Goal: Use online tool/utility: Utilize a website feature to perform a specific function

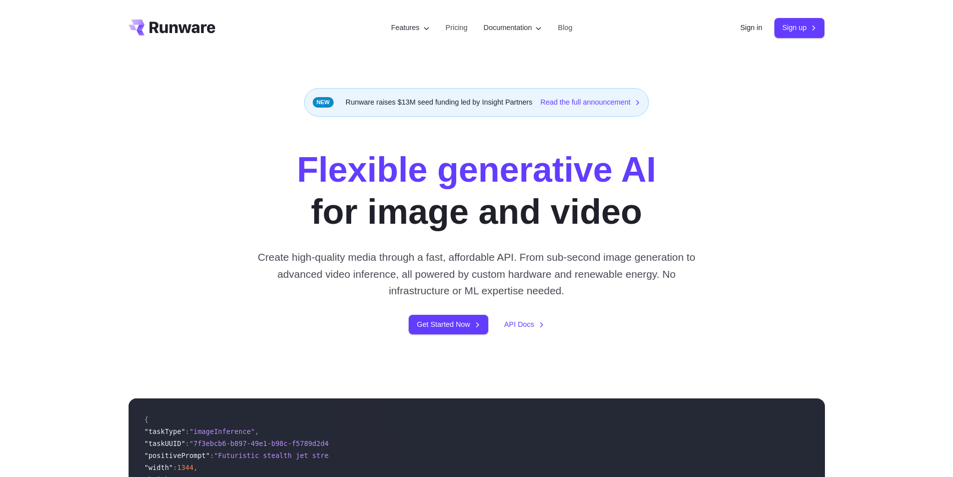
click at [737, 34] on header "Features Tasks Image generation Video generation Sonic Inference Engine™ Models…" at bounding box center [477, 28] width 720 height 56
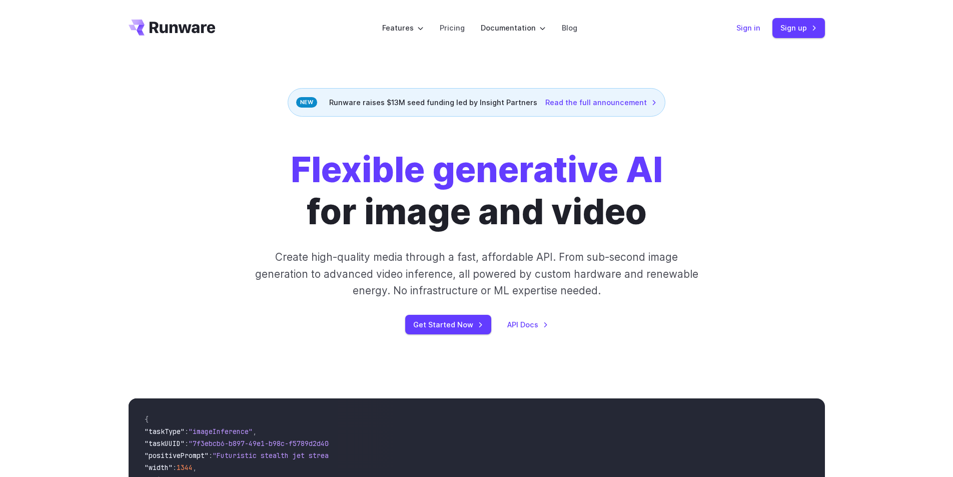
click at [744, 33] on link "Sign in" at bounding box center [748, 28] width 24 height 12
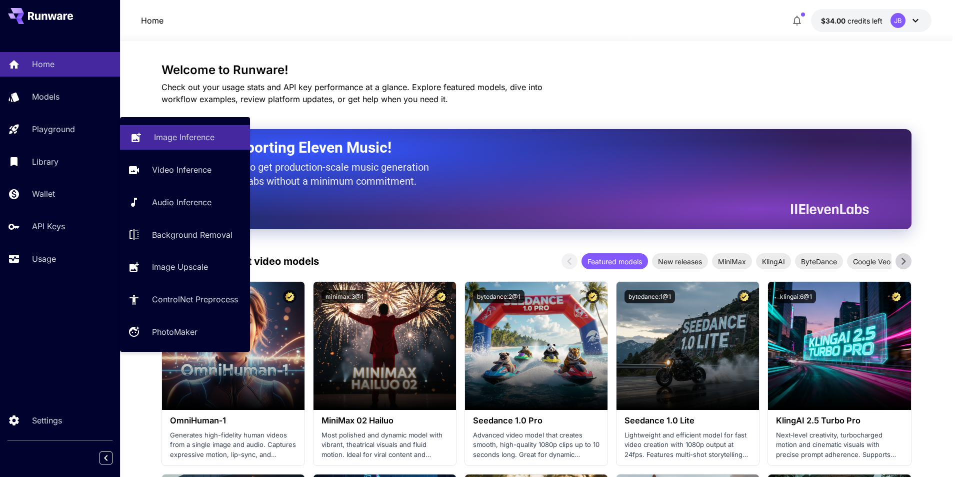
click at [179, 135] on p "Image Inference" at bounding box center [184, 137] width 61 height 12
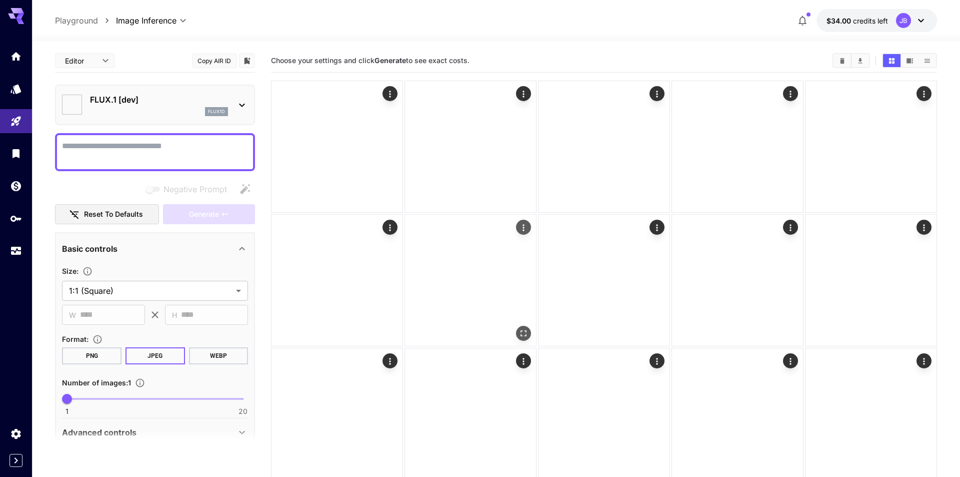
type input "**********"
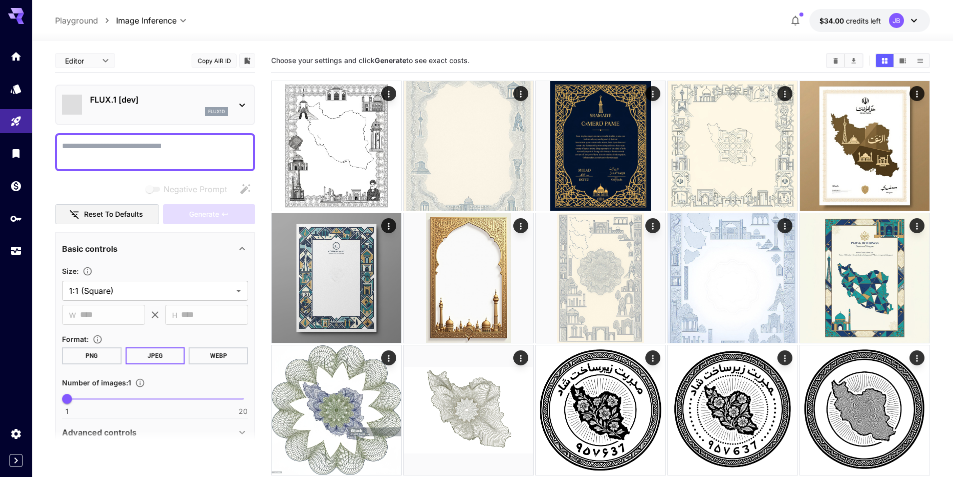
click at [182, 112] on div "flux1d" at bounding box center [159, 111] width 138 height 9
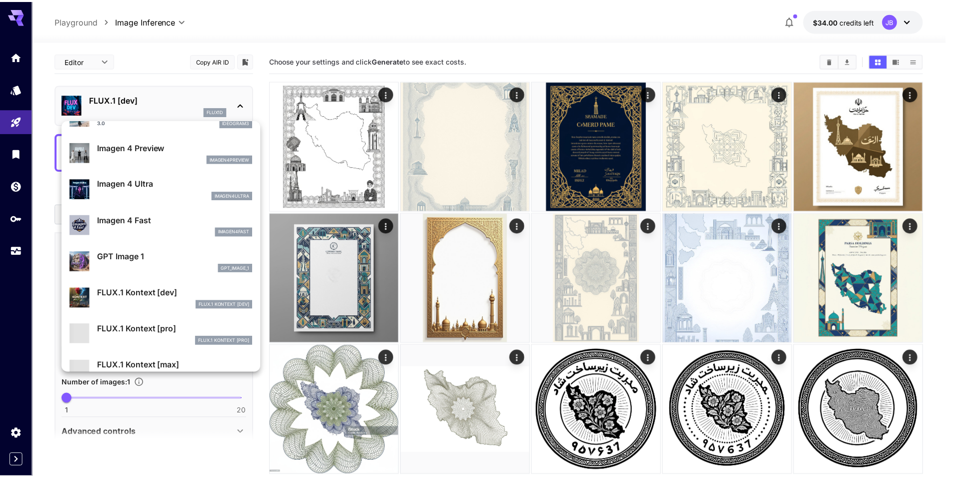
scroll to position [501, 0]
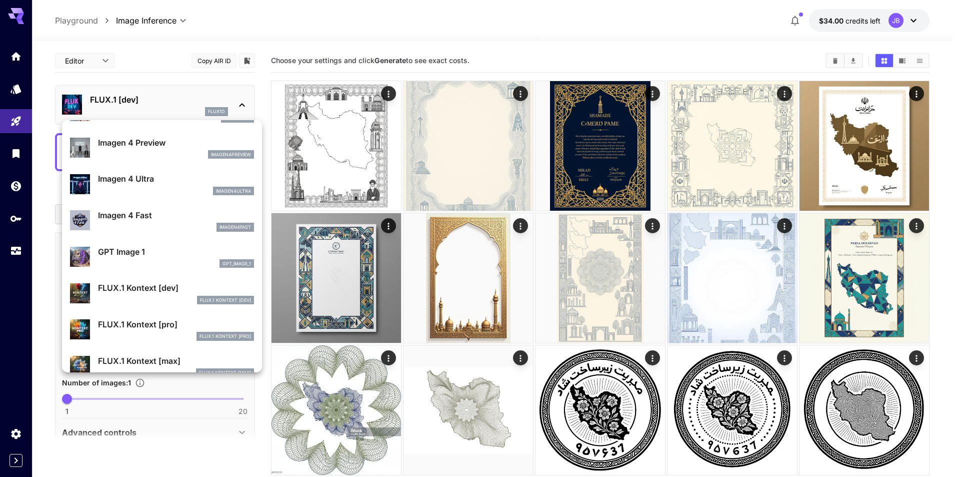
click at [185, 253] on p "GPT Image 1" at bounding box center [176, 252] width 156 height 12
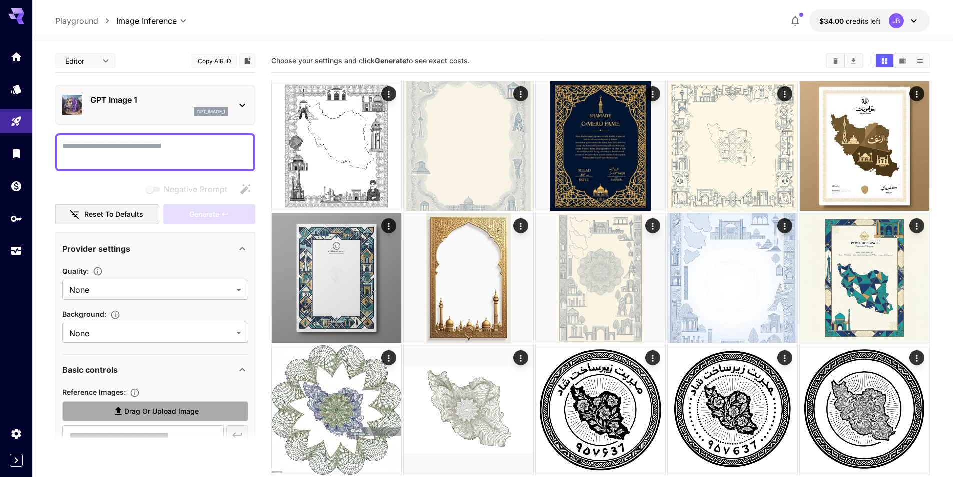
click at [121, 414] on icon at bounding box center [118, 411] width 12 height 12
click at [0, 0] on input "Drag or upload image" at bounding box center [0, 0] width 0 height 0
click at [160, 148] on textarea "Negative Prompt" at bounding box center [155, 152] width 186 height 24
type input "**********"
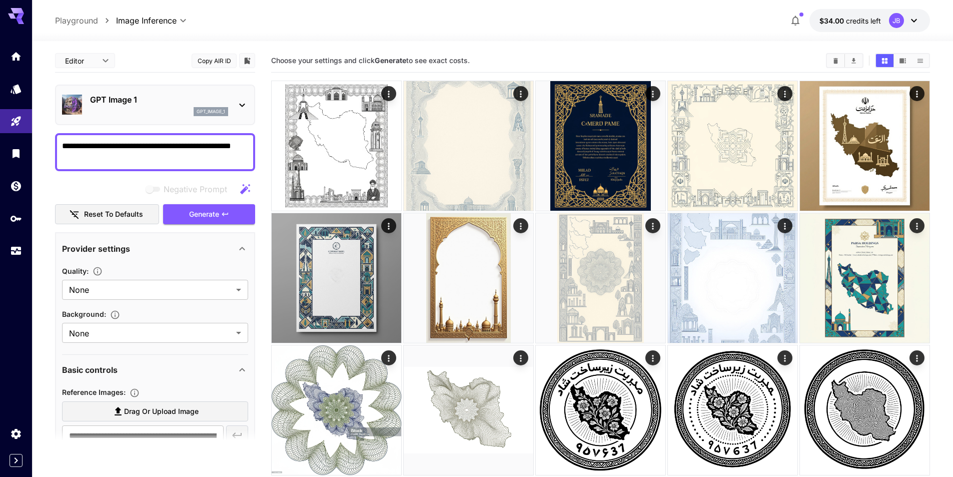
click at [174, 148] on textarea "**********" at bounding box center [155, 152] width 186 height 24
click at [218, 158] on textarea "**********" at bounding box center [155, 152] width 186 height 24
type textarea "**********"
click at [209, 214] on span "Generate" at bounding box center [204, 214] width 30 height 13
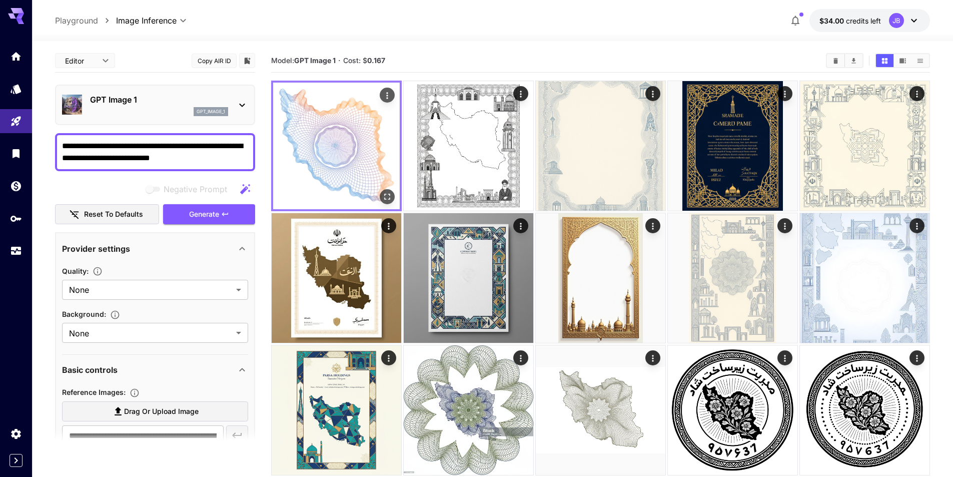
click at [387, 195] on icon "Open in fullscreen" at bounding box center [387, 197] width 10 height 10
click at [386, 197] on icon "Open in fullscreen" at bounding box center [387, 197] width 10 height 10
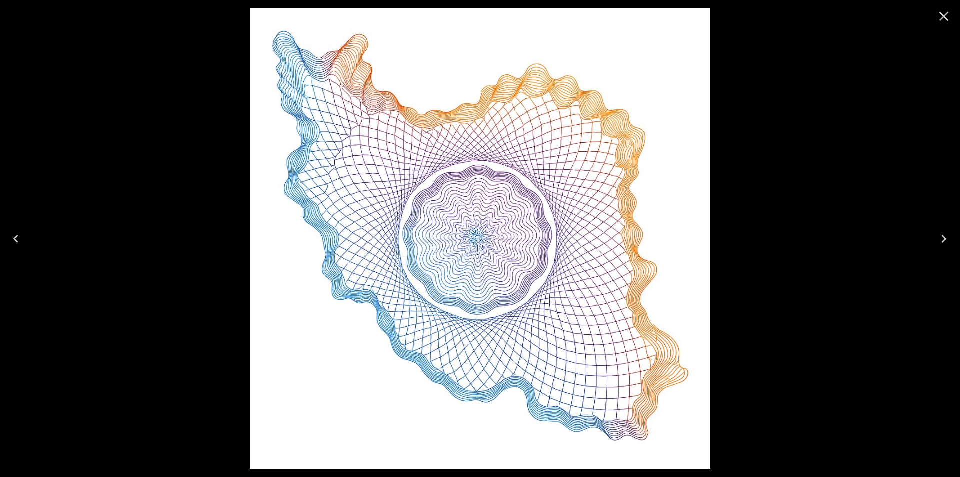
click at [941, 19] on icon "Close" at bounding box center [945, 17] width 10 height 10
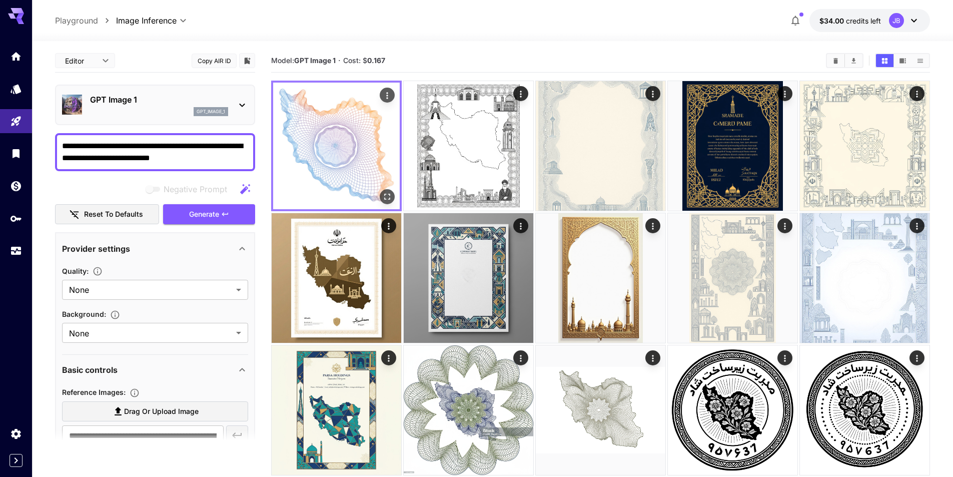
click at [333, 168] on img at bounding box center [336, 146] width 127 height 127
click at [389, 200] on icon "Open in fullscreen" at bounding box center [387, 197] width 10 height 10
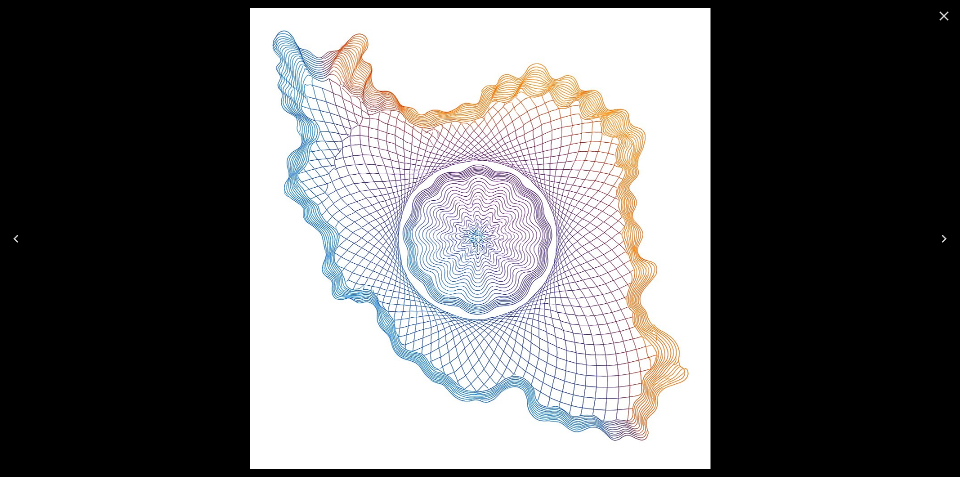
click at [770, 222] on div at bounding box center [480, 238] width 960 height 477
click at [945, 19] on icon "Close" at bounding box center [944, 16] width 16 height 16
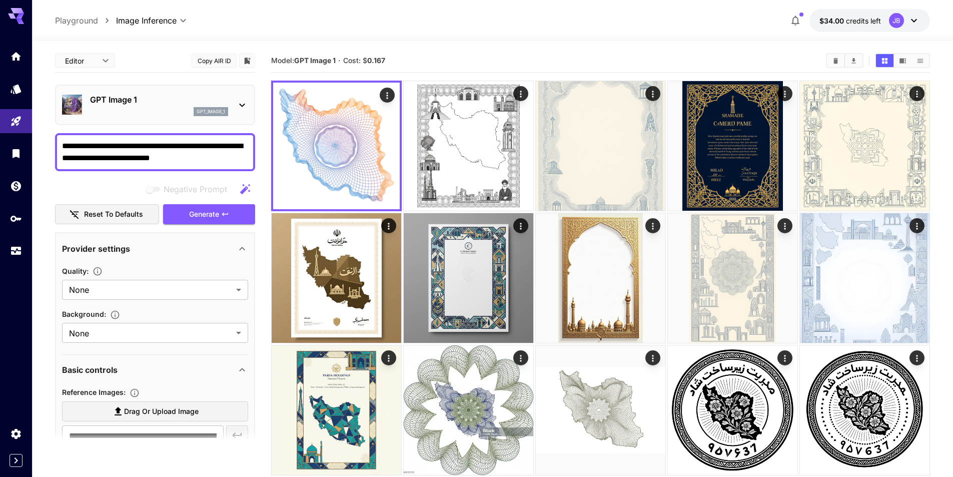
drag, startPoint x: 215, startPoint y: 156, endPoint x: 150, endPoint y: 163, distance: 65.9
click at [150, 163] on textarea "**********" at bounding box center [155, 152] width 186 height 24
drag, startPoint x: 130, startPoint y: 151, endPoint x: 127, endPoint y: 160, distance: 9.5
click at [113, 162] on textarea "**********" at bounding box center [155, 152] width 186 height 24
click at [149, 155] on textarea "**********" at bounding box center [155, 152] width 186 height 24
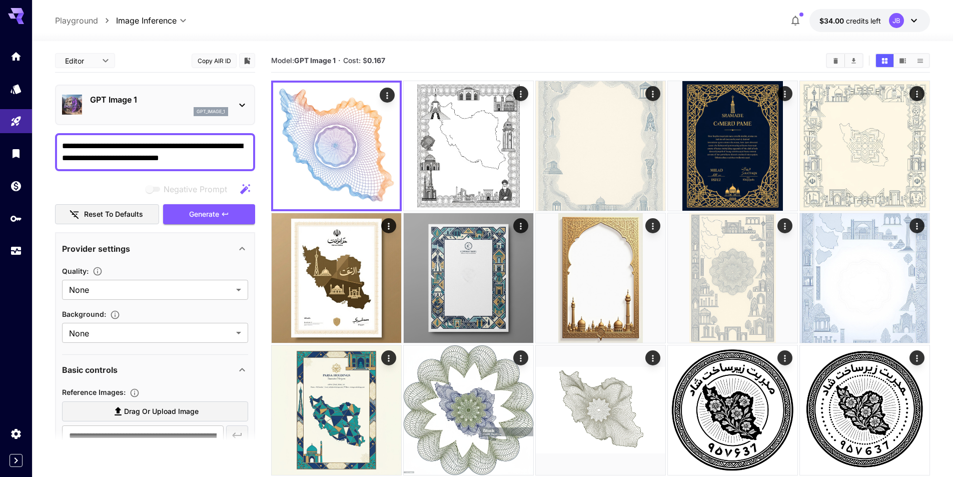
click at [200, 156] on textarea "**********" at bounding box center [155, 152] width 186 height 24
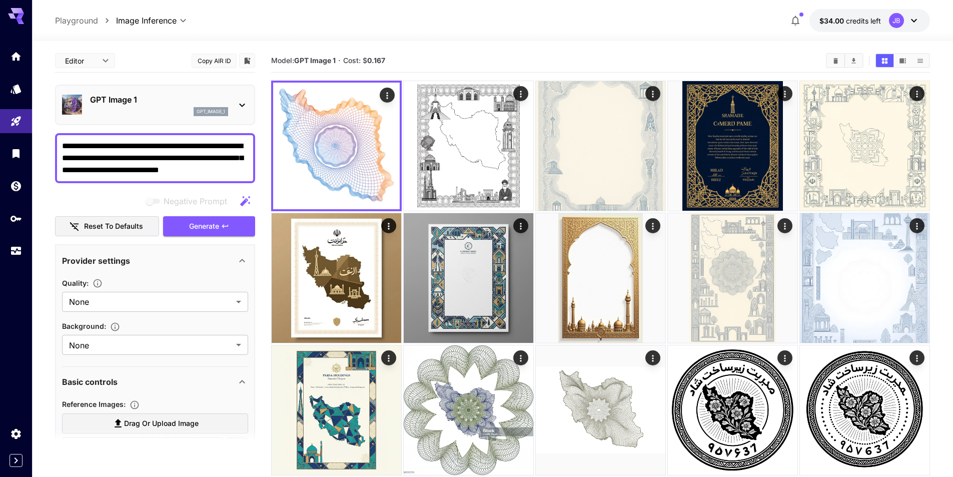
type textarea "**********"
click at [201, 316] on div "Quality : None ******* ​ Background : None ******* ​" at bounding box center [155, 316] width 186 height 79
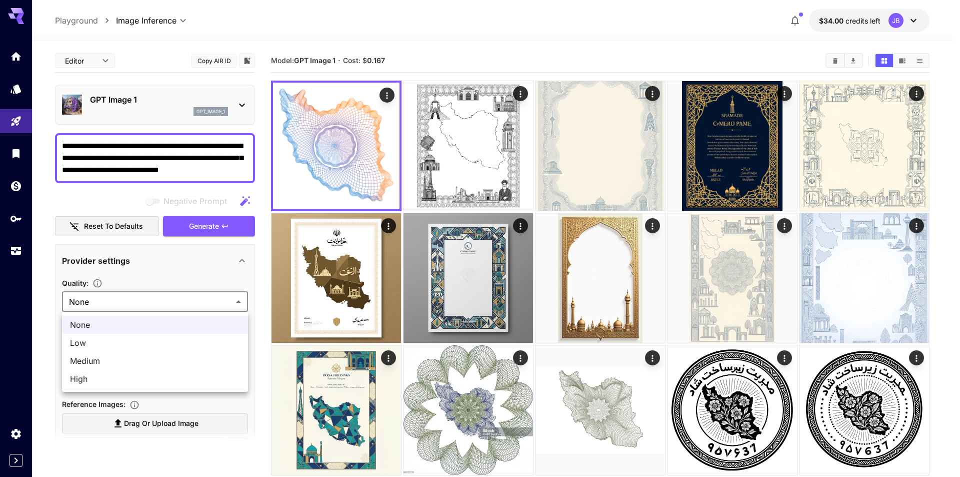
click at [184, 382] on span "High" at bounding box center [155, 379] width 170 height 12
type input "****"
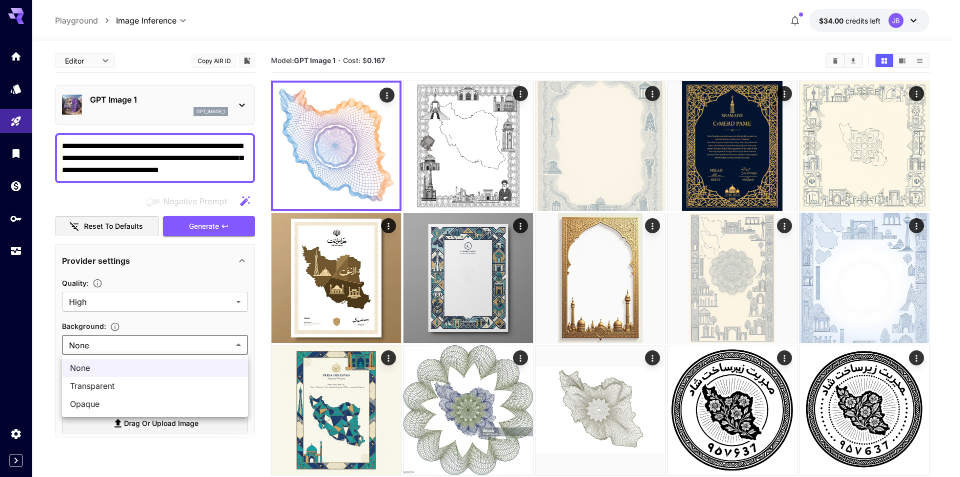
click at [218, 306] on div at bounding box center [480, 238] width 960 height 477
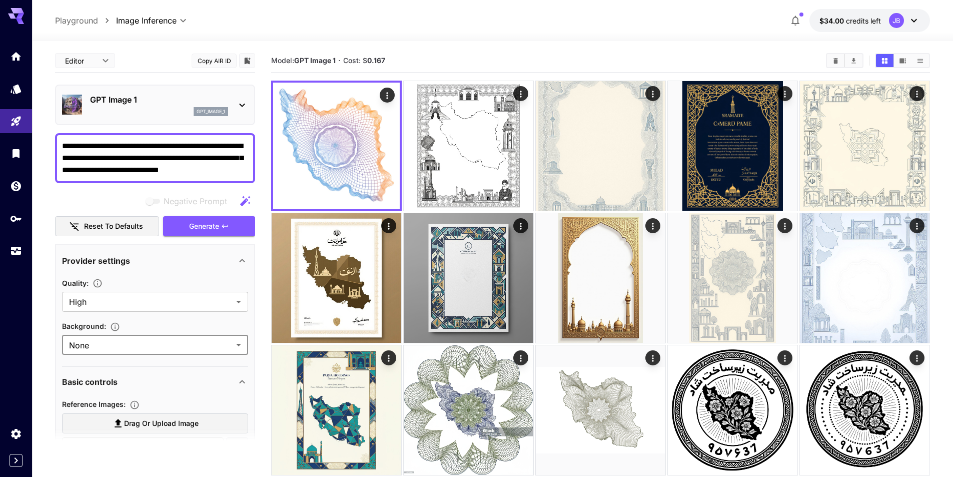
click at [226, 276] on div "Quality : High **** ​ Background : None ******* ​" at bounding box center [155, 314] width 186 height 83
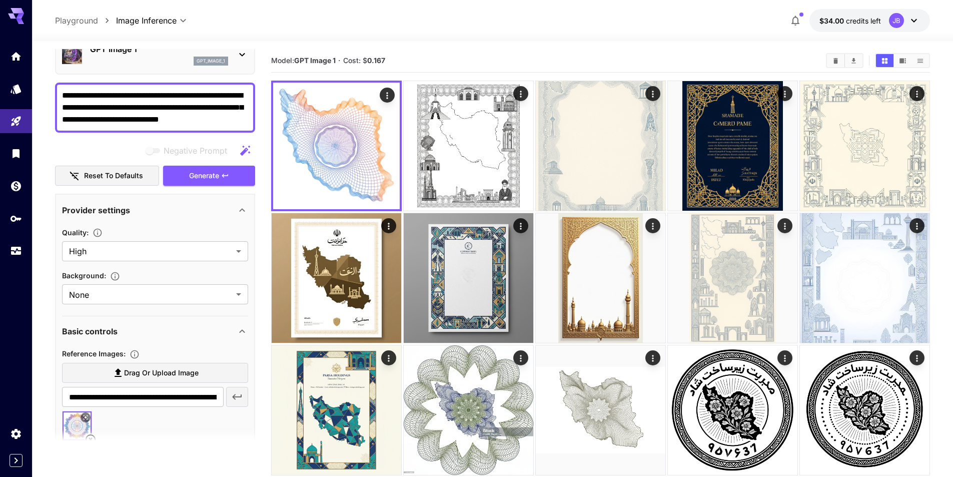
scroll to position [50, 0]
click at [217, 183] on button "Generate" at bounding box center [209, 176] width 92 height 21
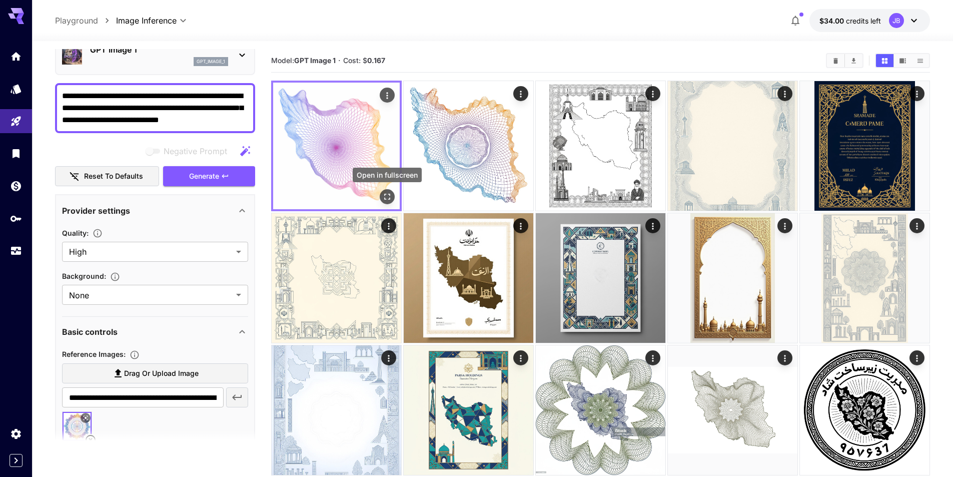
click at [385, 197] on icon "Open in fullscreen" at bounding box center [387, 197] width 10 height 10
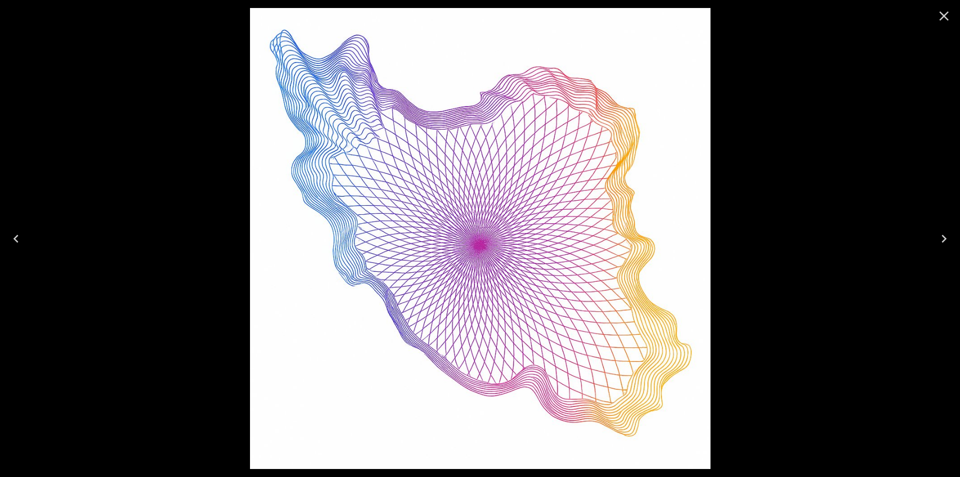
click at [943, 16] on icon "Close" at bounding box center [944, 16] width 16 height 16
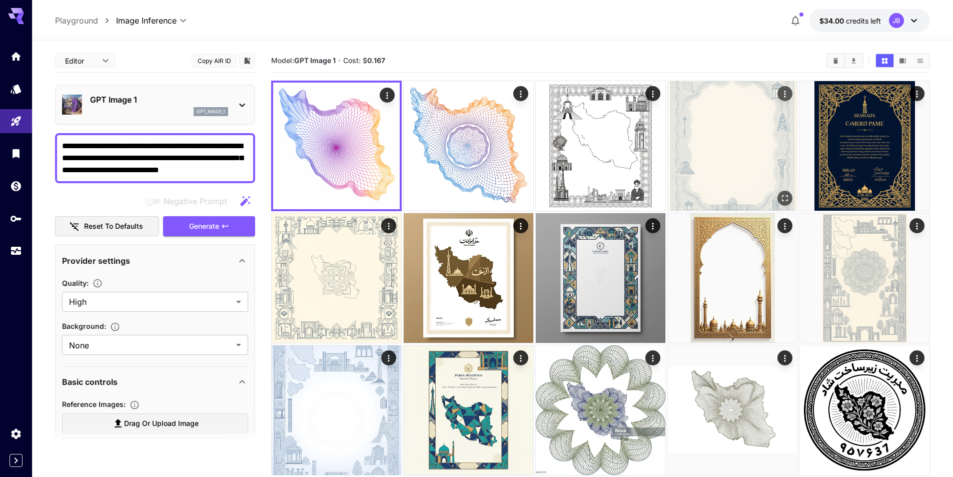
scroll to position [50, 0]
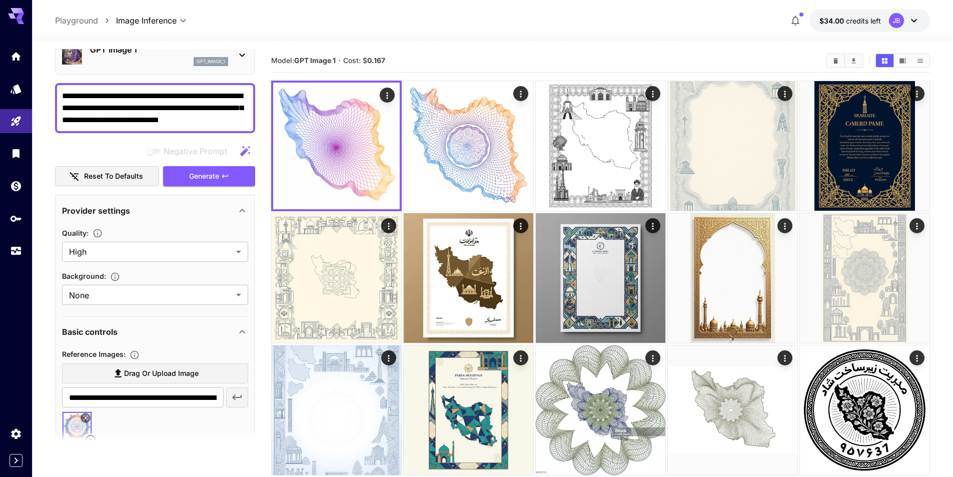
click at [179, 70] on div "GPT Image 1 gpt_image_1" at bounding box center [155, 55] width 186 height 31
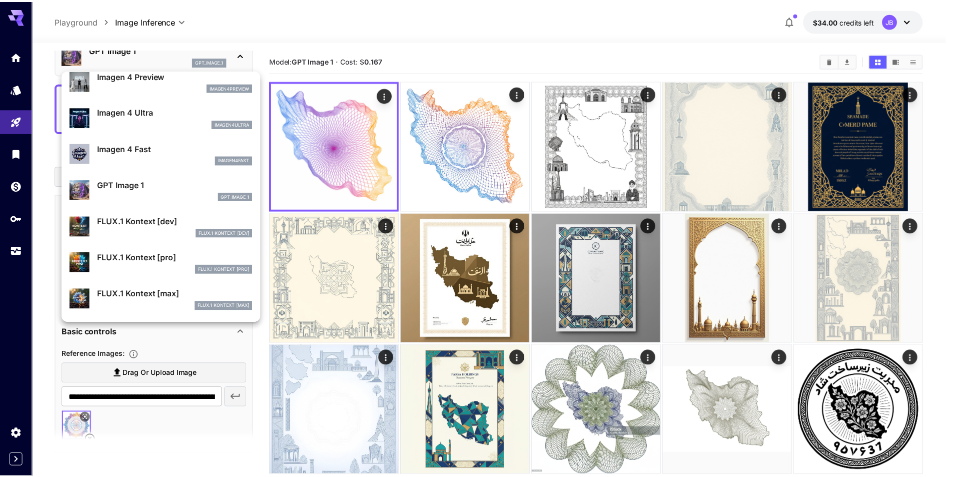
scroll to position [503, 0]
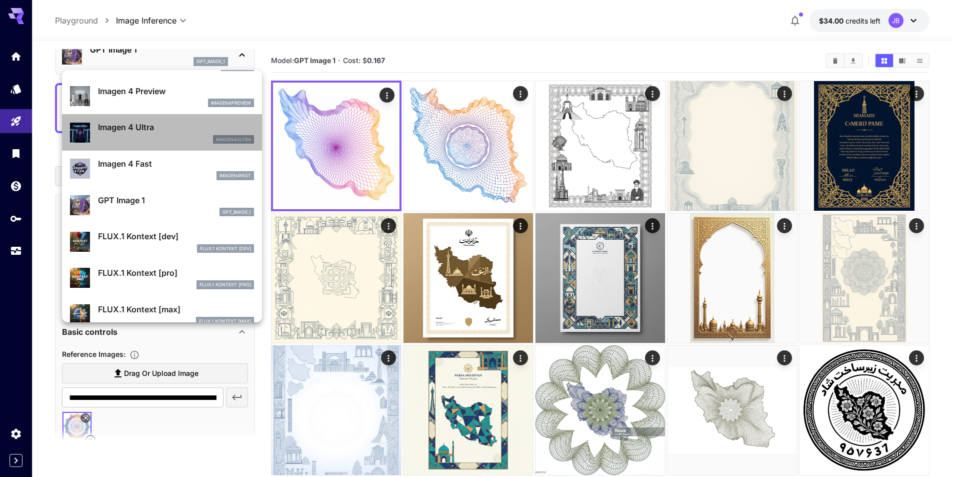
click at [180, 140] on div "imagen4ultra" at bounding box center [176, 139] width 156 height 9
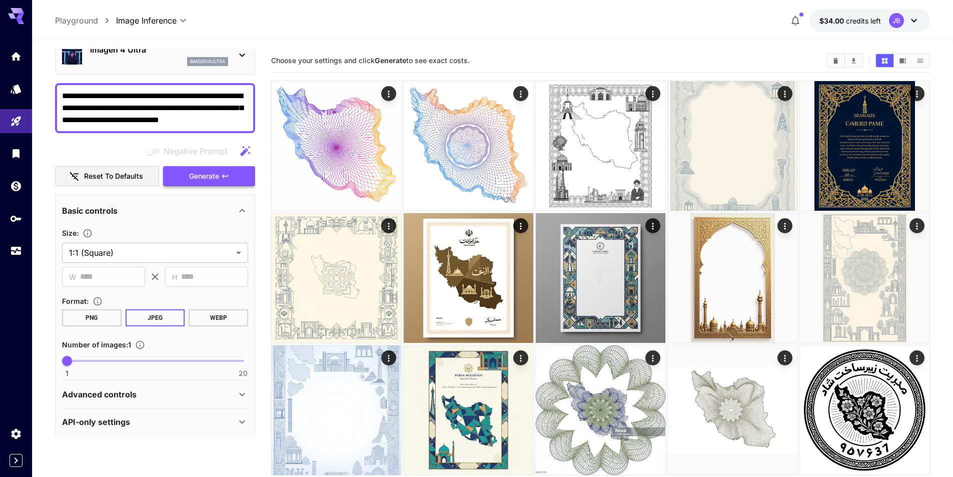
click at [239, 174] on button "Generate" at bounding box center [209, 176] width 92 height 21
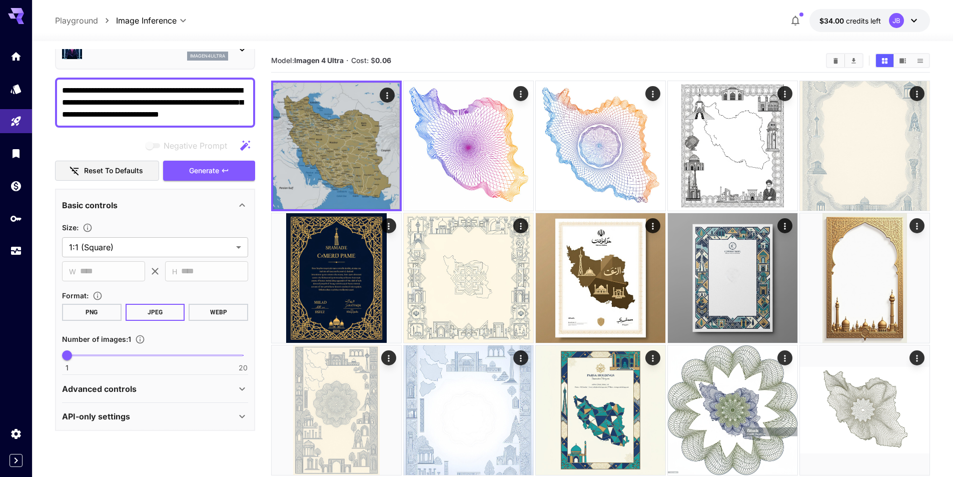
scroll to position [57, 0]
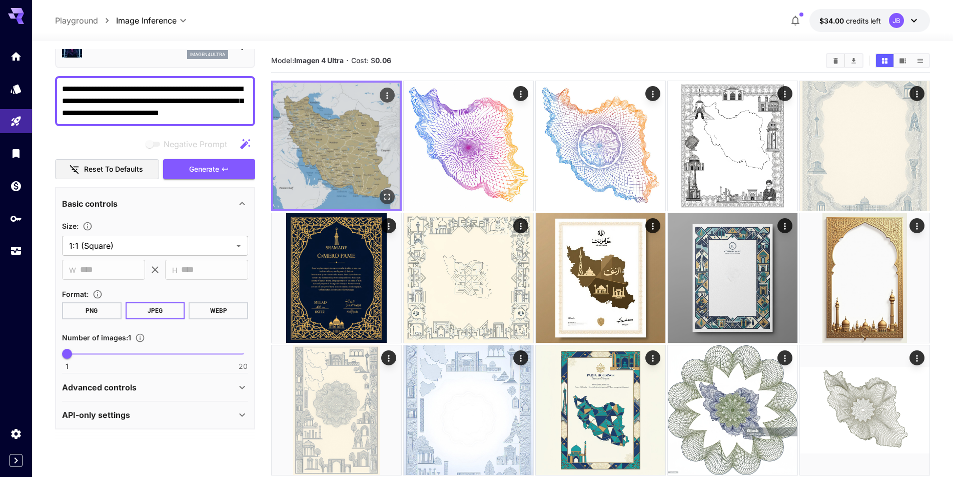
click at [383, 196] on icon "Open in fullscreen" at bounding box center [387, 197] width 10 height 10
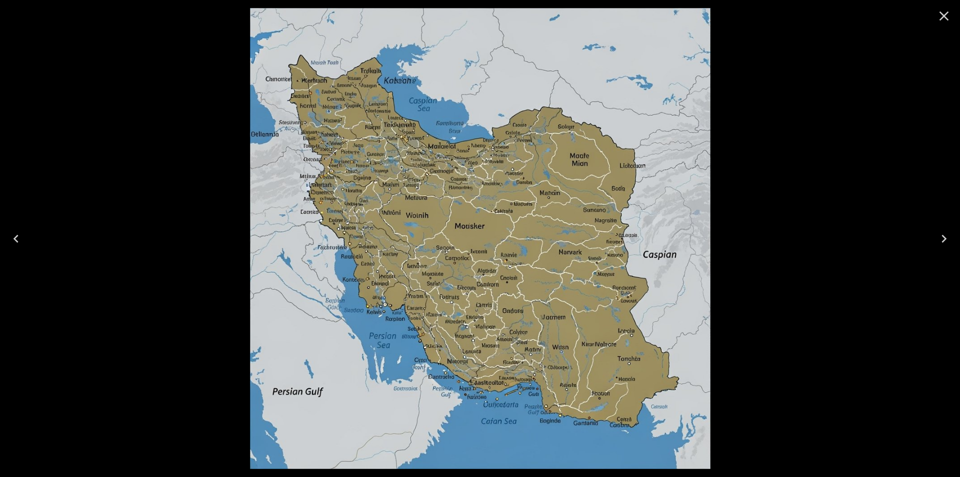
click at [943, 14] on icon "Close" at bounding box center [944, 16] width 16 height 16
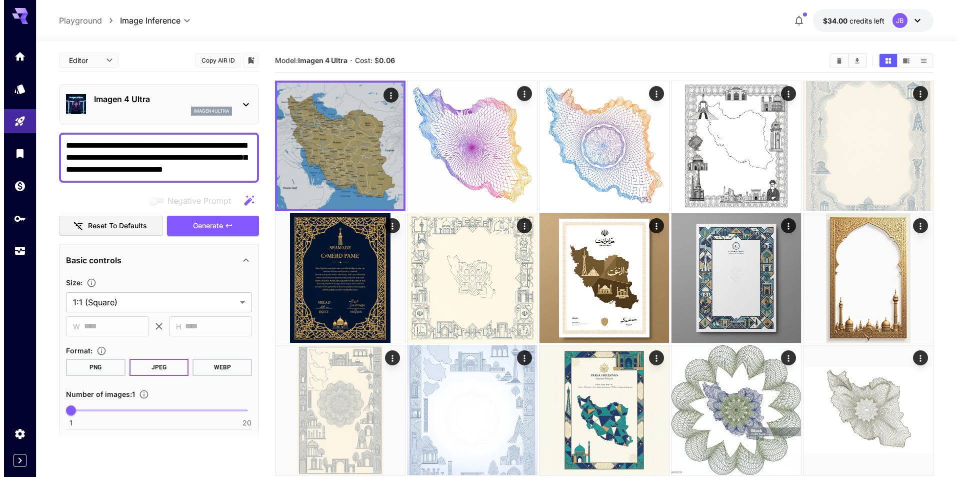
scroll to position [0, 0]
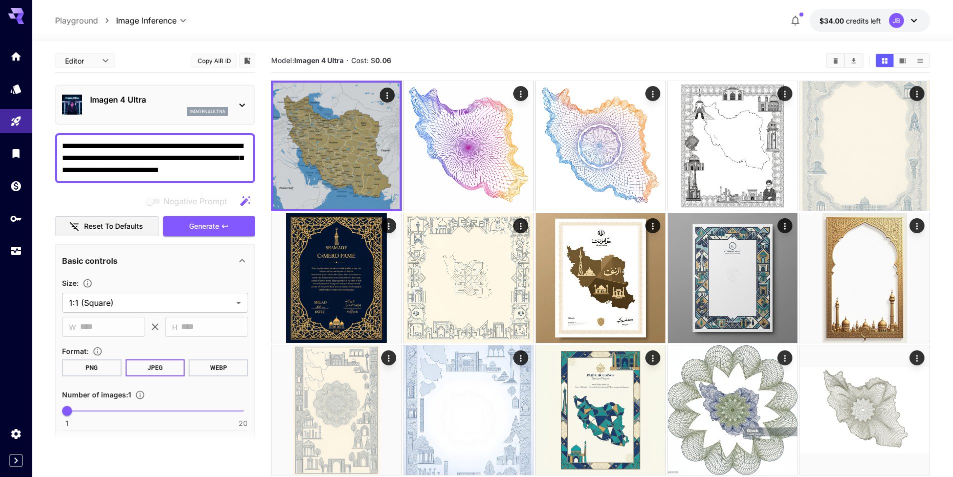
click at [209, 95] on p "Imagen 4 Ultra" at bounding box center [159, 100] width 138 height 12
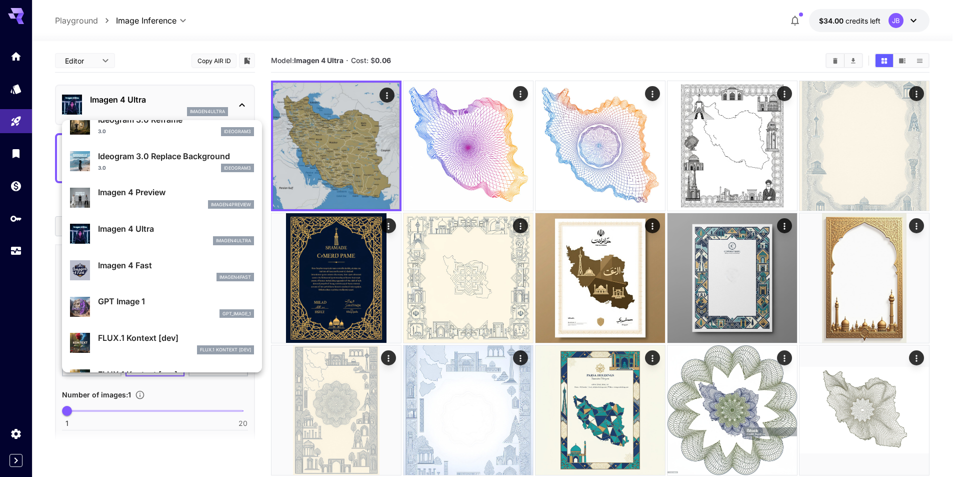
scroll to position [450, 0]
drag, startPoint x: 190, startPoint y: 162, endPoint x: 140, endPoint y: 202, distance: 64.1
click at [140, 202] on section "Ideogram 3.0 Reframe 3.0 ideogram3 Ideogram 3.0 Replace Background 3.0 ideogram…" at bounding box center [162, 371] width 200 height 1346
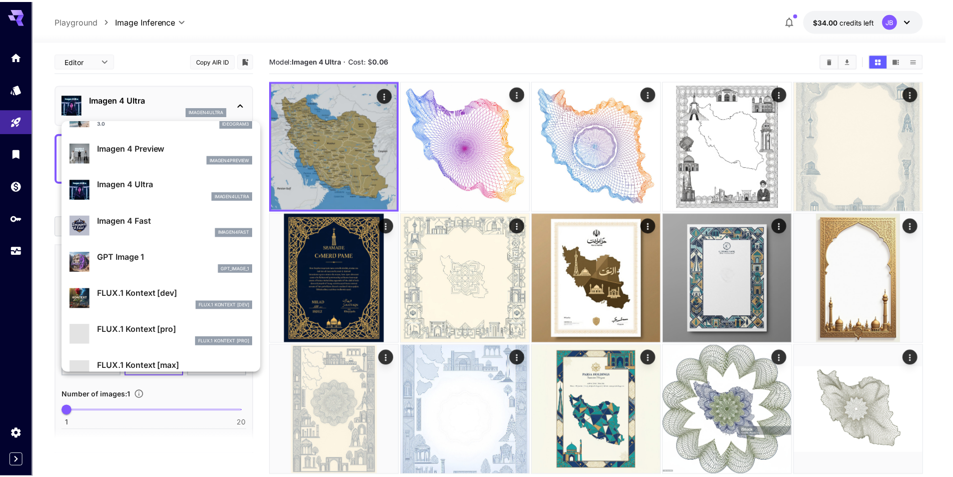
scroll to position [500, 0]
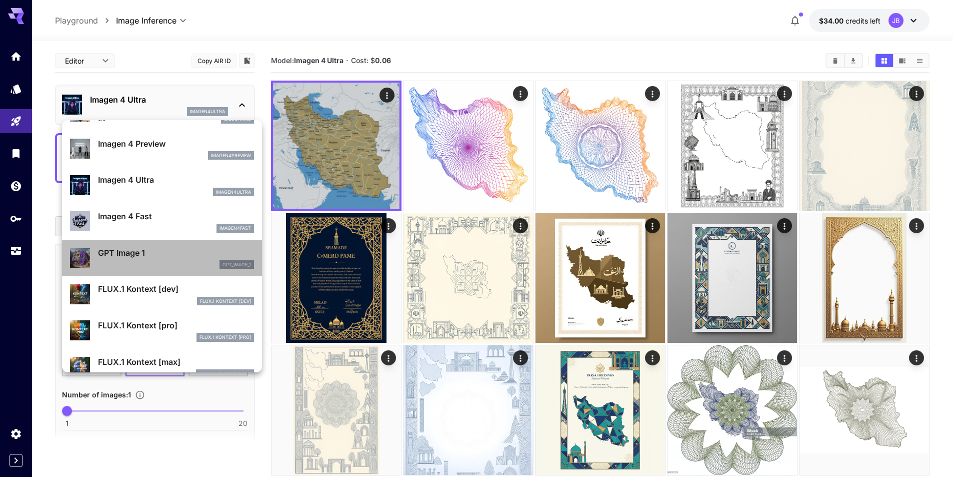
click at [177, 249] on p "GPT Image 1" at bounding box center [176, 253] width 156 height 12
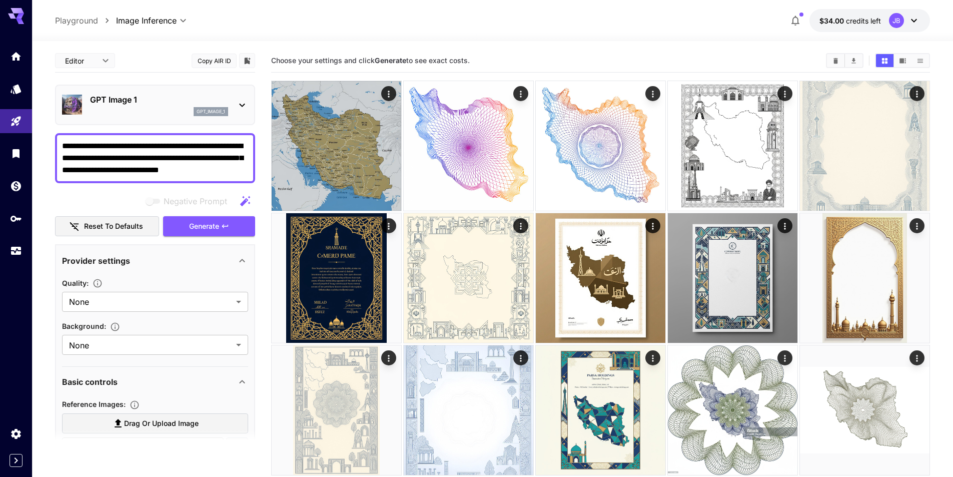
click at [174, 165] on textarea "**********" at bounding box center [155, 158] width 186 height 36
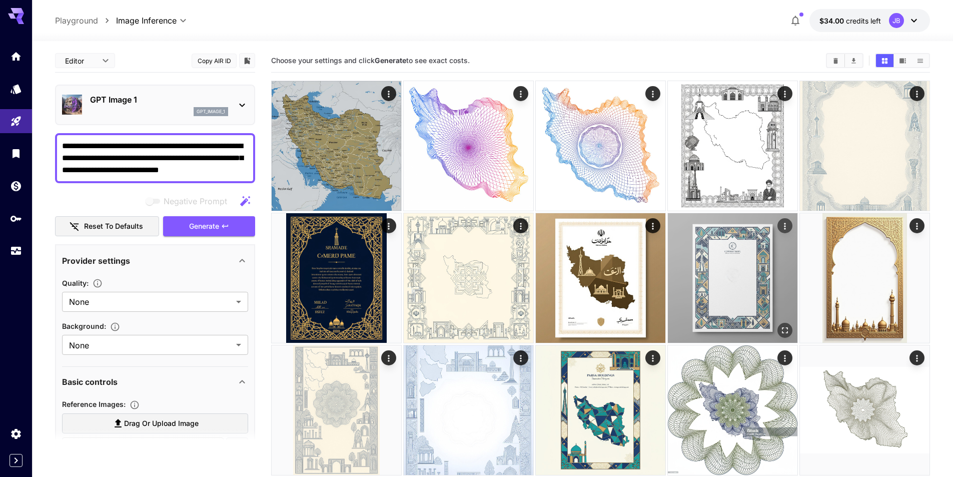
click at [783, 329] on icon "Open in fullscreen" at bounding box center [785, 330] width 10 height 10
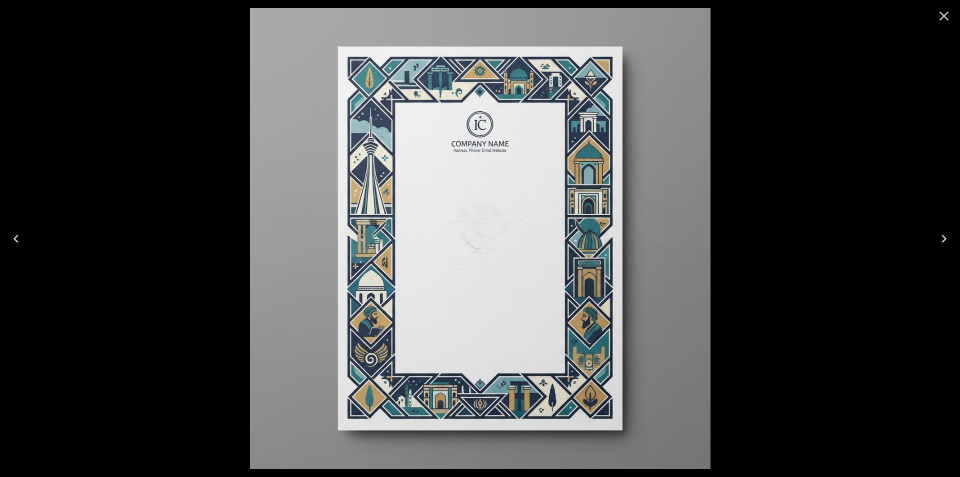
click at [810, 296] on div at bounding box center [480, 238] width 960 height 477
click at [941, 18] on icon "Close" at bounding box center [944, 16] width 16 height 16
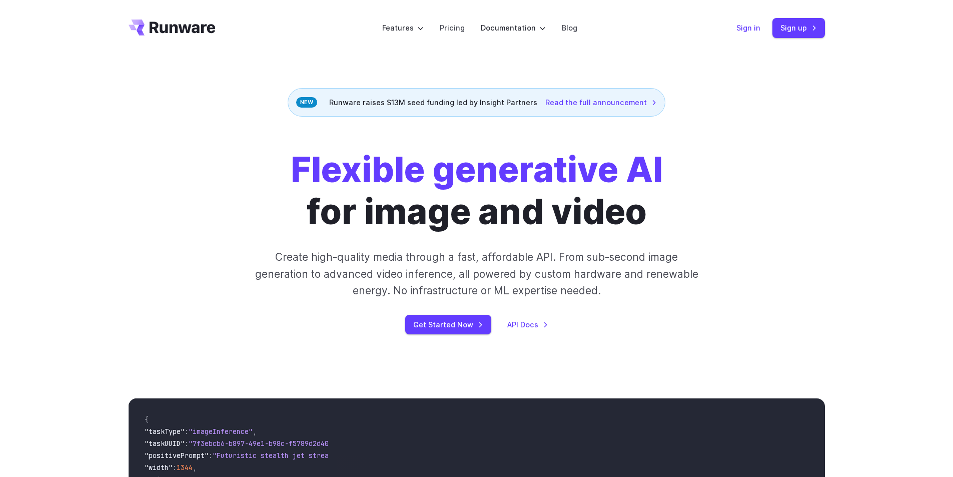
click at [747, 29] on link "Sign in" at bounding box center [748, 28] width 24 height 12
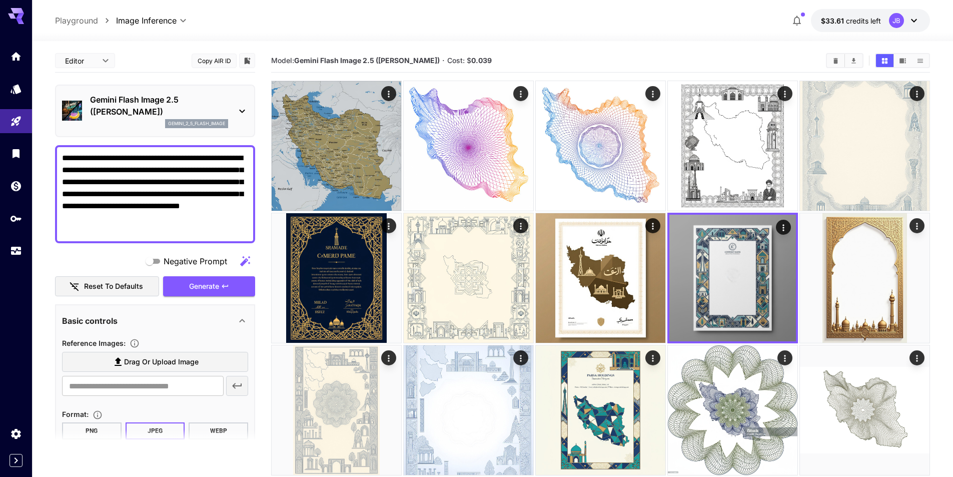
click at [189, 96] on p "Gemini Flash Image 2.5 ([PERSON_NAME])" at bounding box center [159, 106] width 138 height 24
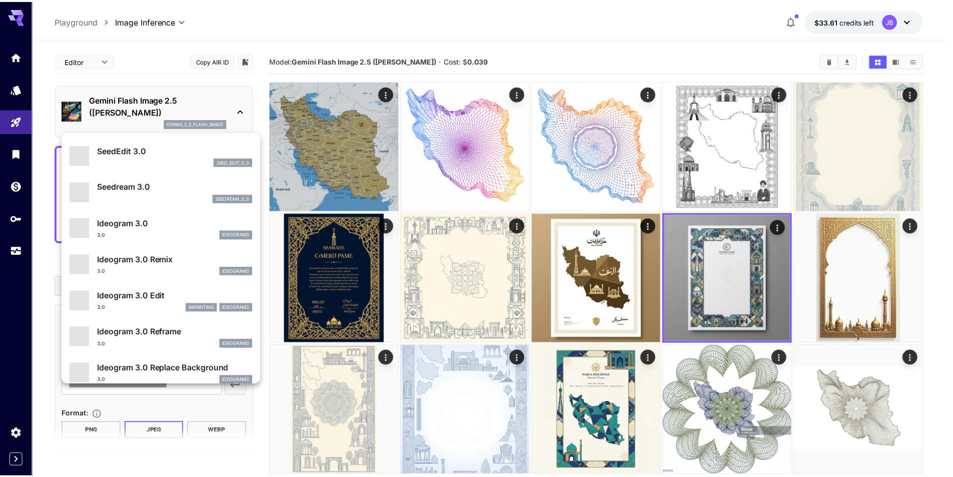
scroll to position [251, 0]
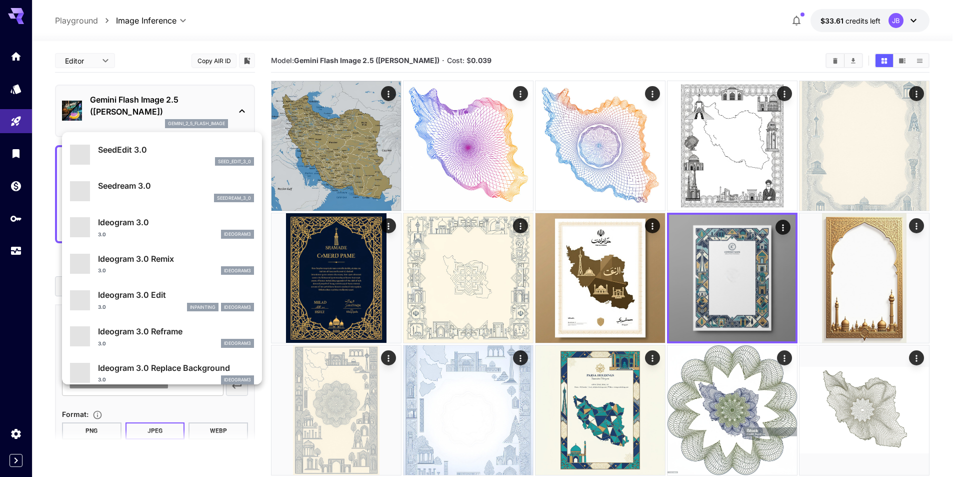
click at [161, 103] on div at bounding box center [480, 238] width 960 height 477
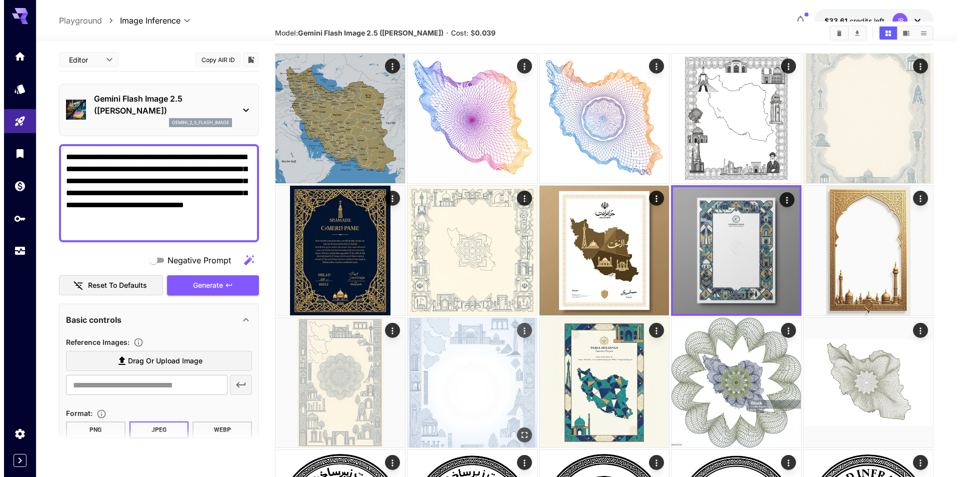
scroll to position [50, 0]
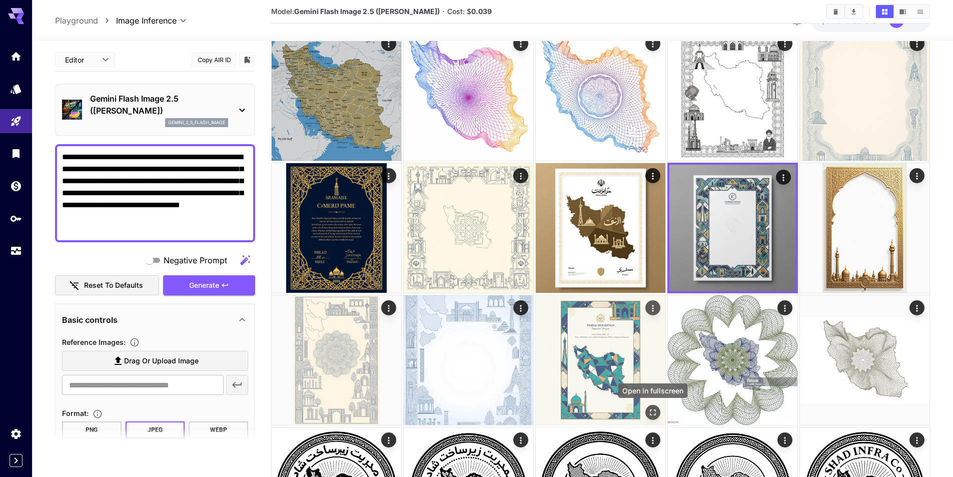
click at [650, 411] on icon "Open in fullscreen" at bounding box center [653, 412] width 6 height 6
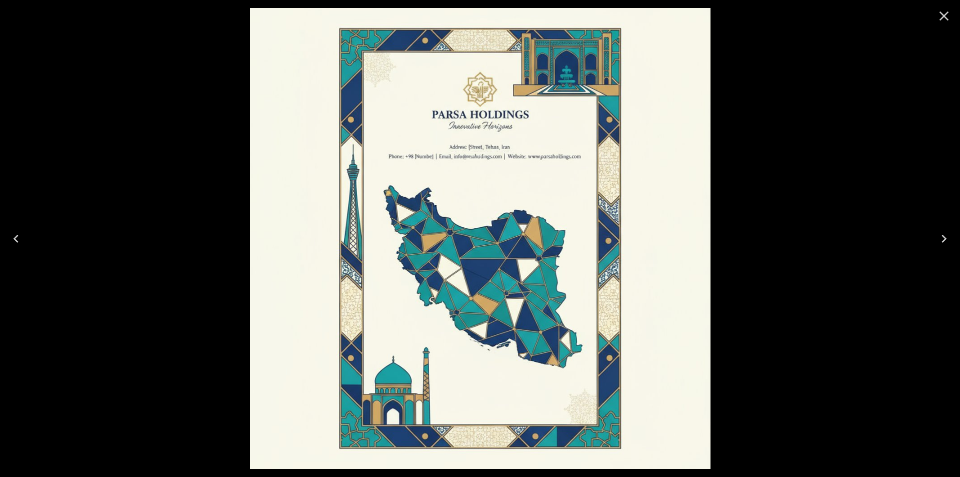
click at [172, 237] on div at bounding box center [480, 238] width 960 height 477
click at [951, 16] on icon "Close" at bounding box center [944, 16] width 16 height 16
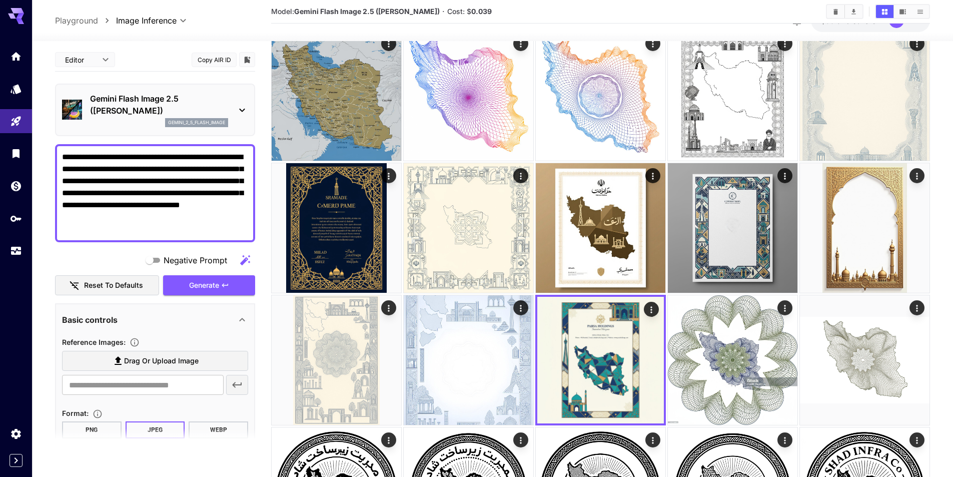
click at [190, 108] on p "Gemini Flash Image 2.5 ([PERSON_NAME])" at bounding box center [159, 105] width 138 height 24
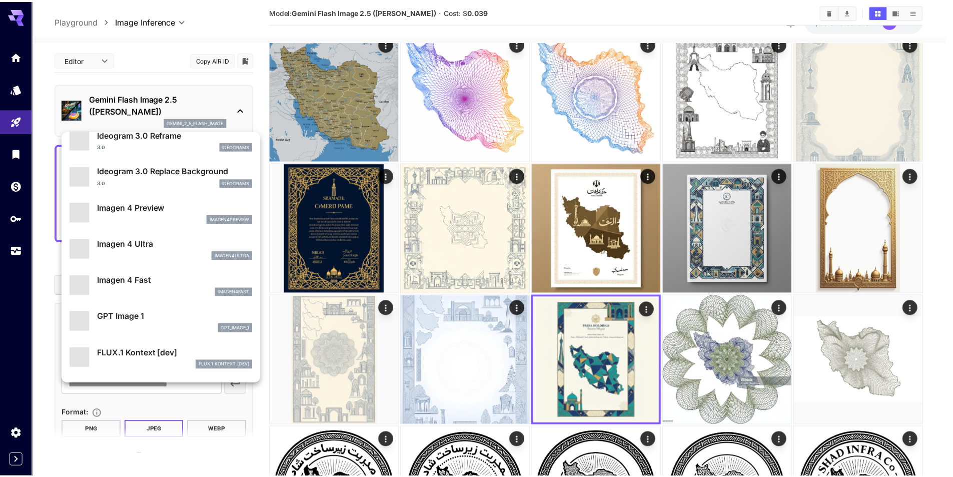
scroll to position [451, 0]
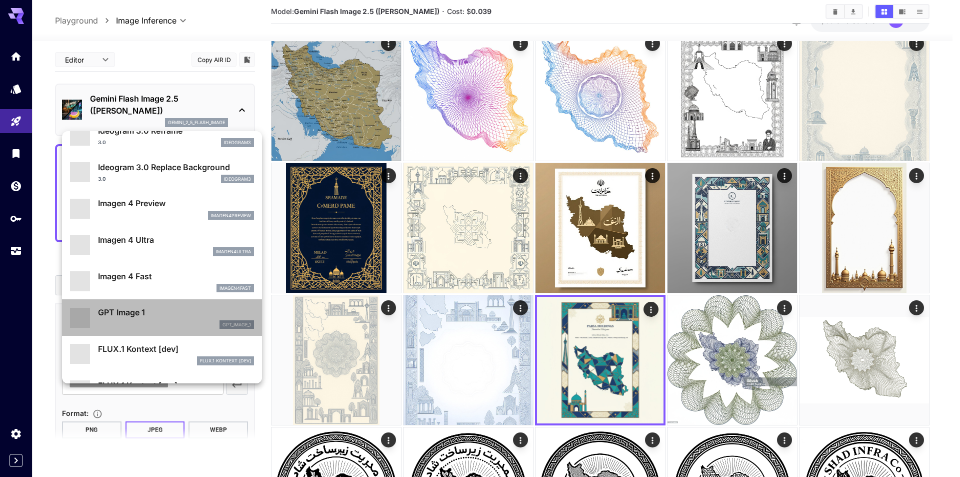
click at [170, 308] on p "GPT Image 1" at bounding box center [176, 312] width 156 height 12
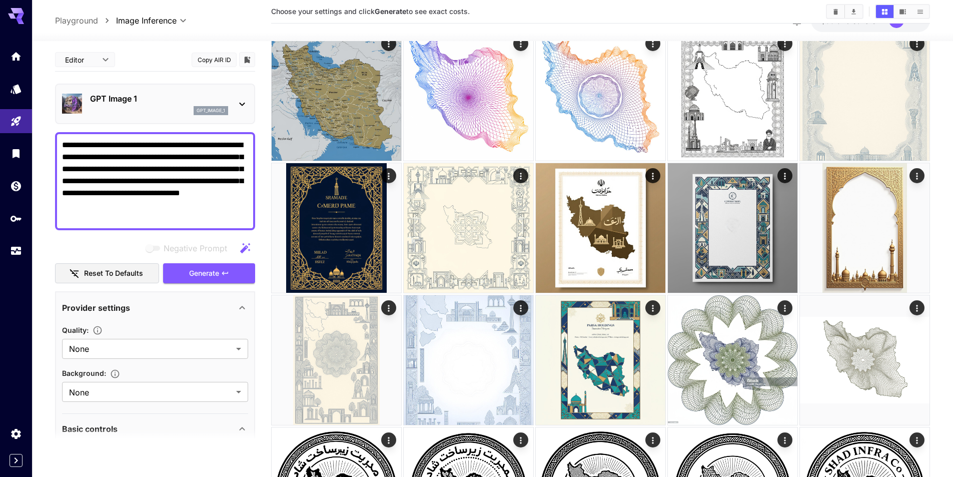
click at [133, 166] on textarea "**********" at bounding box center [155, 181] width 186 height 84
paste textarea
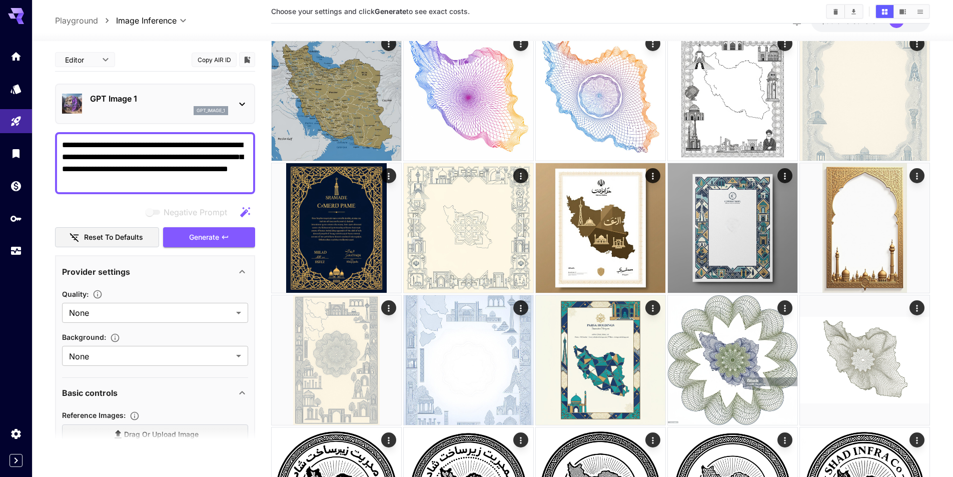
type textarea "**********"
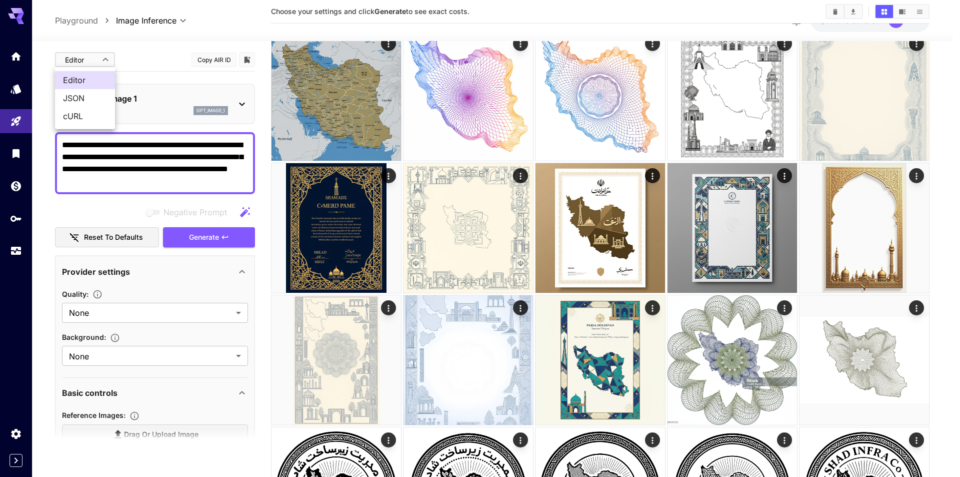
click at [173, 42] on div at bounding box center [480, 238] width 960 height 477
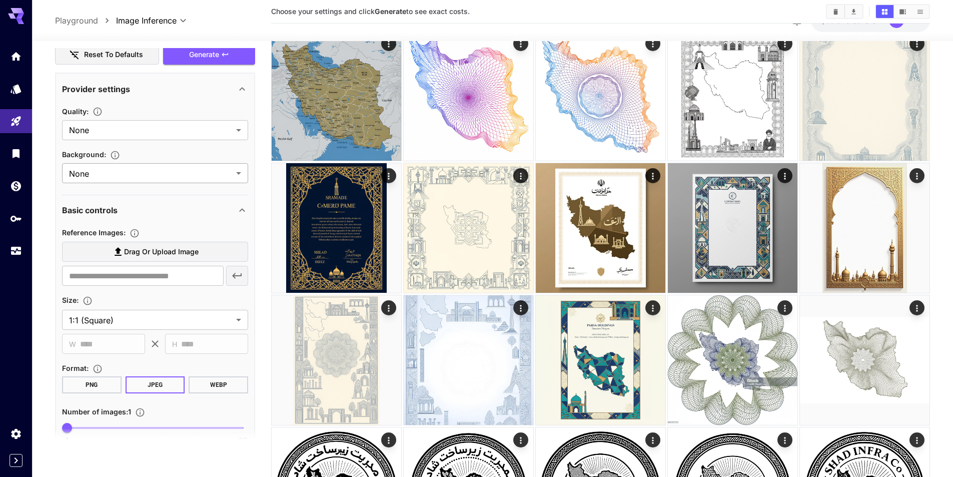
scroll to position [230, 0]
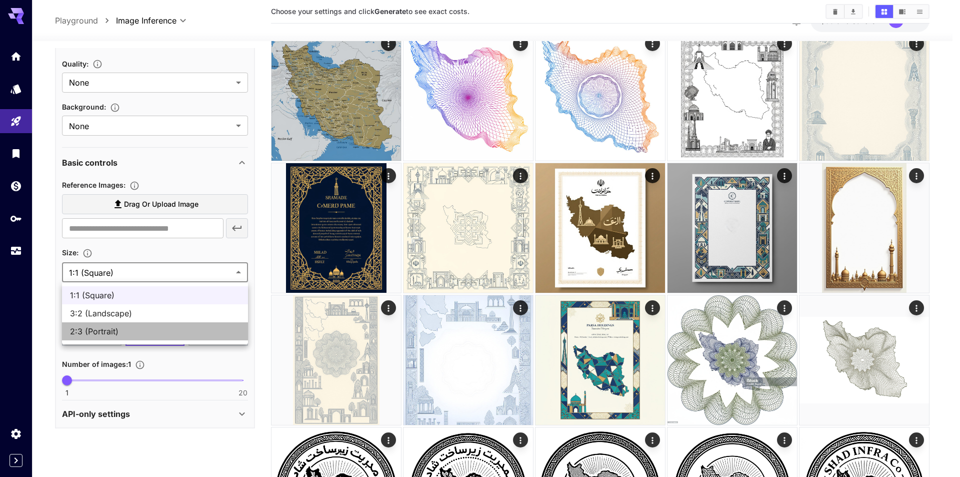
click at [152, 328] on span "2:3 (Portrait)" at bounding box center [155, 331] width 170 height 12
type input "**********"
type input "****"
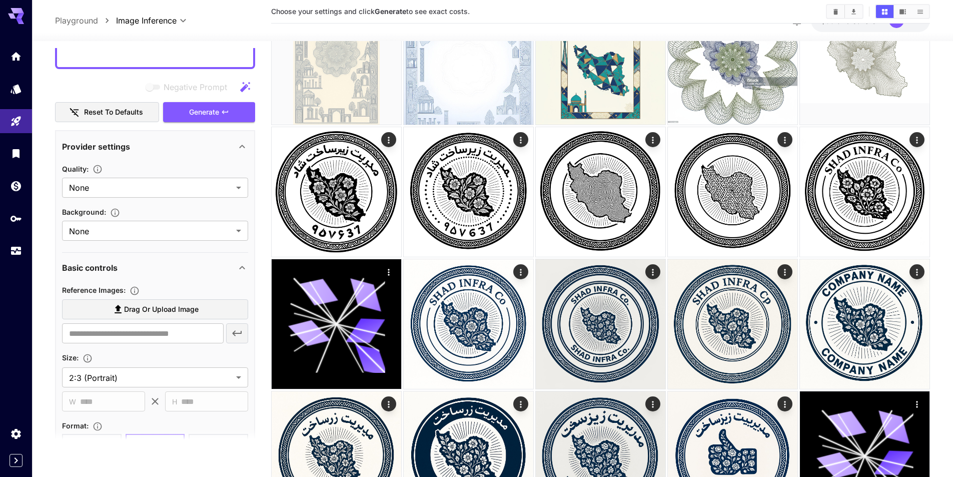
scroll to position [0, 0]
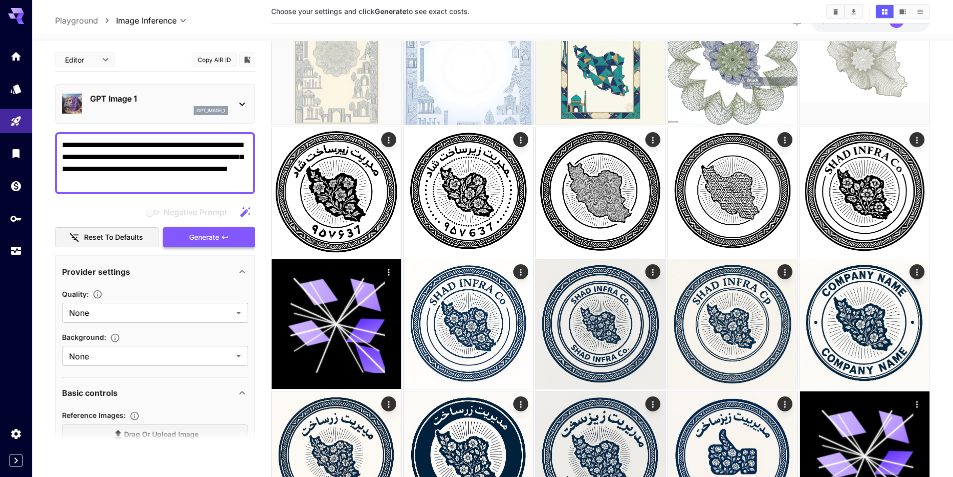
click at [215, 235] on span "Generate" at bounding box center [204, 237] width 30 height 13
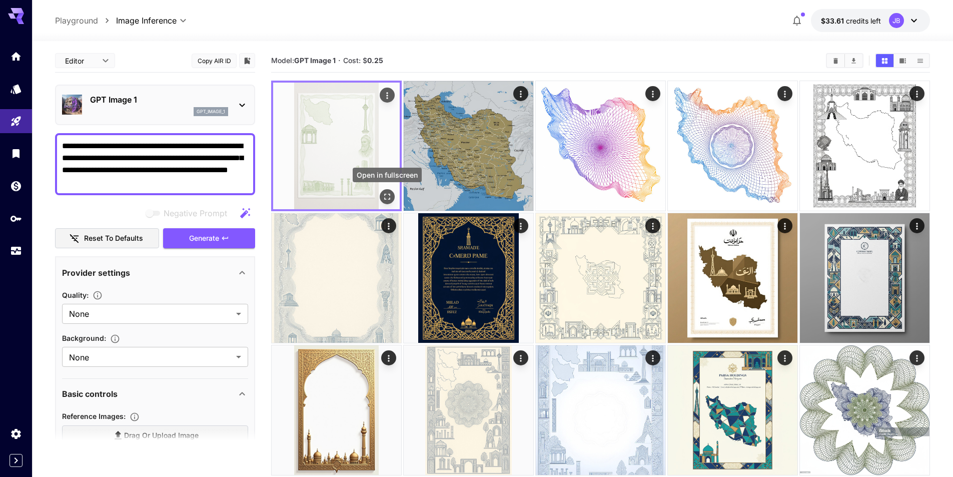
click at [393, 198] on button "Open in fullscreen" at bounding box center [387, 196] width 15 height 15
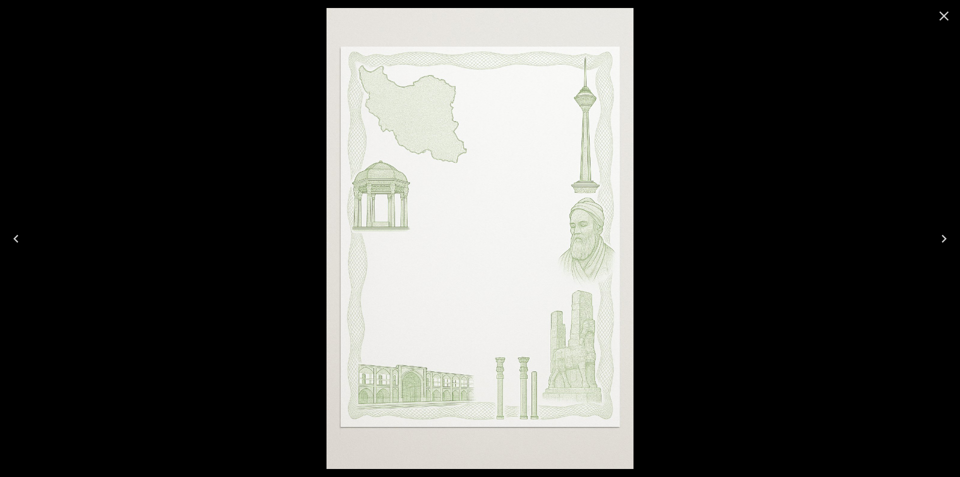
click at [699, 142] on div at bounding box center [480, 238] width 960 height 477
click at [942, 12] on icon "Close" at bounding box center [944, 16] width 16 height 16
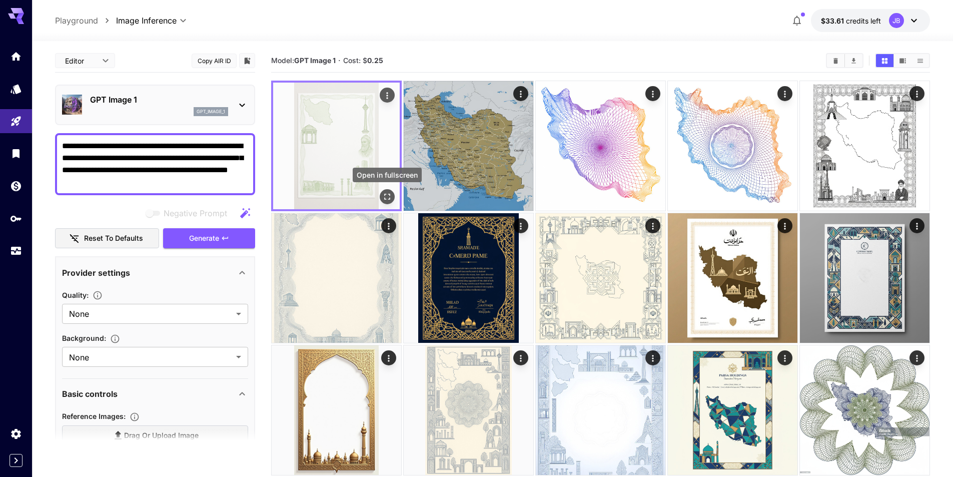
click at [386, 200] on icon "Open in fullscreen" at bounding box center [387, 197] width 10 height 10
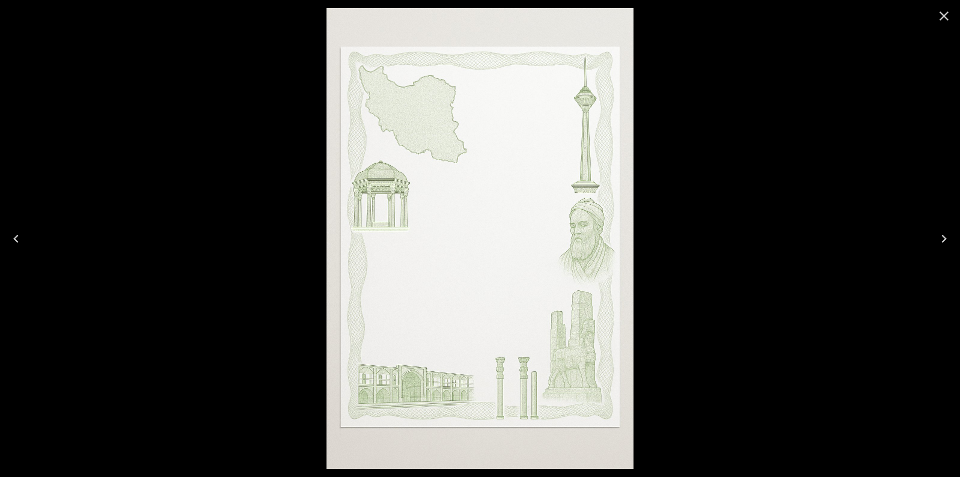
click at [574, 180] on img at bounding box center [480, 238] width 307 height 461
click at [950, 19] on icon "Close" at bounding box center [944, 16] width 16 height 16
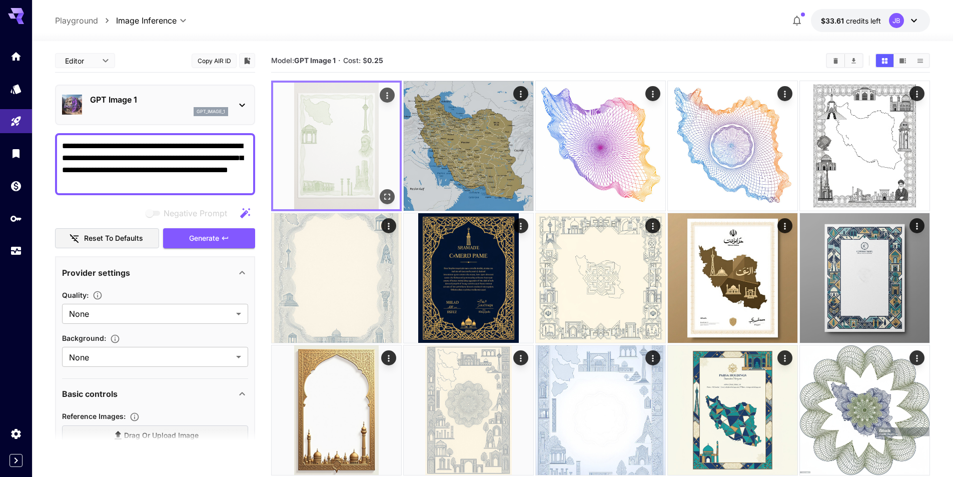
click at [350, 152] on img at bounding box center [336, 146] width 127 height 127
click at [385, 198] on icon "Open in fullscreen" at bounding box center [387, 197] width 10 height 10
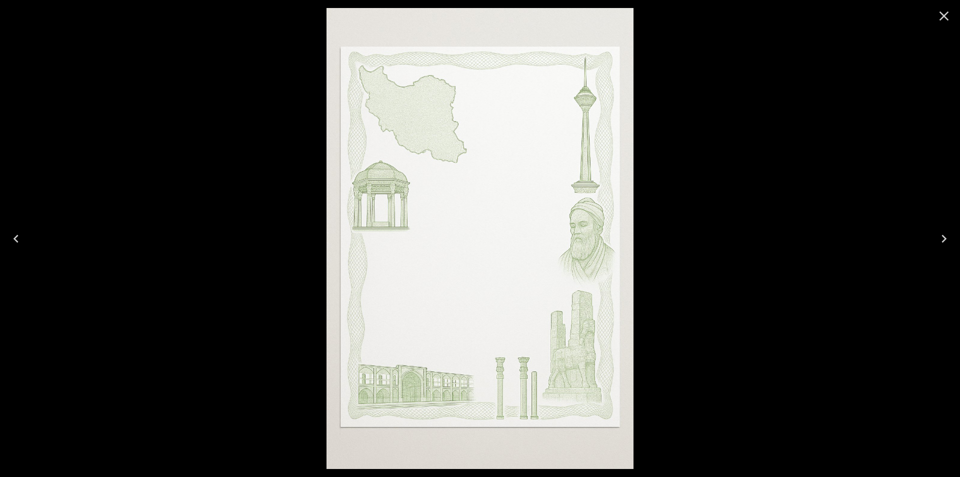
click at [945, 18] on icon "Close" at bounding box center [944, 16] width 16 height 16
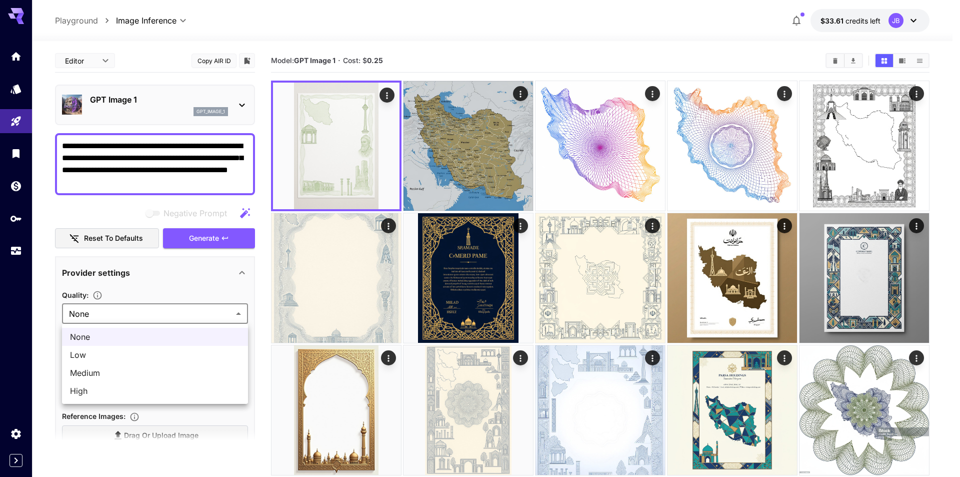
click at [137, 388] on span "High" at bounding box center [155, 391] width 170 height 12
type input "****"
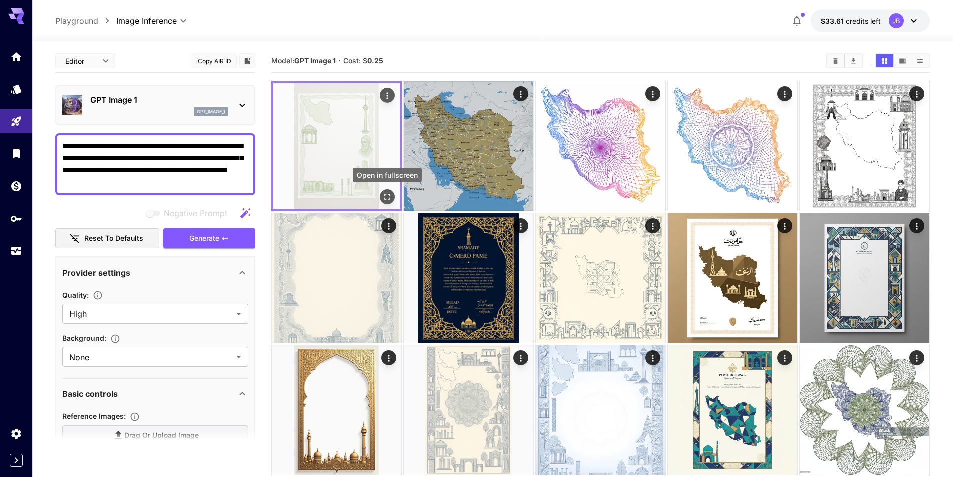
click at [385, 196] on icon "Open in fullscreen" at bounding box center [387, 197] width 10 height 10
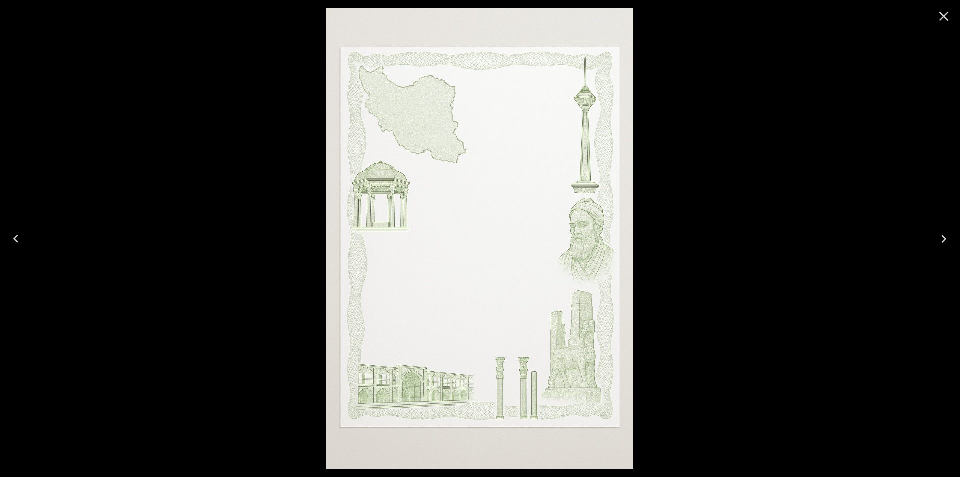
click at [573, 373] on img at bounding box center [480, 238] width 307 height 461
click at [934, 15] on button "Close" at bounding box center [944, 16] width 24 height 24
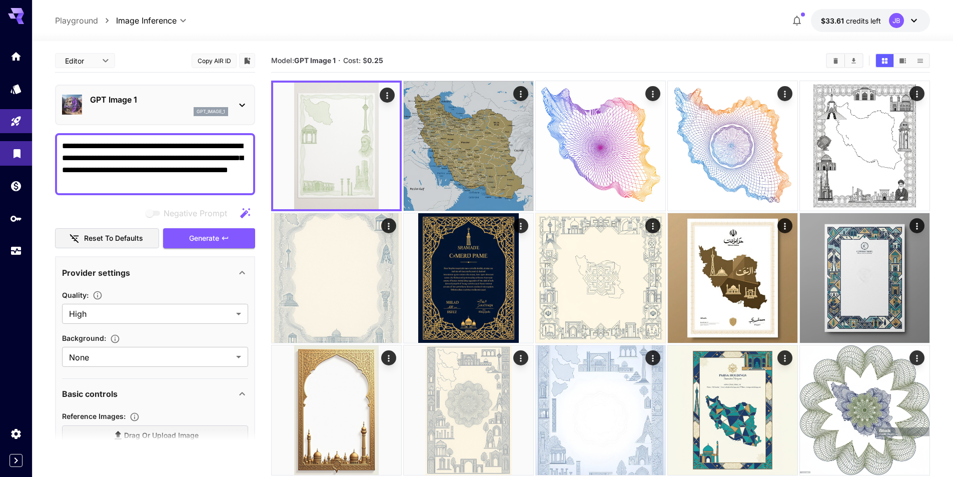
drag, startPoint x: 217, startPoint y: 180, endPoint x: 0, endPoint y: 143, distance: 220.2
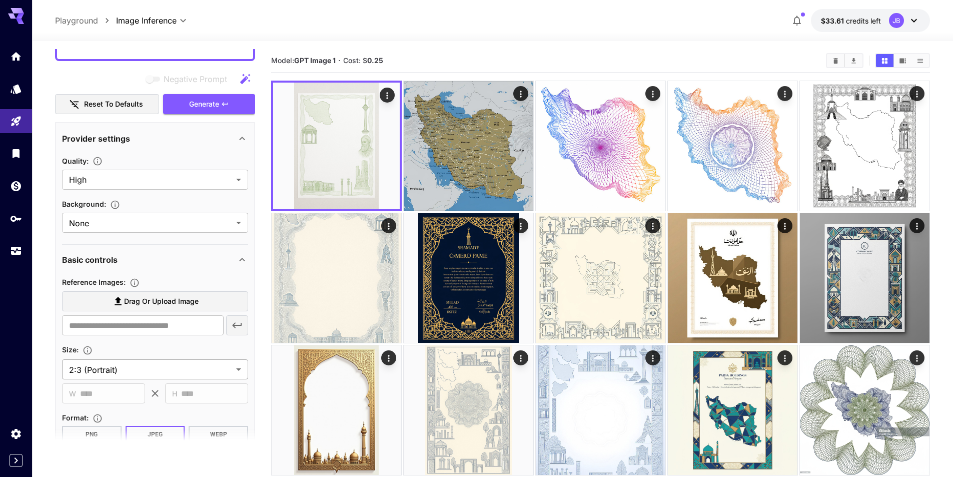
scroll to position [200, 0]
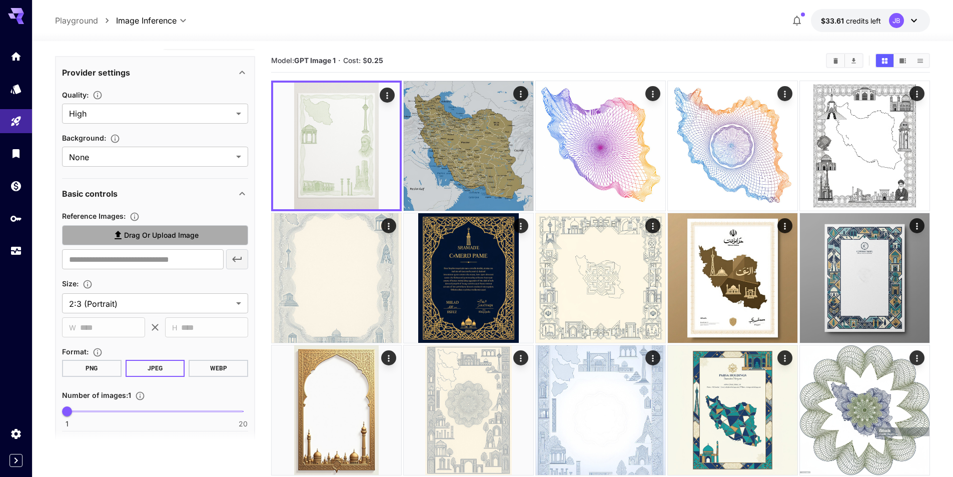
click at [172, 232] on span "Drag or upload image" at bounding box center [161, 235] width 75 height 13
click at [0, 0] on input "Drag or upload image" at bounding box center [0, 0] width 0 height 0
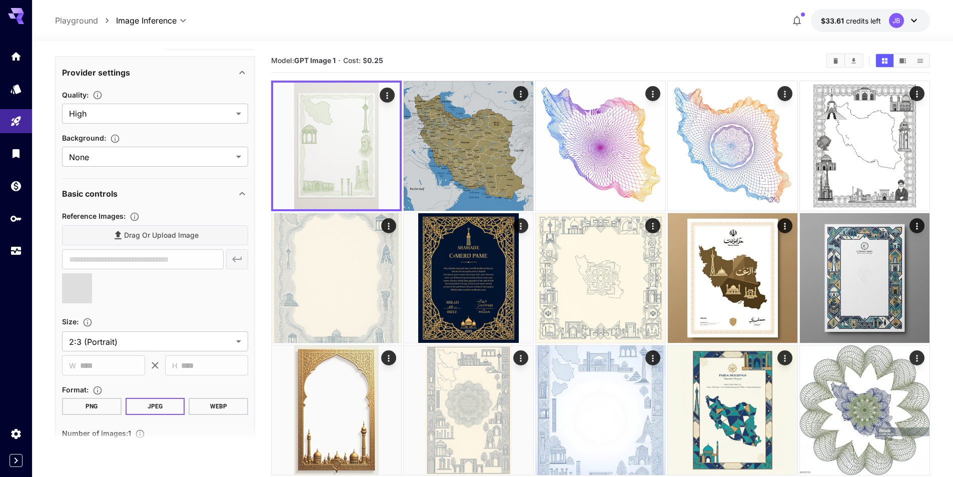
type input "**********"
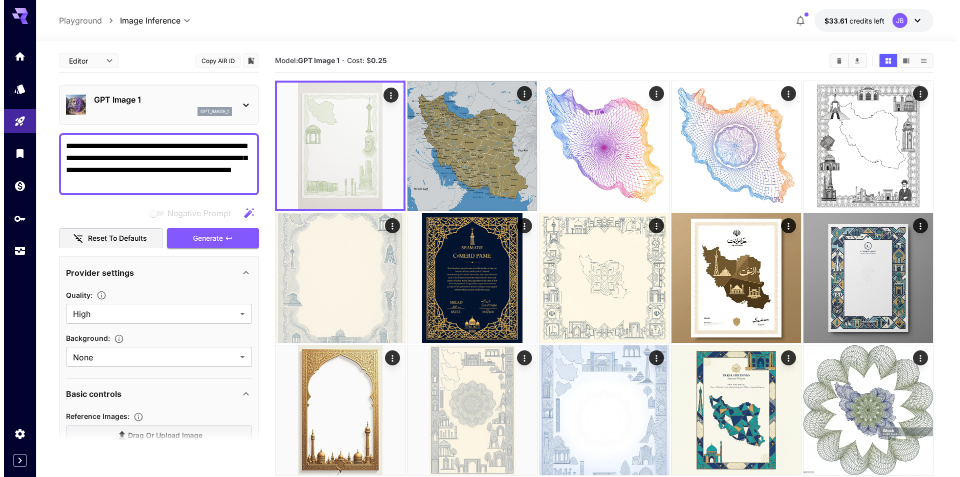
scroll to position [200, 0]
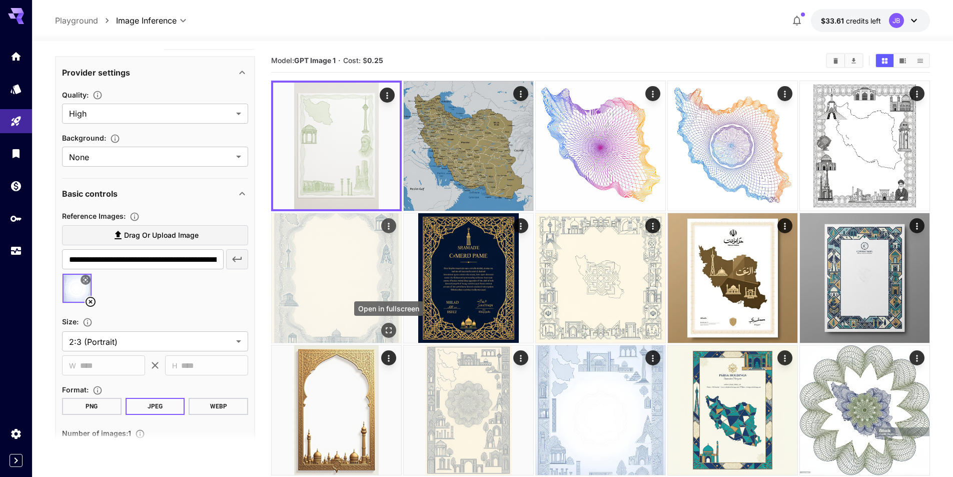
click at [386, 332] on icon "Open in fullscreen" at bounding box center [389, 330] width 6 height 6
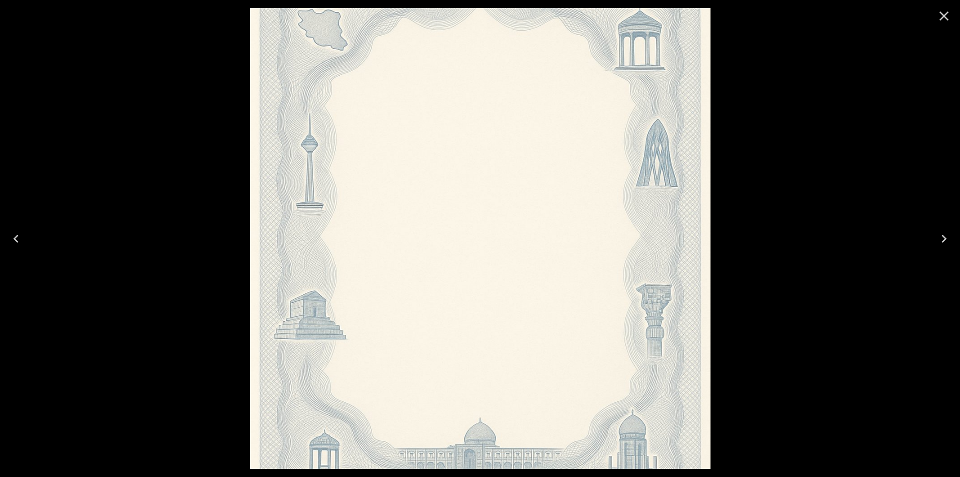
click at [755, 373] on div at bounding box center [480, 238] width 960 height 477
click at [947, 17] on icon "Close" at bounding box center [944, 16] width 16 height 16
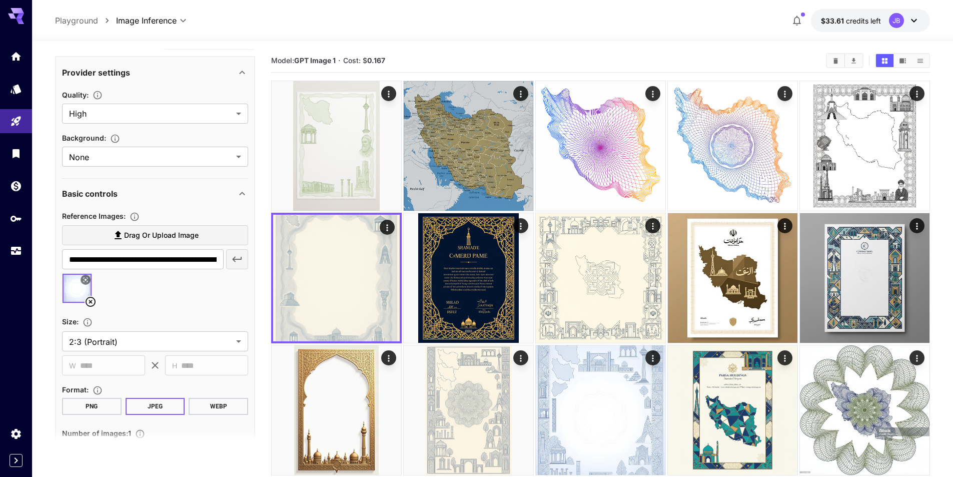
click at [93, 299] on icon at bounding box center [91, 302] width 12 height 12
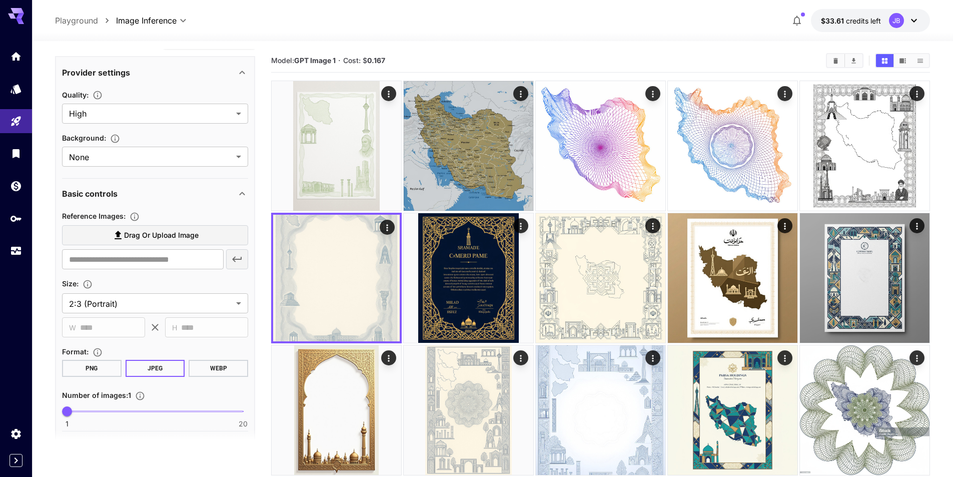
click at [143, 243] on label "Drag or upload image" at bounding box center [155, 235] width 186 height 21
click at [0, 0] on input "Drag or upload image" at bounding box center [0, 0] width 0 height 0
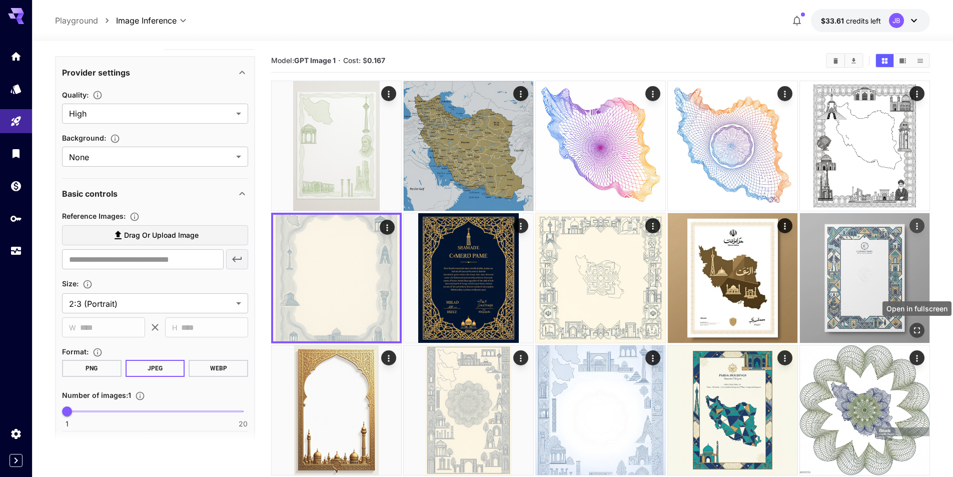
click at [914, 329] on icon "Open in fullscreen" at bounding box center [917, 330] width 6 height 6
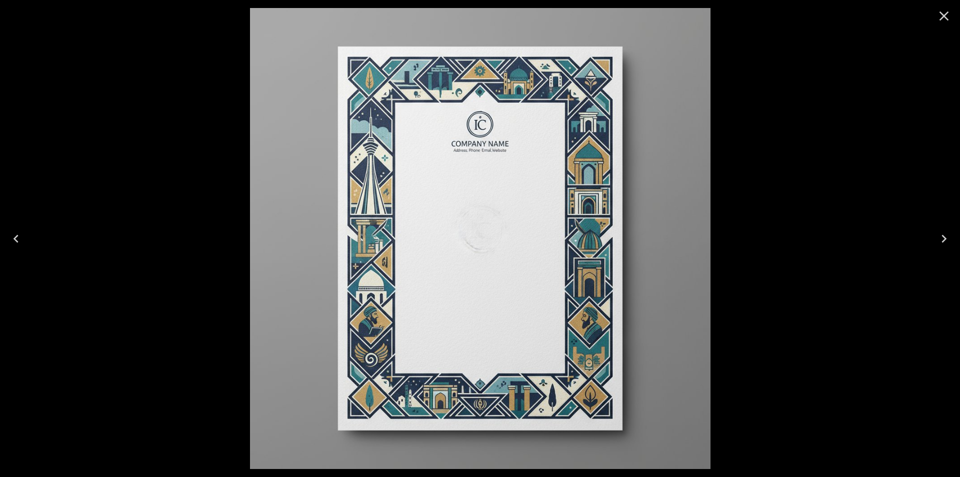
click at [834, 170] on div at bounding box center [480, 238] width 960 height 477
drag, startPoint x: 942, startPoint y: 18, endPoint x: 933, endPoint y: 33, distance: 17.5
click at [942, 18] on icon "Close" at bounding box center [944, 16] width 16 height 16
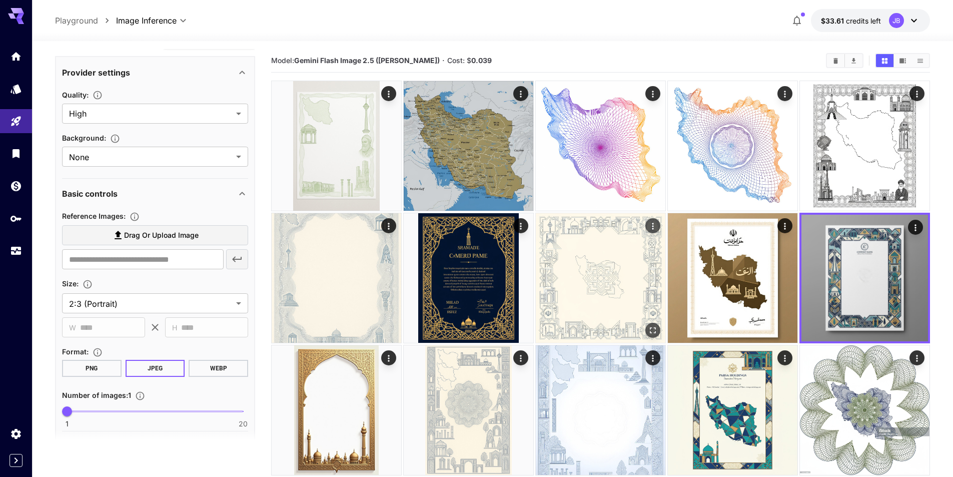
click at [627, 300] on img at bounding box center [601, 278] width 130 height 130
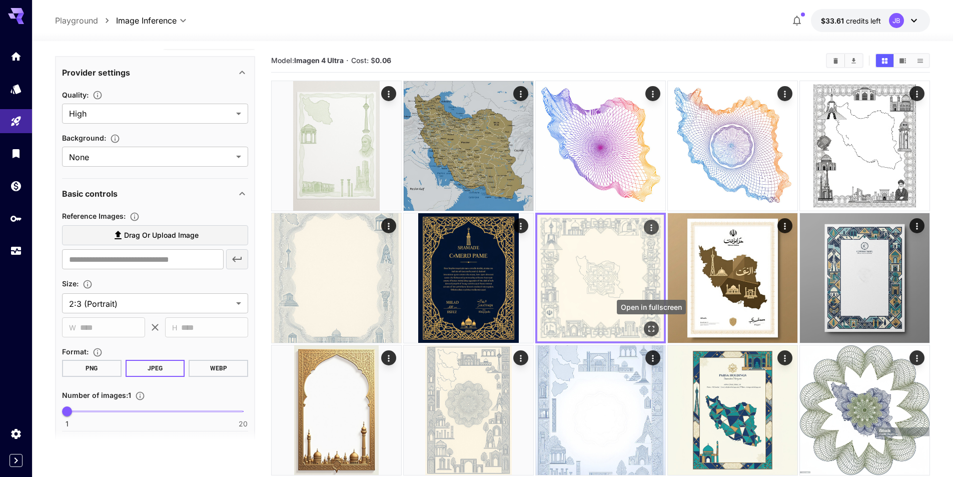
click at [650, 329] on icon "Open in fullscreen" at bounding box center [651, 329] width 10 height 10
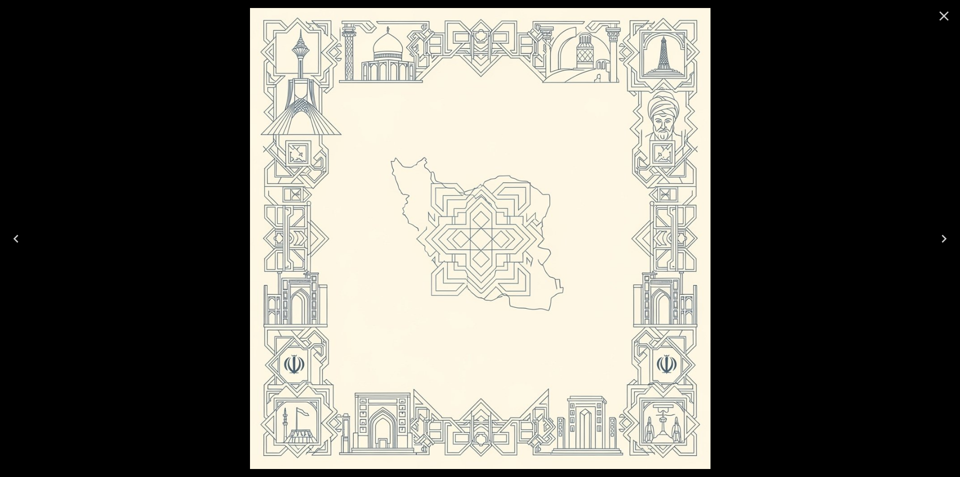
scroll to position [200, 0]
click at [937, 237] on icon "Next" at bounding box center [944, 239] width 16 height 16
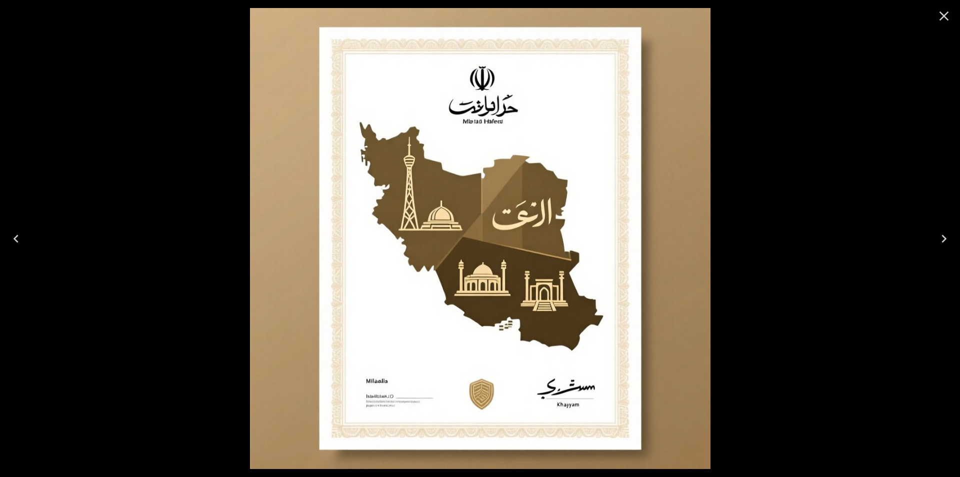
click at [937, 237] on icon "Next" at bounding box center [944, 239] width 16 height 16
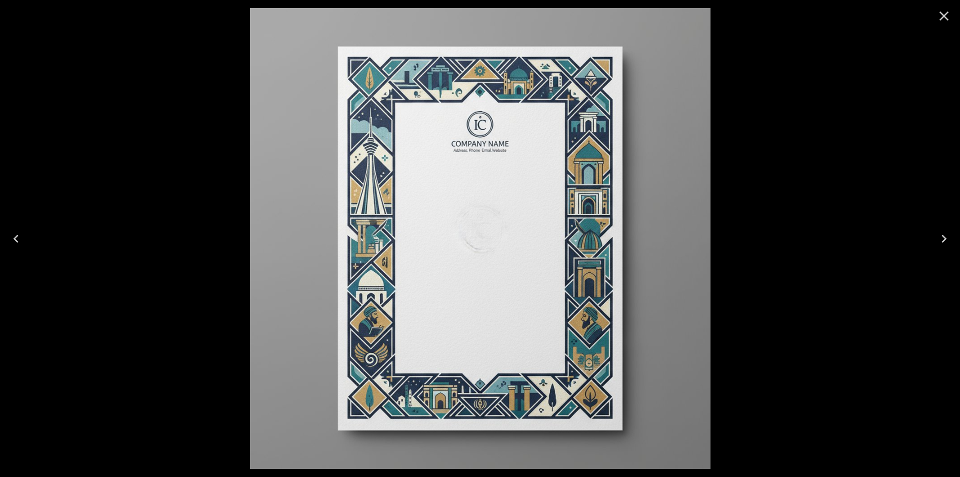
click at [937, 237] on icon "Next" at bounding box center [944, 239] width 16 height 16
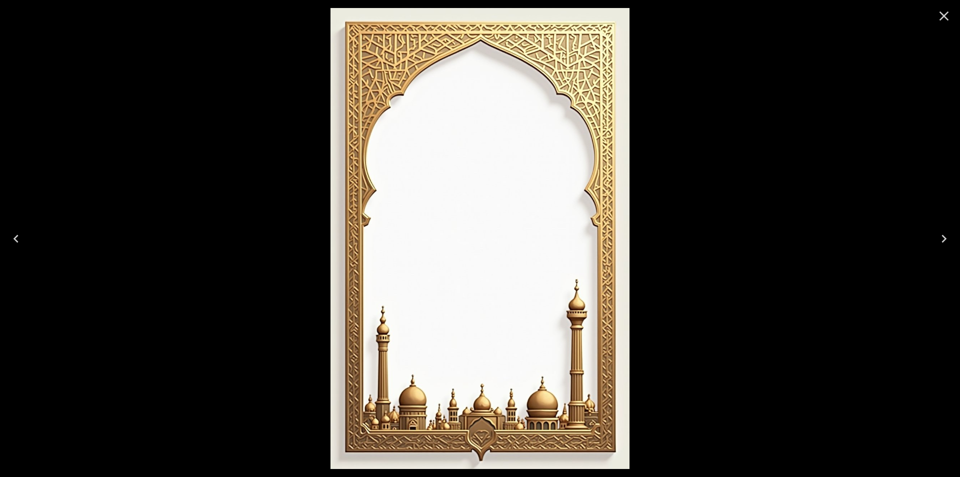
click at [937, 237] on icon "Next" at bounding box center [944, 239] width 16 height 16
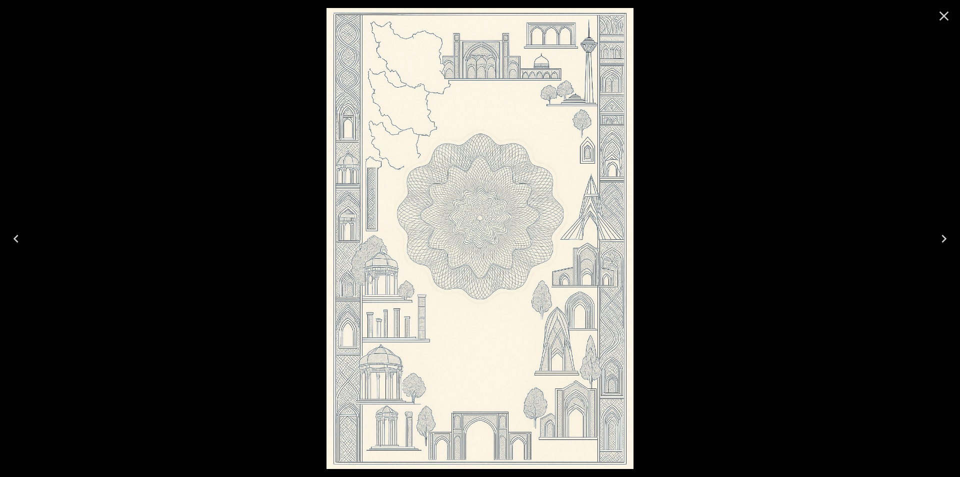
click at [17, 233] on icon "Previous" at bounding box center [16, 239] width 16 height 16
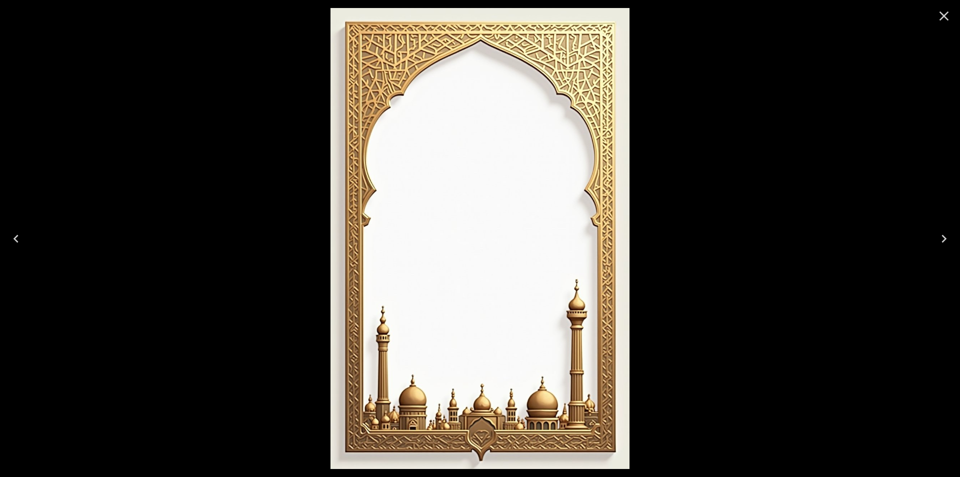
click at [948, 244] on icon "Next" at bounding box center [944, 239] width 16 height 16
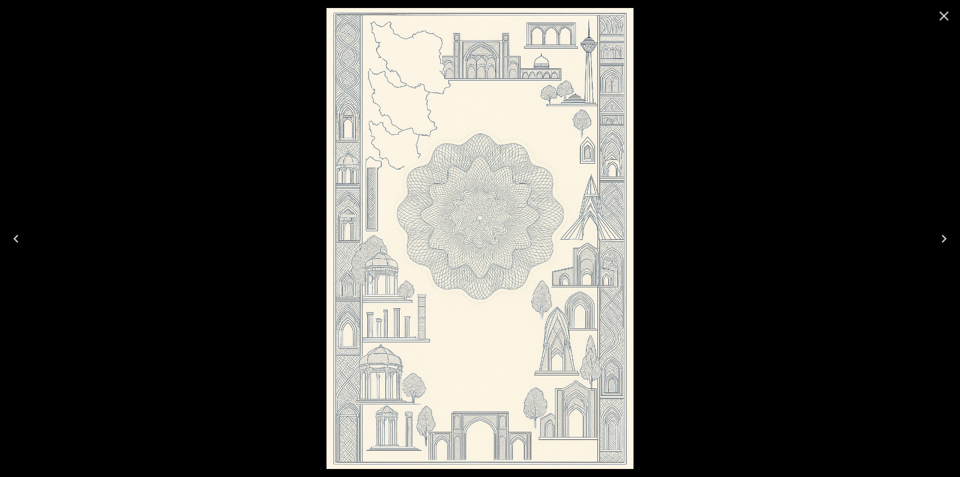
click at [948, 244] on icon "Next" at bounding box center [944, 239] width 16 height 16
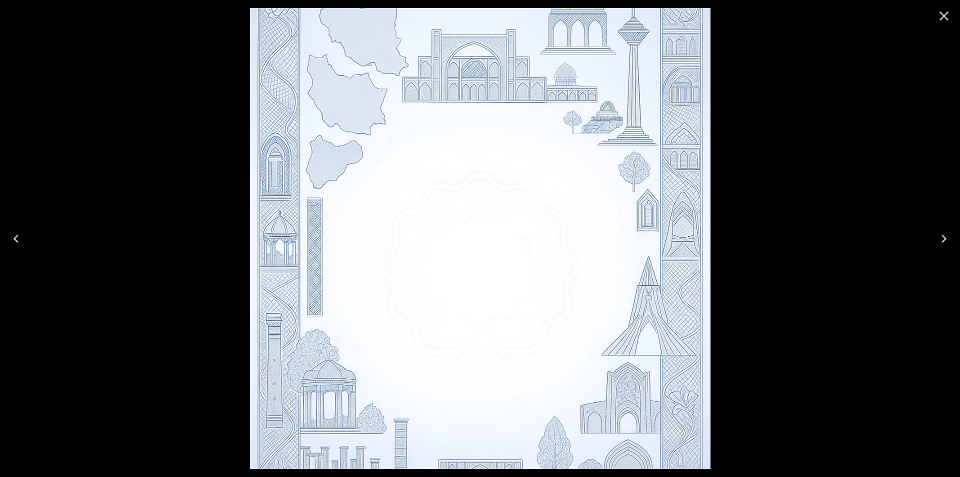
click at [948, 243] on icon "Next" at bounding box center [944, 239] width 16 height 16
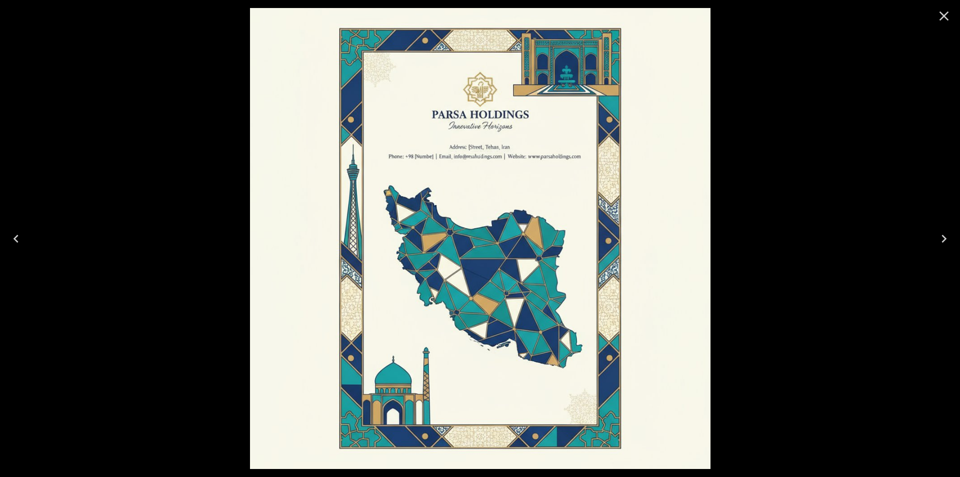
click at [948, 243] on icon "Next" at bounding box center [944, 239] width 16 height 16
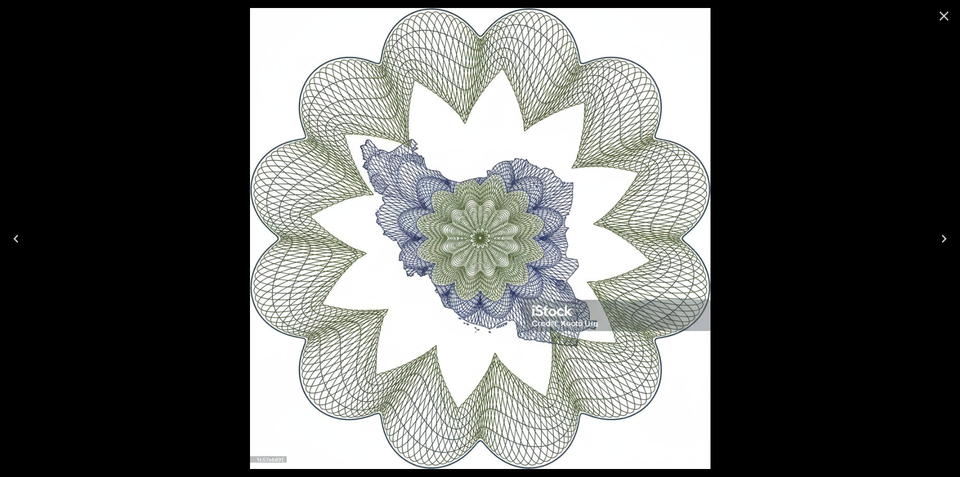
click at [947, 243] on icon "Next" at bounding box center [944, 239] width 16 height 16
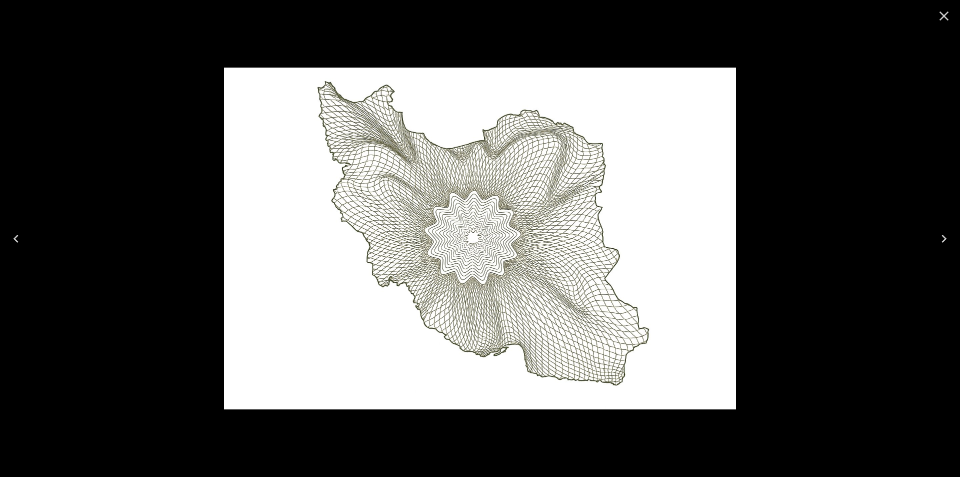
click at [9, 245] on icon "Previous" at bounding box center [16, 239] width 16 height 16
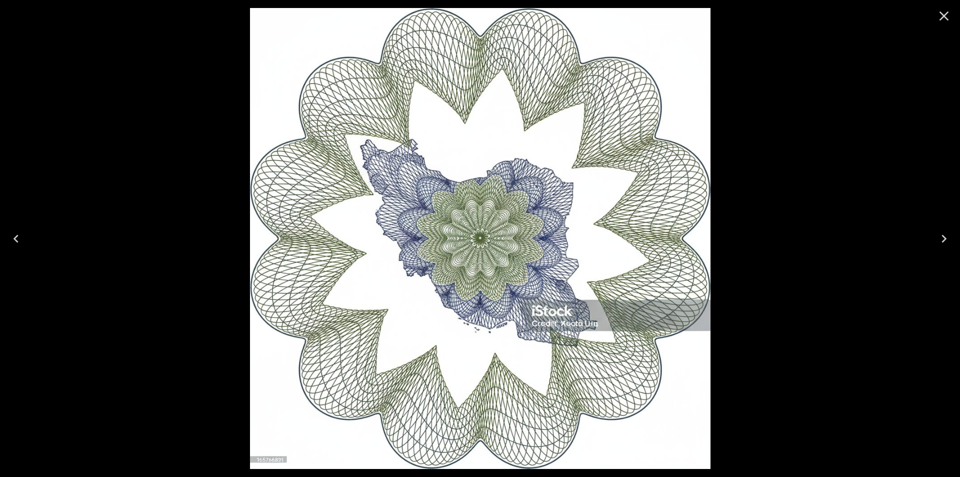
click at [9, 245] on icon "Previous" at bounding box center [16, 239] width 16 height 16
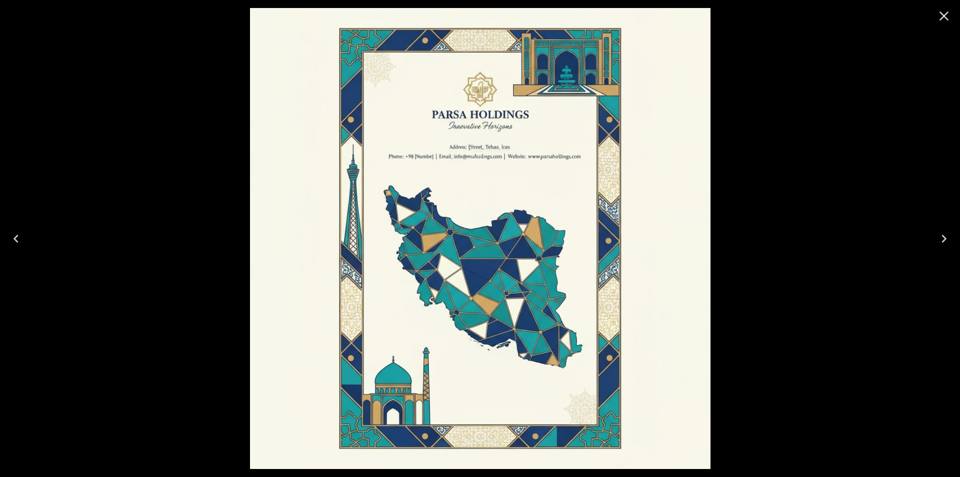
click at [9, 245] on icon "Previous" at bounding box center [16, 239] width 16 height 16
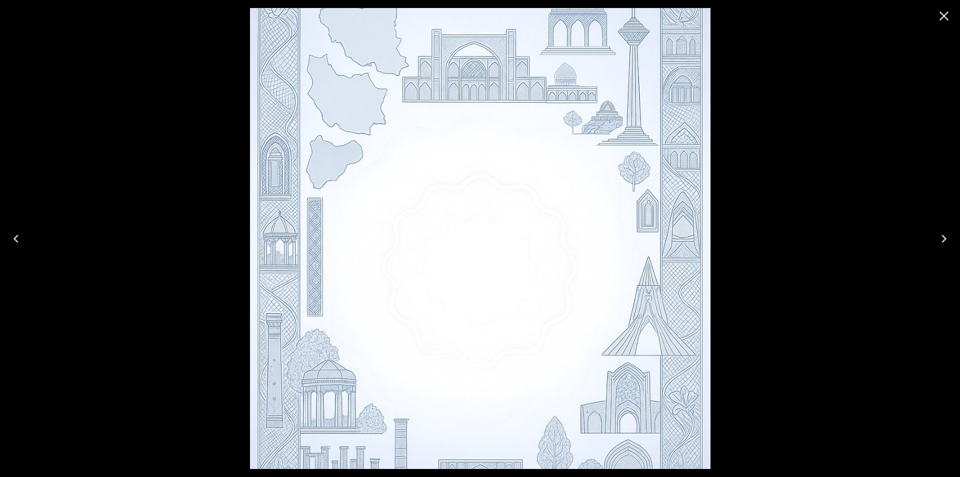
click at [9, 245] on icon "Previous" at bounding box center [16, 239] width 16 height 16
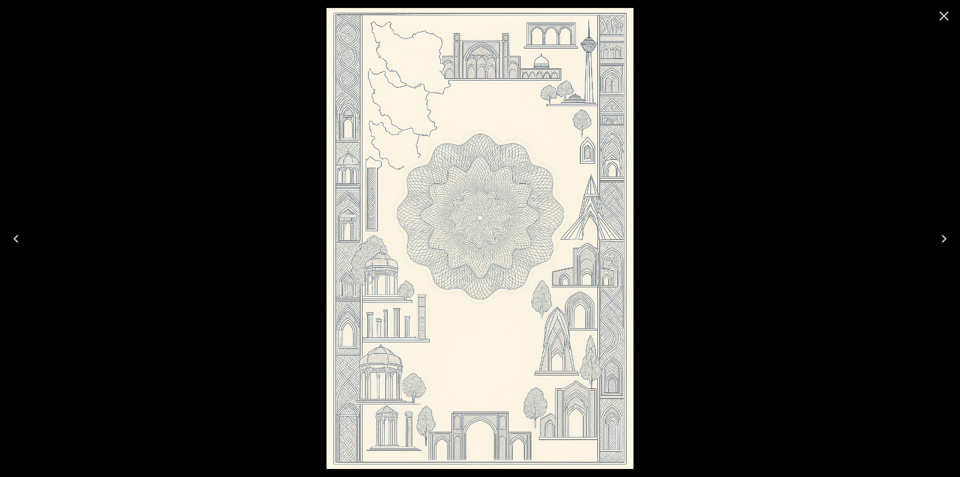
click at [9, 245] on icon "Previous" at bounding box center [16, 239] width 16 height 16
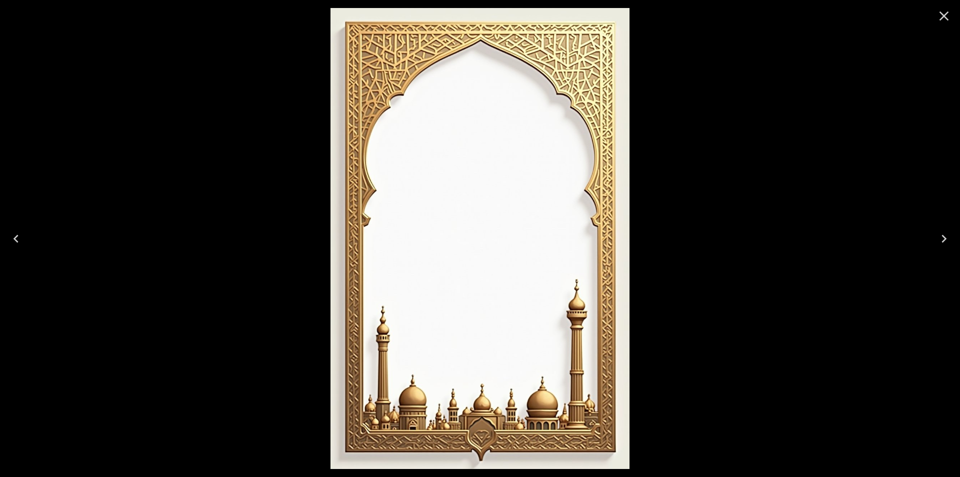
click at [9, 245] on icon "Previous" at bounding box center [16, 239] width 16 height 16
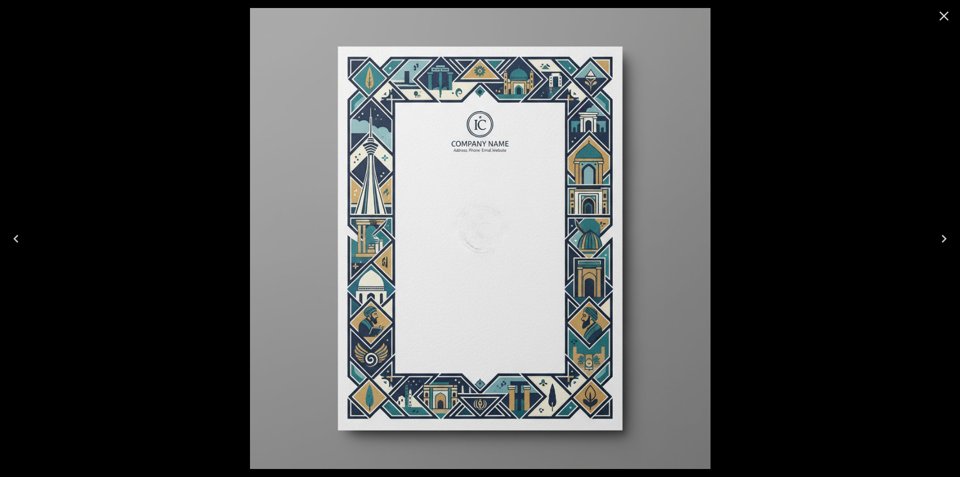
click at [9, 245] on icon "Previous" at bounding box center [16, 239] width 16 height 16
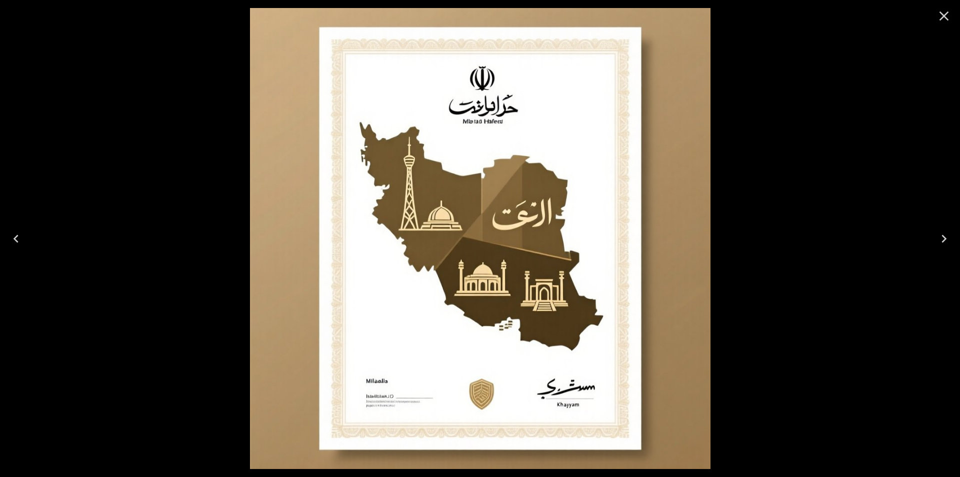
click at [9, 245] on icon "Previous" at bounding box center [16, 239] width 16 height 16
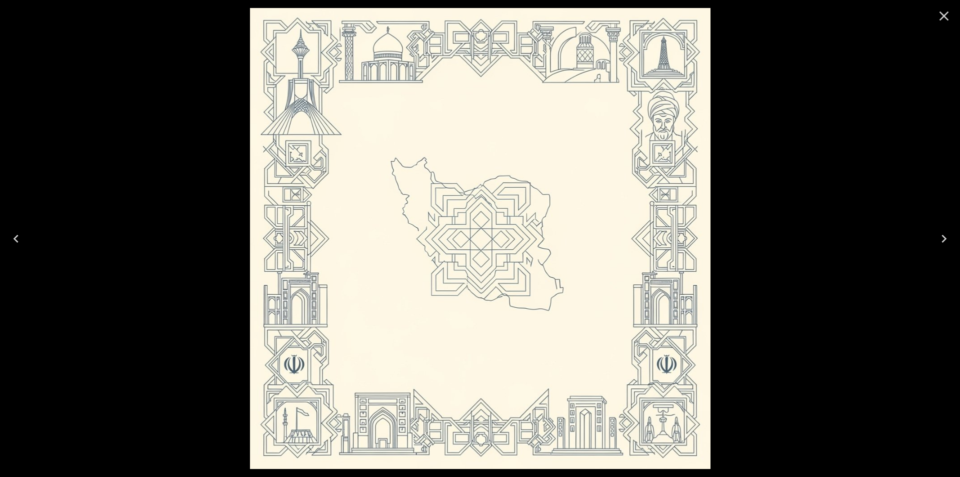
click at [9, 245] on icon "Previous" at bounding box center [16, 239] width 16 height 16
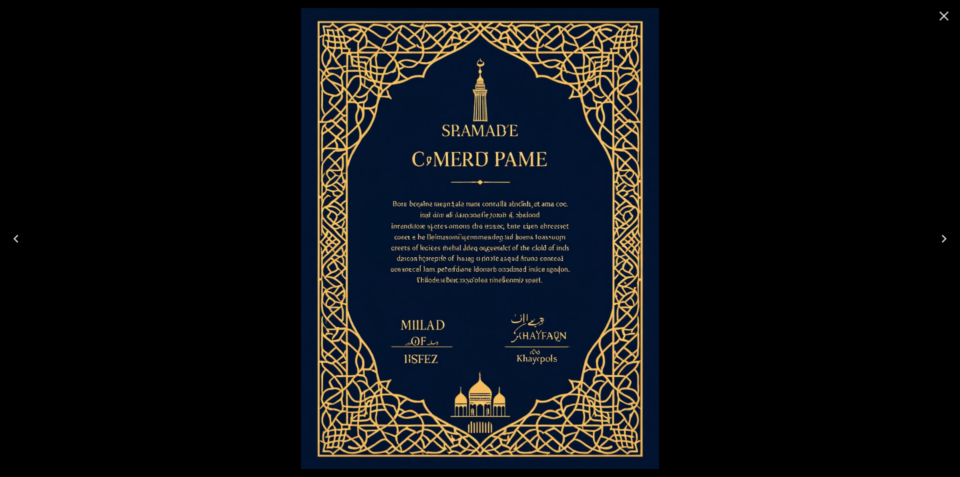
click at [9, 245] on icon "Previous" at bounding box center [16, 239] width 16 height 16
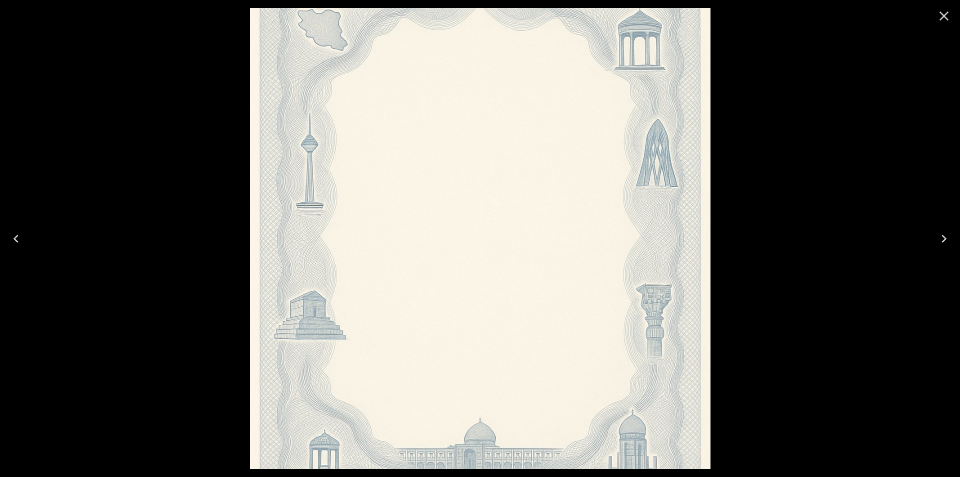
click at [9, 245] on icon "Previous" at bounding box center [16, 239] width 16 height 16
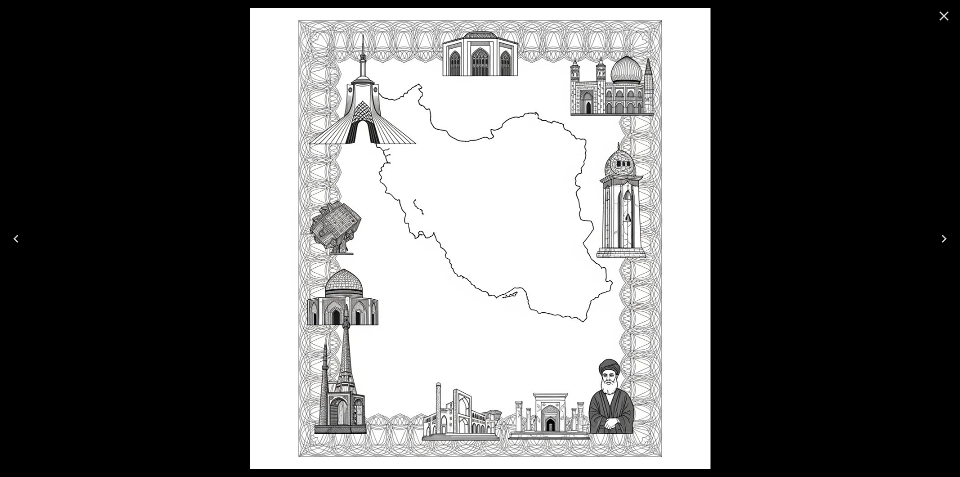
click at [9, 245] on icon "Previous" at bounding box center [16, 239] width 16 height 16
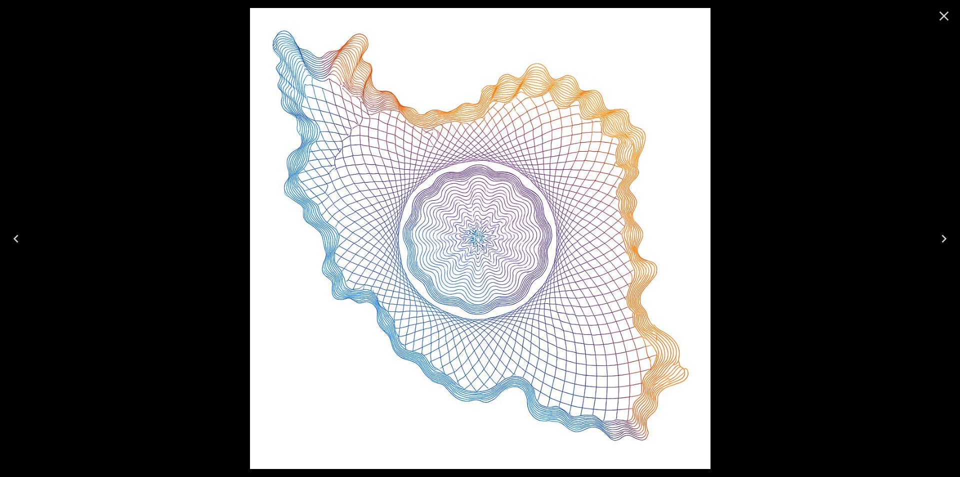
click at [9, 245] on icon "Previous" at bounding box center [16, 239] width 16 height 16
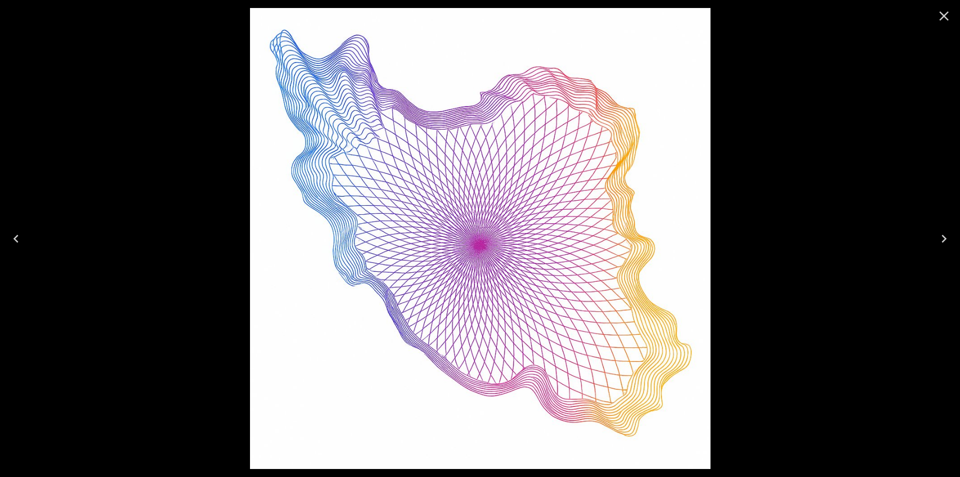
click at [9, 245] on icon "Previous" at bounding box center [16, 239] width 16 height 16
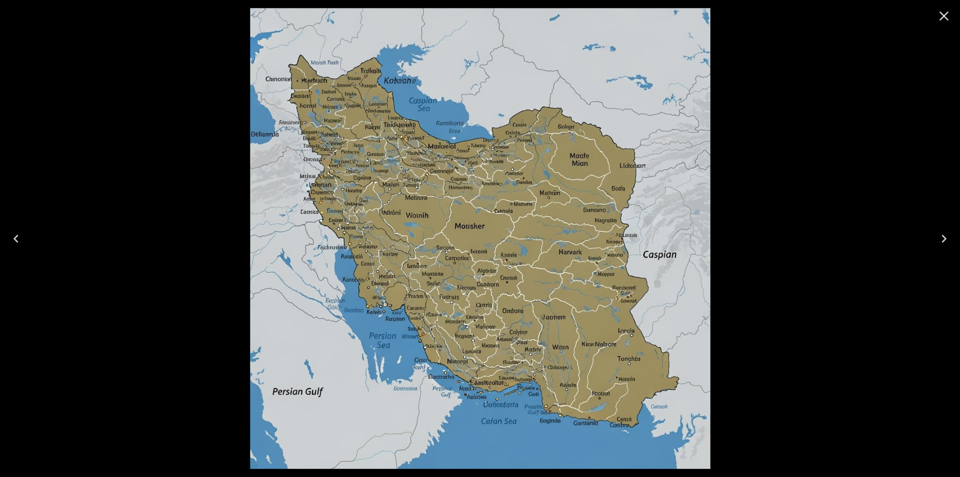
click at [9, 245] on icon "Previous" at bounding box center [16, 239] width 16 height 16
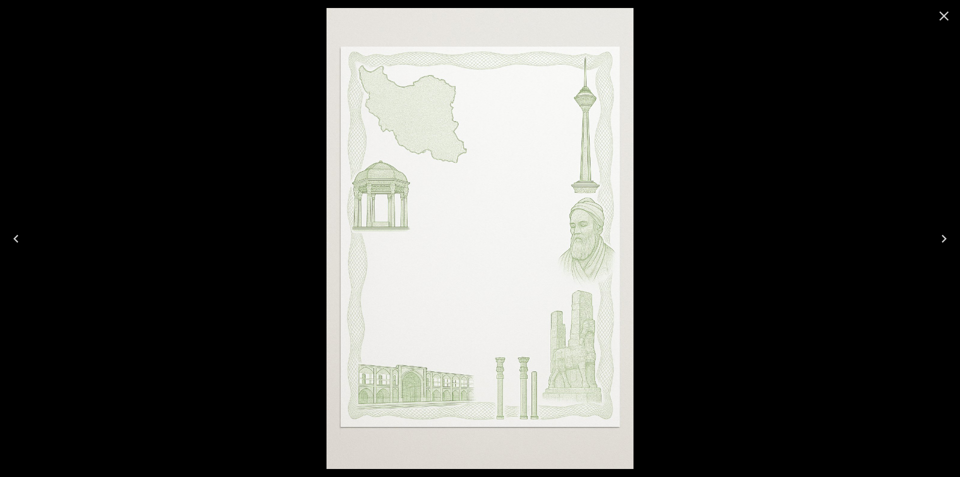
click at [9, 245] on icon "Previous" at bounding box center [16, 239] width 16 height 16
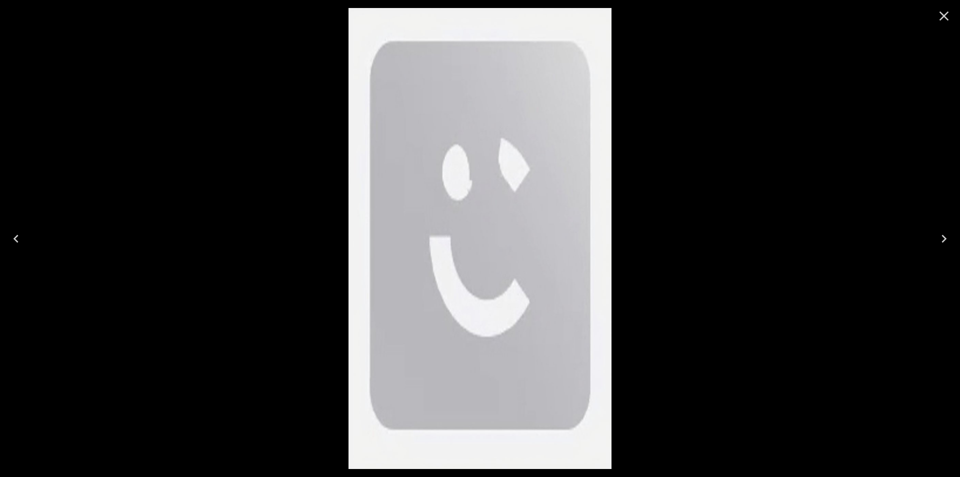
click at [9, 245] on icon "Previous" at bounding box center [16, 239] width 16 height 16
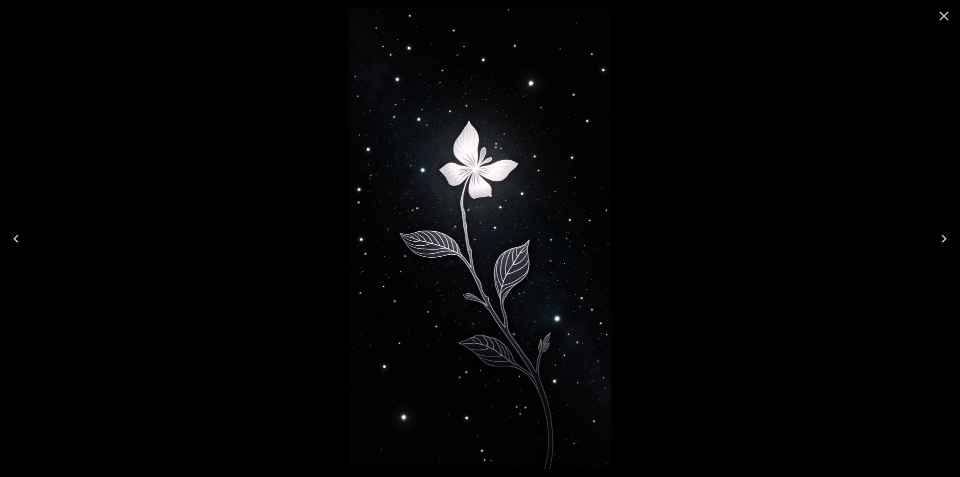
click at [720, 267] on div at bounding box center [480, 238] width 960 height 477
click at [947, 20] on icon "Close" at bounding box center [944, 16] width 16 height 16
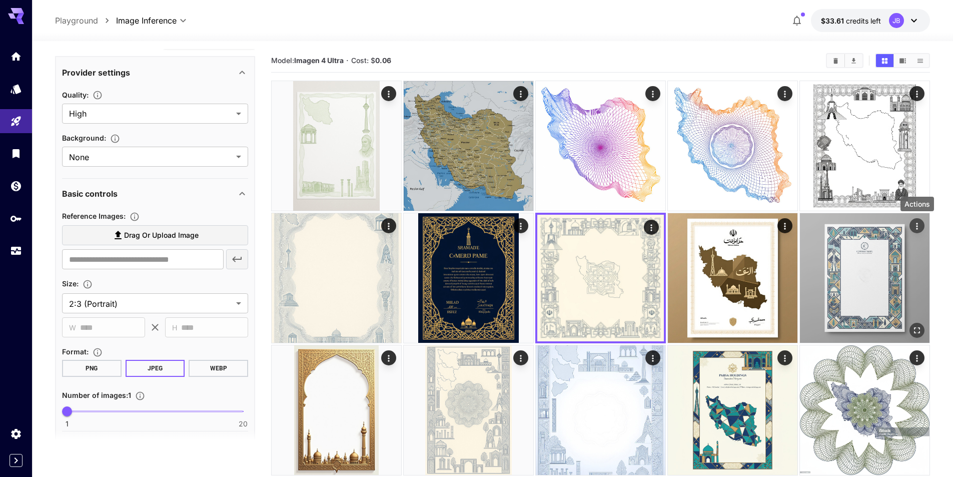
click at [914, 226] on icon "Actions" at bounding box center [917, 226] width 10 height 10
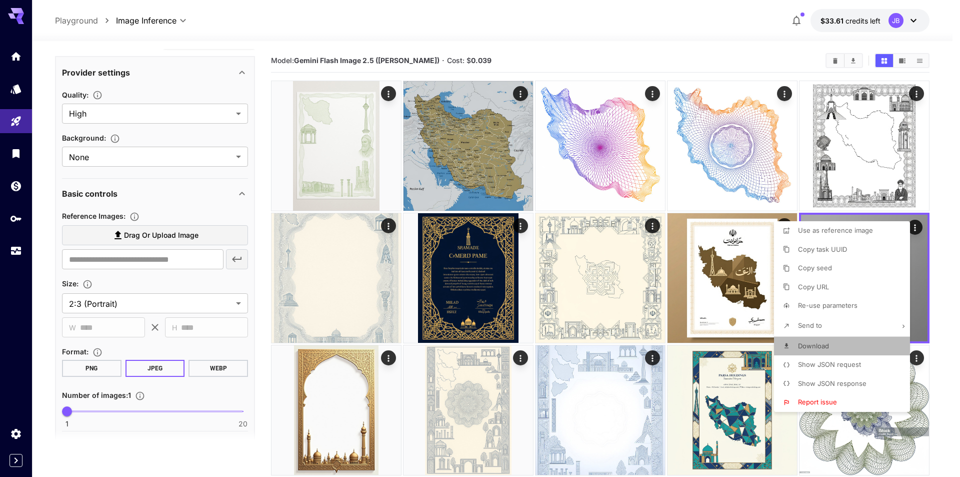
click at [835, 342] on li "Download" at bounding box center [845, 346] width 142 height 19
click at [132, 231] on div at bounding box center [480, 238] width 960 height 477
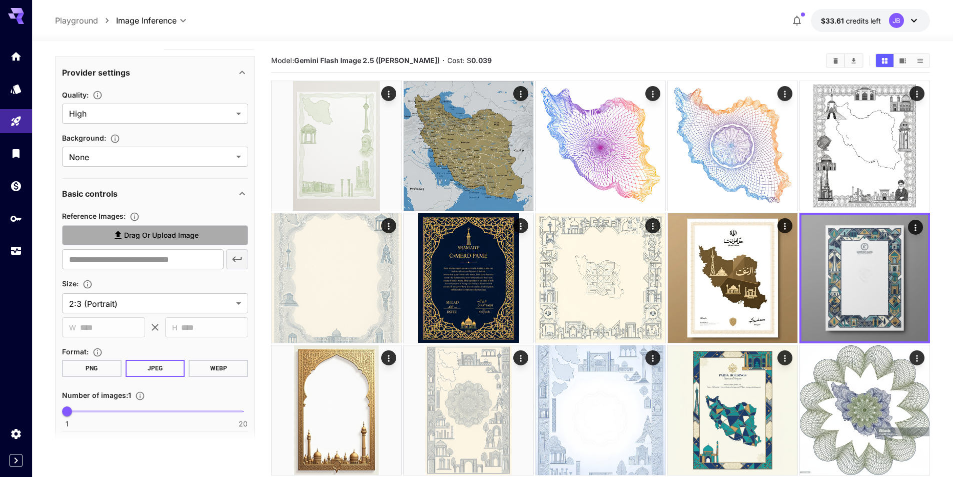
click at [137, 237] on span "Drag or upload image" at bounding box center [161, 235] width 75 height 13
click at [0, 0] on input "Drag or upload image" at bounding box center [0, 0] width 0 height 0
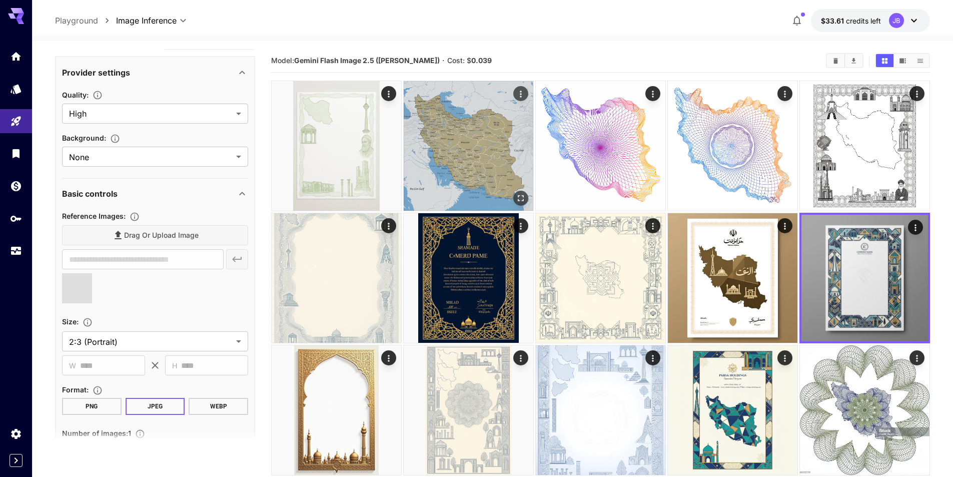
type input "**********"
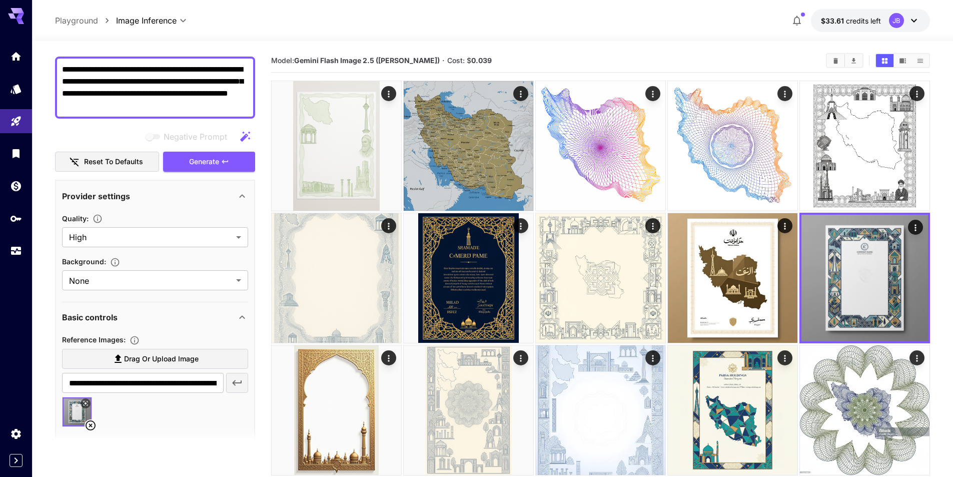
scroll to position [0, 0]
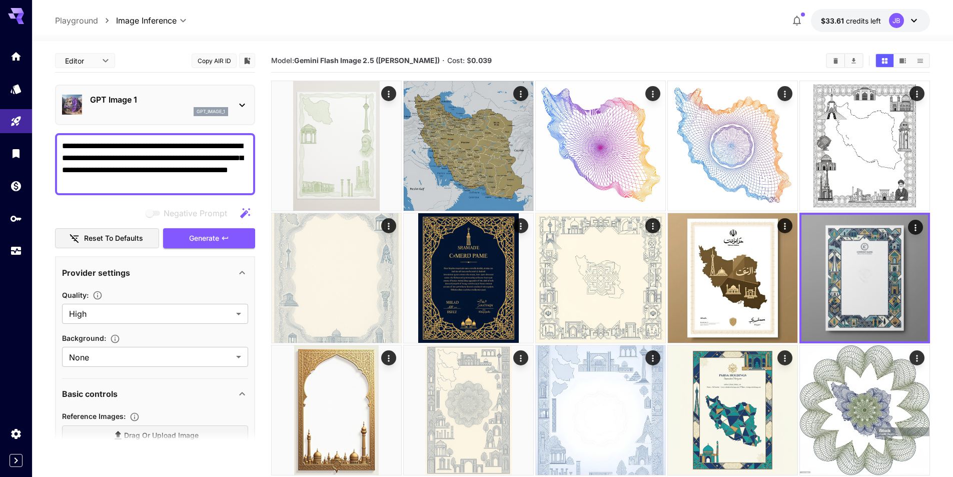
drag, startPoint x: 222, startPoint y: 177, endPoint x: 0, endPoint y: 139, distance: 224.8
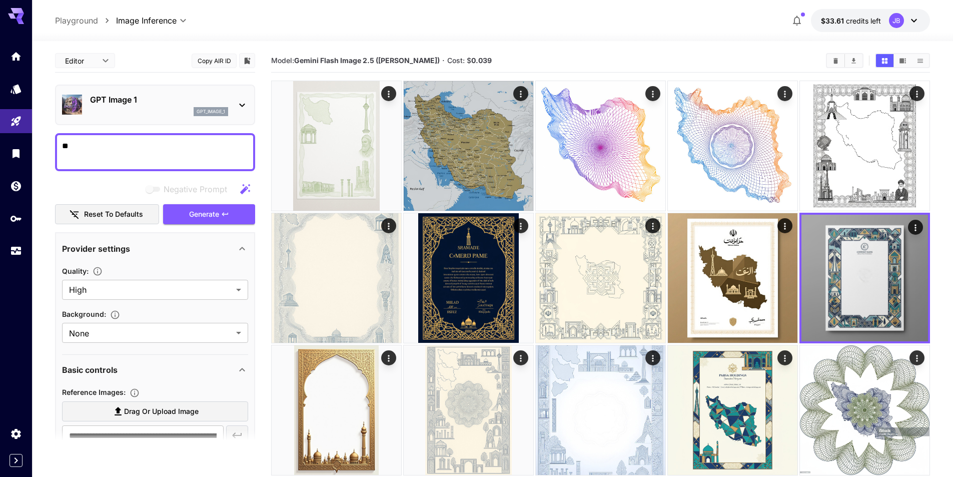
type textarea "*"
click at [172, 147] on textarea "**********" at bounding box center [155, 152] width 186 height 24
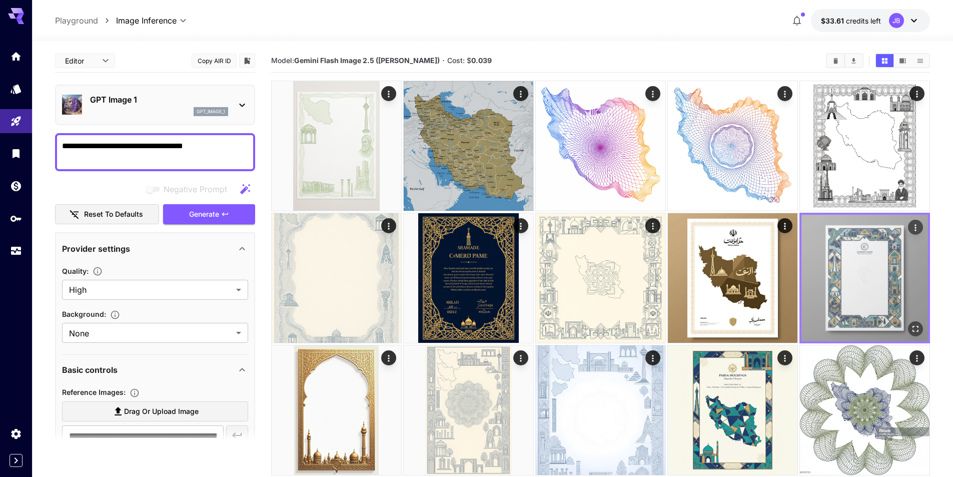
click at [913, 325] on icon "Open in fullscreen" at bounding box center [915, 329] width 10 height 10
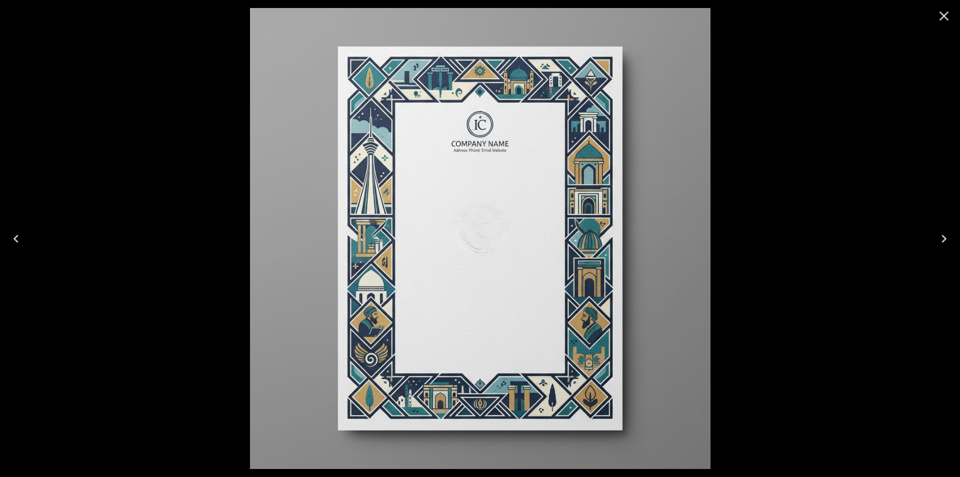
click at [831, 231] on div at bounding box center [480, 238] width 960 height 477
click at [939, 20] on icon "Close" at bounding box center [944, 16] width 16 height 16
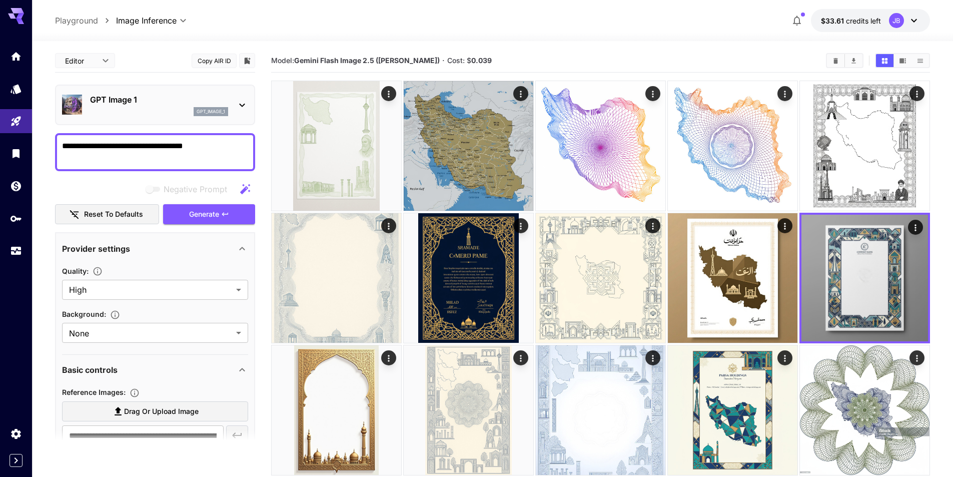
click at [218, 147] on textarea "**********" at bounding box center [155, 152] width 186 height 24
type textarea "**********"
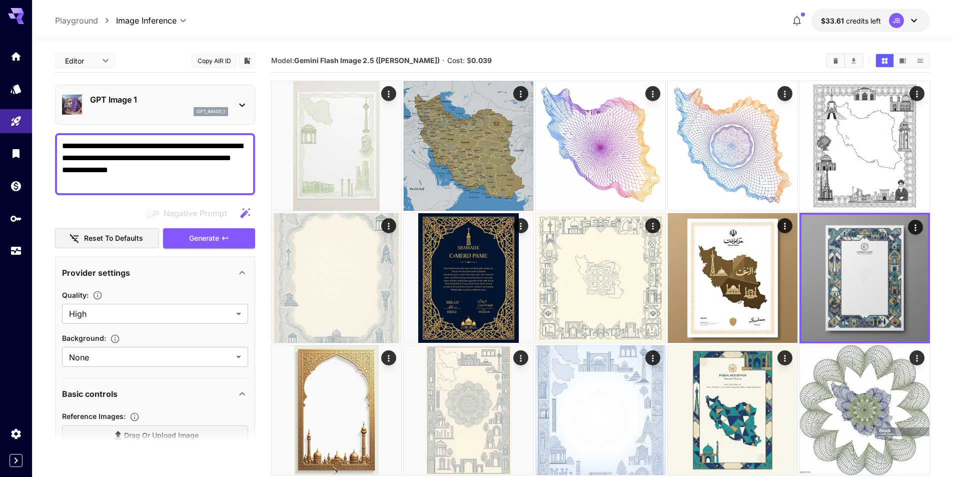
click at [151, 174] on textarea "**********" at bounding box center [155, 164] width 186 height 48
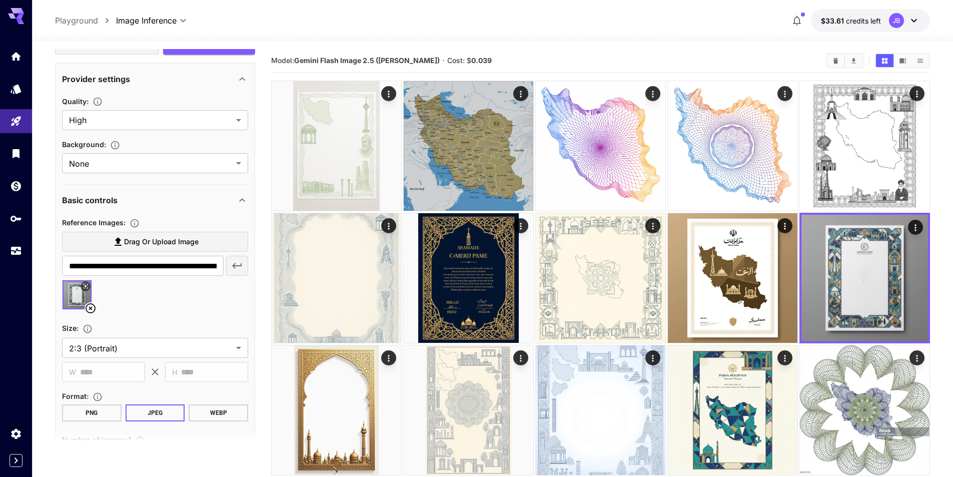
scroll to position [200, 0]
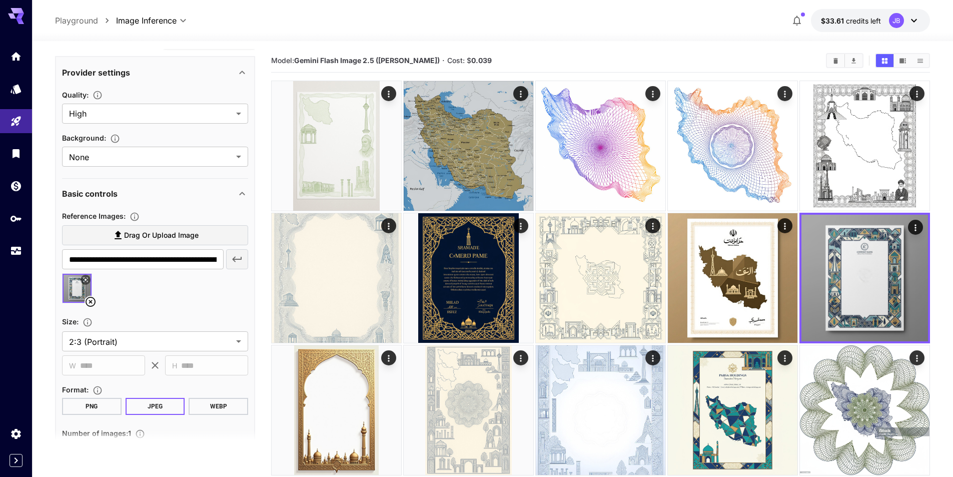
type textarea "**********"
click at [89, 302] on icon at bounding box center [91, 302] width 12 height 12
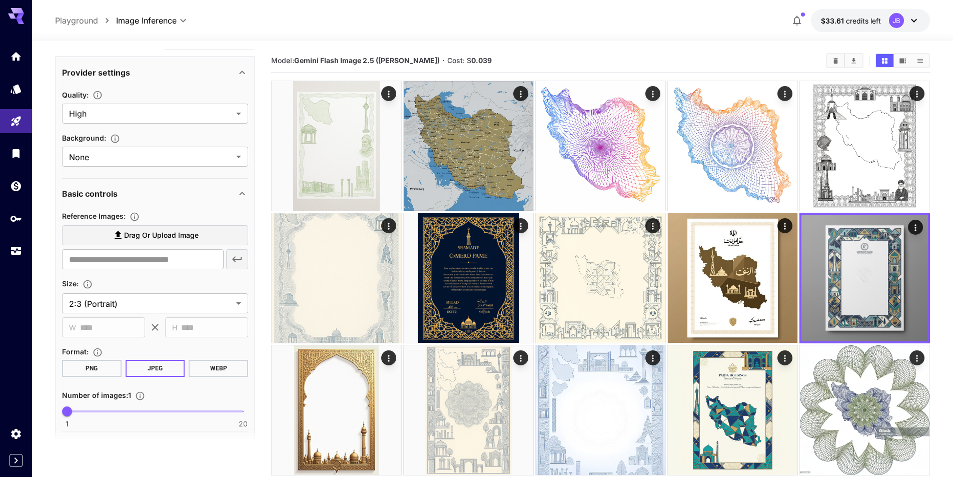
click at [160, 235] on span "Drag or upload image" at bounding box center [161, 235] width 75 height 13
click at [0, 0] on input "Drag or upload image" at bounding box center [0, 0] width 0 height 0
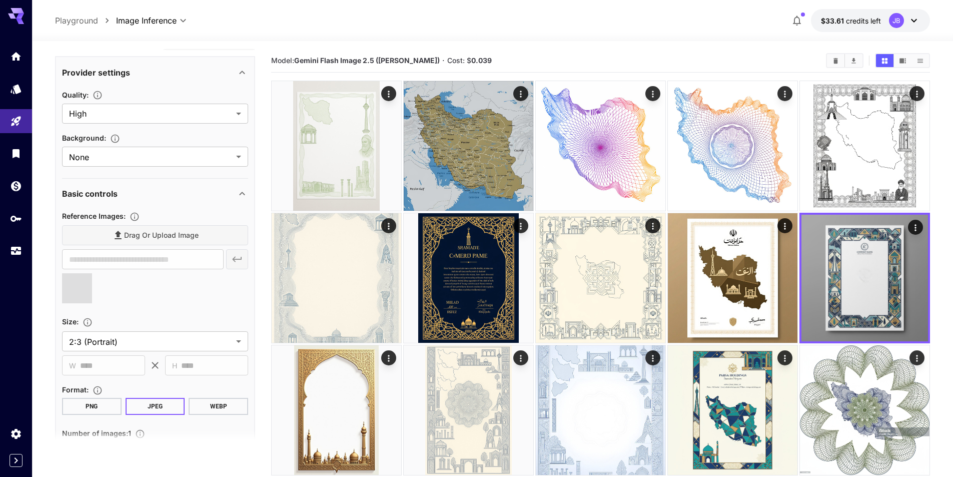
type input "**********"
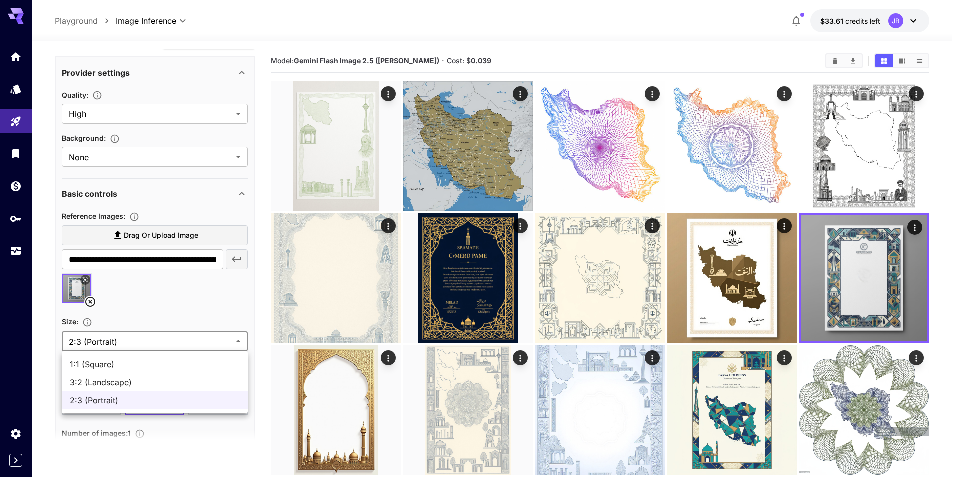
click at [193, 307] on div at bounding box center [480, 238] width 960 height 477
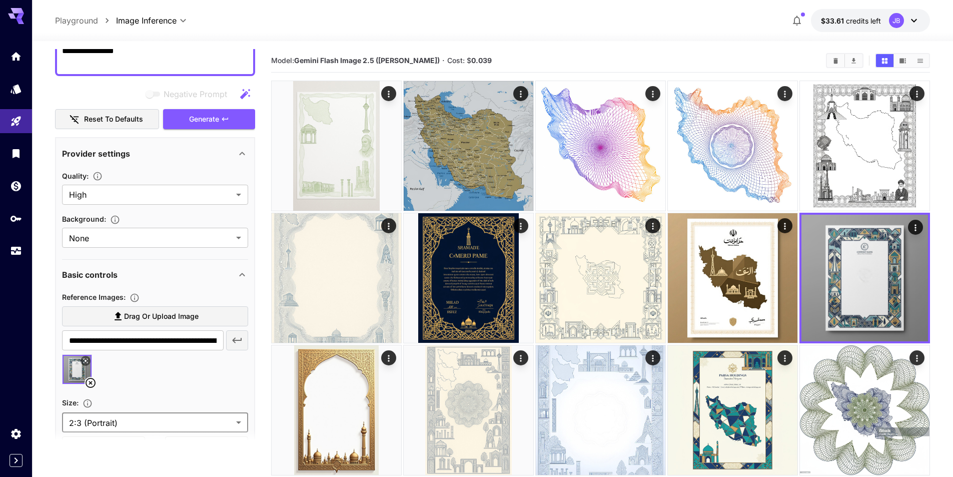
scroll to position [50, 0]
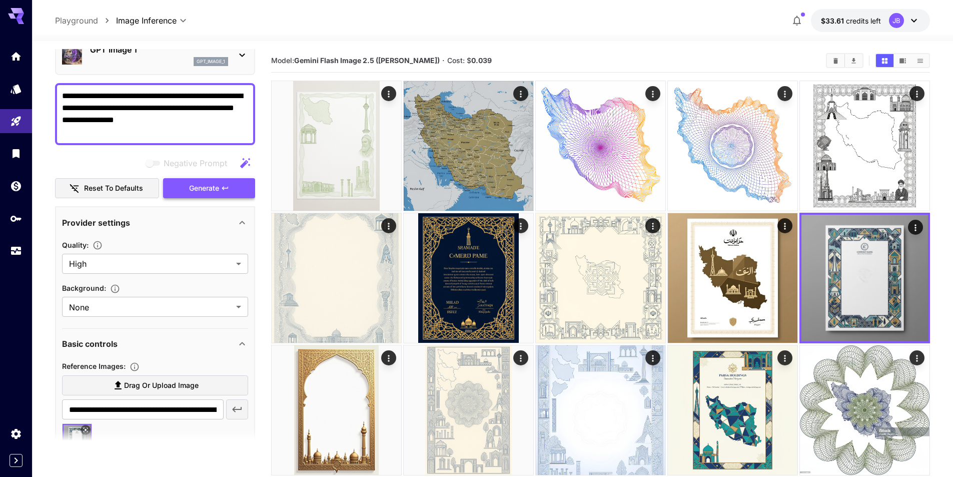
click at [226, 186] on icon "button" at bounding box center [225, 188] width 8 height 8
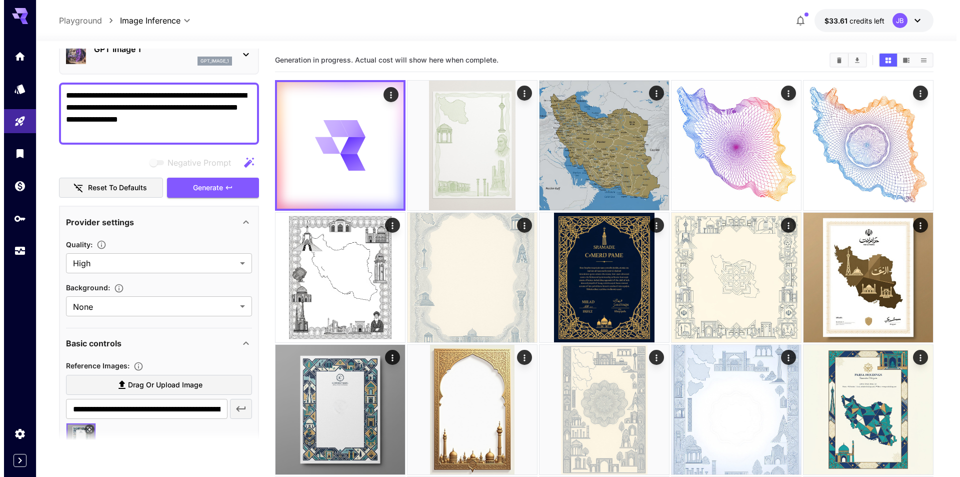
scroll to position [0, 0]
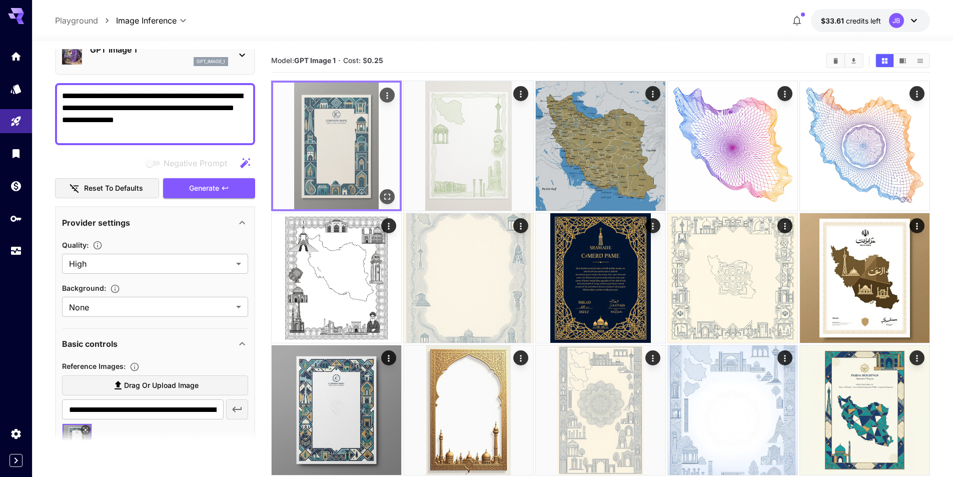
click at [384, 192] on icon "Open in fullscreen" at bounding box center [387, 197] width 10 height 10
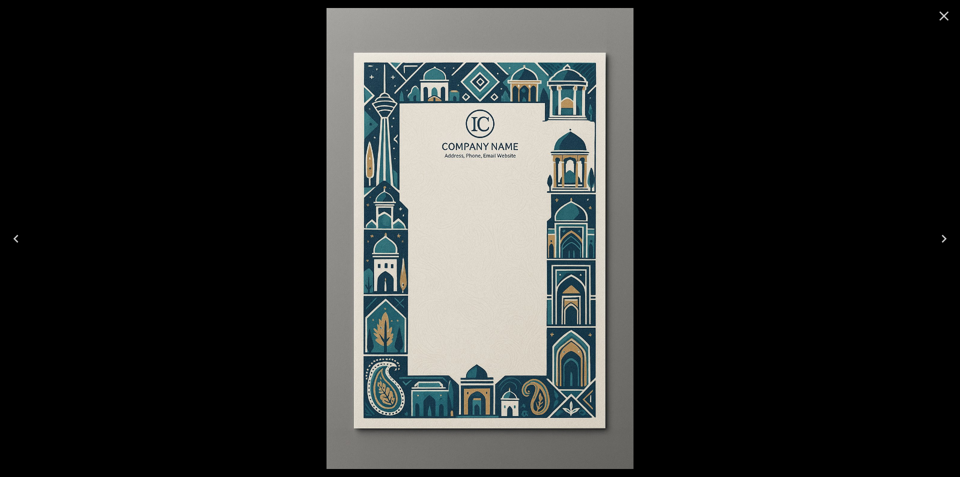
scroll to position [50, 0]
click at [937, 17] on icon "Close" at bounding box center [944, 16] width 16 height 16
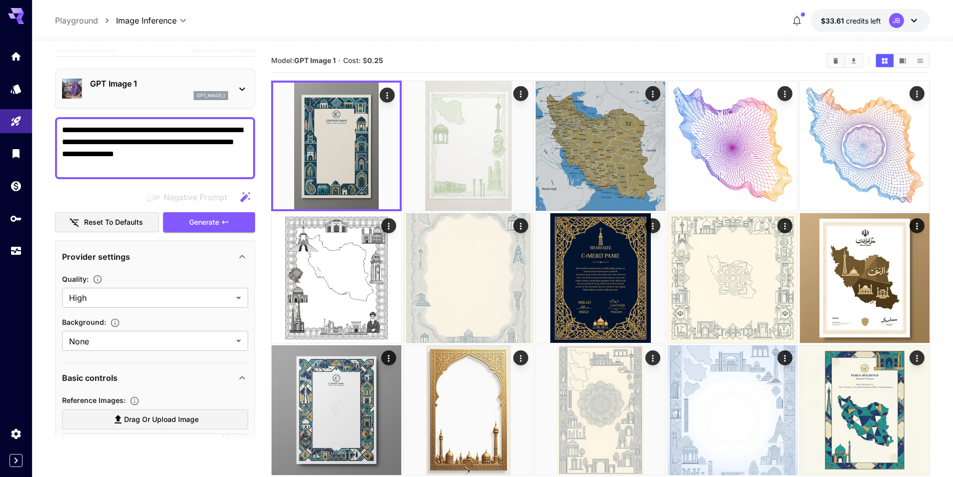
scroll to position [0, 0]
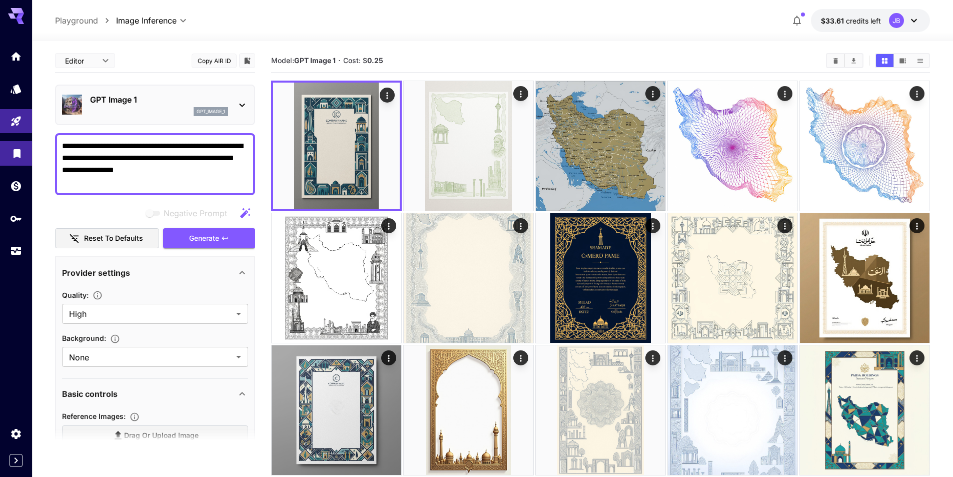
drag, startPoint x: 172, startPoint y: 176, endPoint x: 28, endPoint y: 143, distance: 147.7
click at [196, 180] on textarea "**********" at bounding box center [155, 164] width 186 height 48
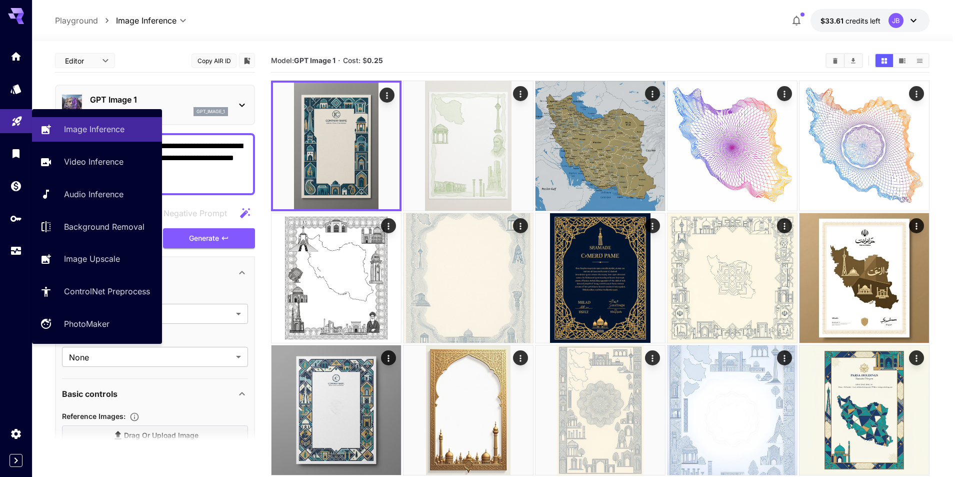
drag, startPoint x: 203, startPoint y: 186, endPoint x: 17, endPoint y: 132, distance: 193.1
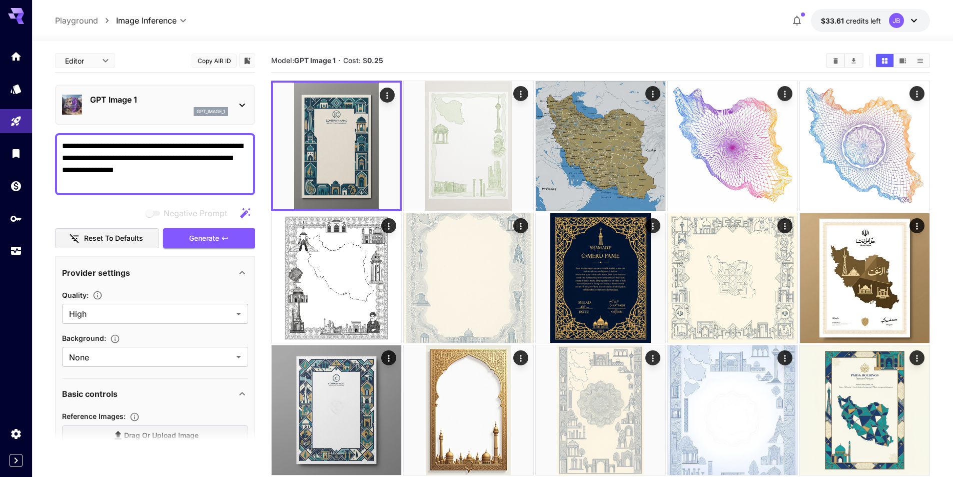
click at [182, 181] on textarea "**********" at bounding box center [155, 164] width 186 height 48
drag, startPoint x: 184, startPoint y: 183, endPoint x: 48, endPoint y: 136, distance: 143.3
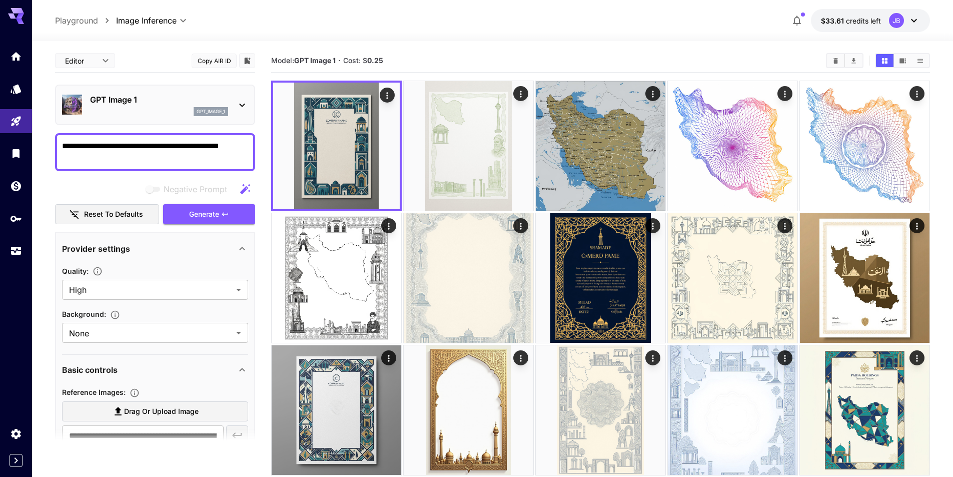
click at [214, 155] on textarea "**********" at bounding box center [155, 152] width 186 height 24
click at [150, 146] on textarea "**********" at bounding box center [155, 152] width 186 height 24
click at [106, 157] on textarea "**********" at bounding box center [155, 152] width 186 height 24
click at [199, 161] on textarea "**********" at bounding box center [155, 152] width 186 height 24
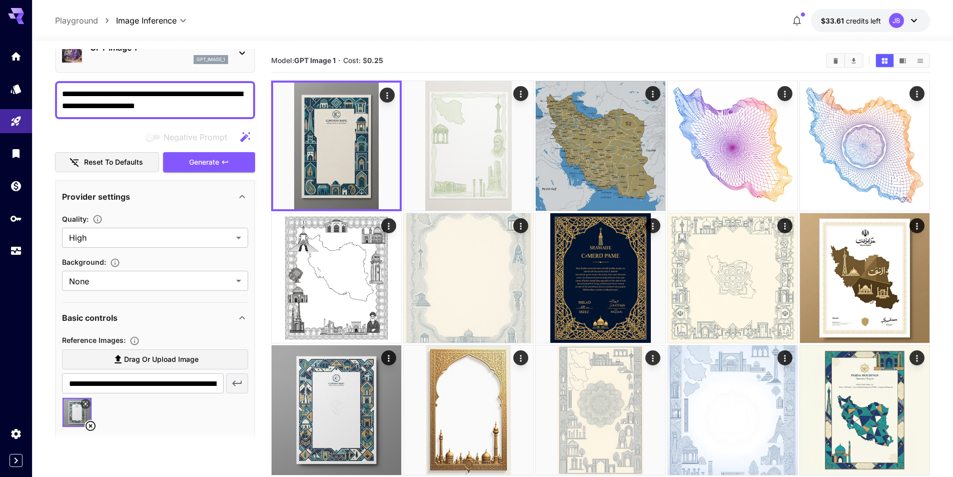
scroll to position [100, 0]
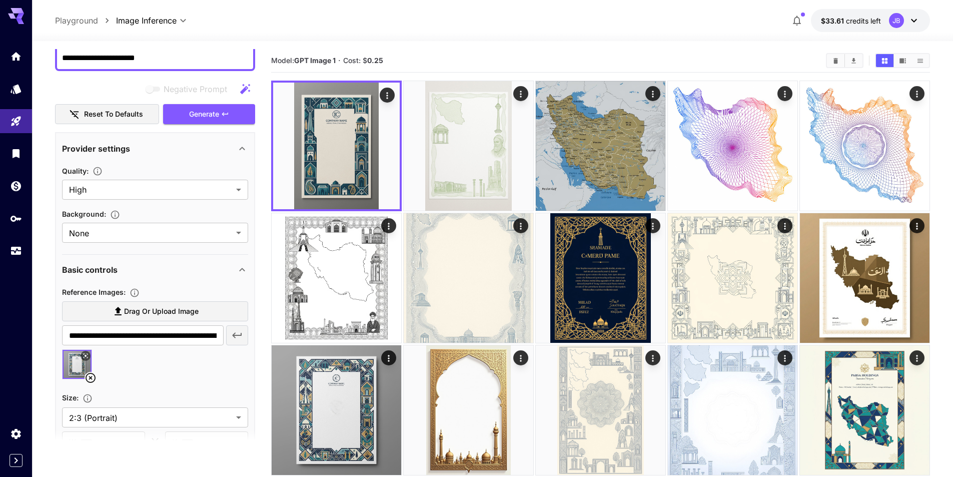
type textarea "**********"
click at [93, 379] on icon at bounding box center [91, 378] width 12 height 12
click at [147, 314] on span "Drag or upload image" at bounding box center [161, 311] width 75 height 13
click at [0, 0] on input "Drag or upload image" at bounding box center [0, 0] width 0 height 0
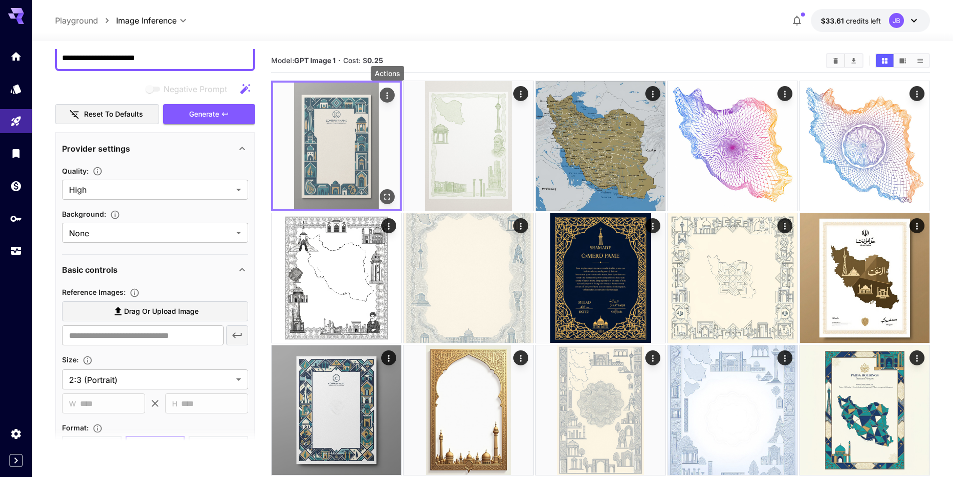
click at [389, 97] on icon "Actions" at bounding box center [387, 96] width 10 height 10
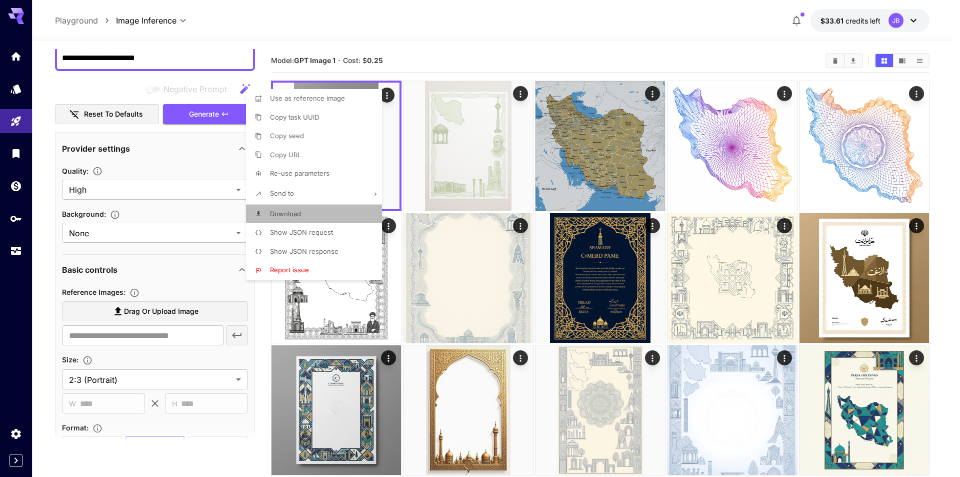
click at [301, 217] on li "Download" at bounding box center [317, 214] width 142 height 19
click at [187, 260] on div at bounding box center [480, 238] width 960 height 477
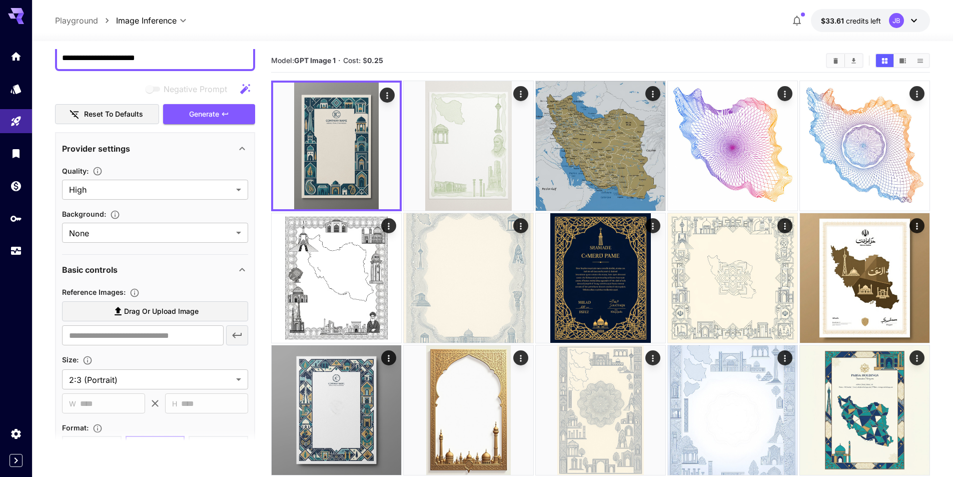
drag, startPoint x: 174, startPoint y: 296, endPoint x: 173, endPoint y: 305, distance: 9.1
click at [173, 298] on section "Reference Images : Drag or upload image ​" at bounding box center [155, 318] width 186 height 64
click at [171, 309] on span "Drag or upload image" at bounding box center [161, 311] width 75 height 13
click at [0, 0] on input "Drag or upload image" at bounding box center [0, 0] width 0 height 0
type input "**********"
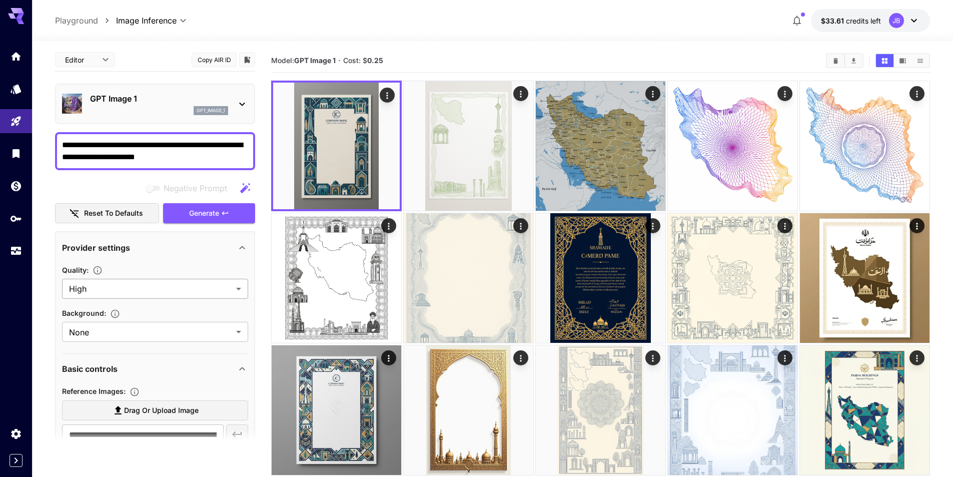
scroll to position [0, 0]
click at [206, 217] on span "Generate" at bounding box center [204, 214] width 30 height 13
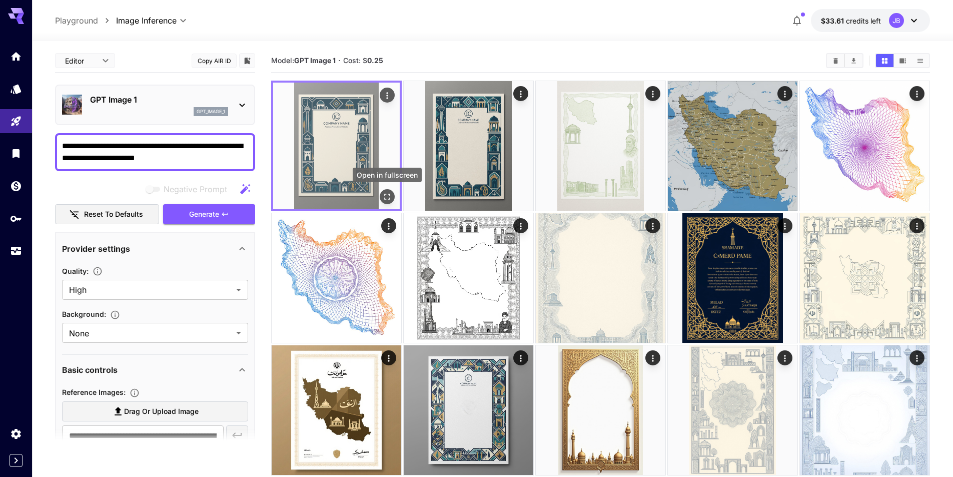
click at [388, 196] on icon "Open in fullscreen" at bounding box center [387, 197] width 10 height 10
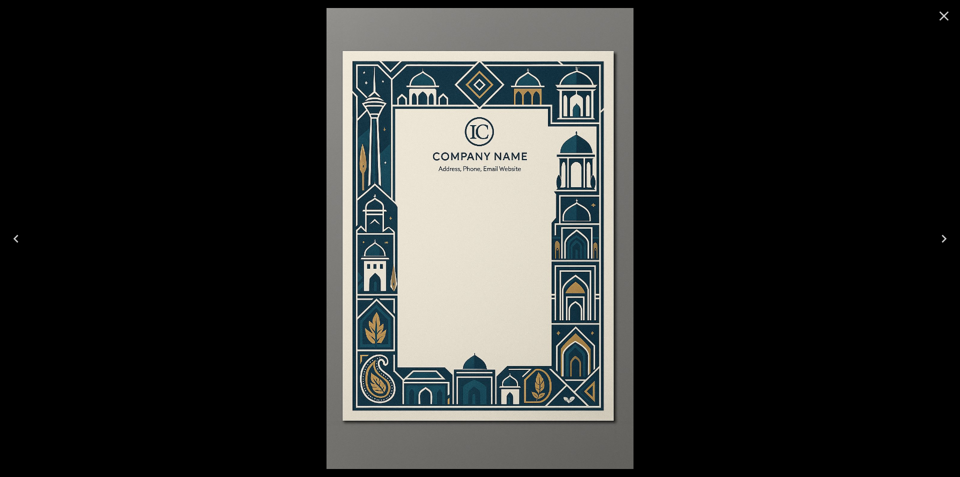
click at [936, 18] on icon "Close" at bounding box center [944, 16] width 16 height 16
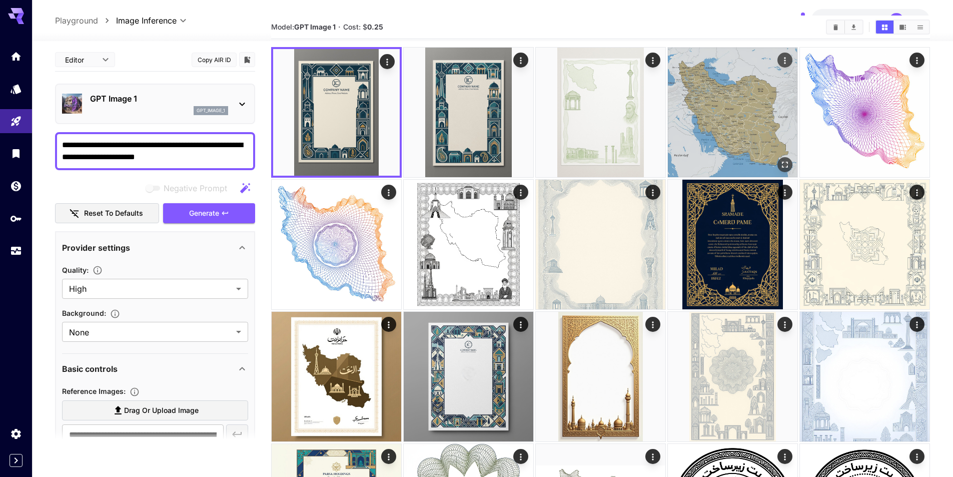
scroll to position [50, 0]
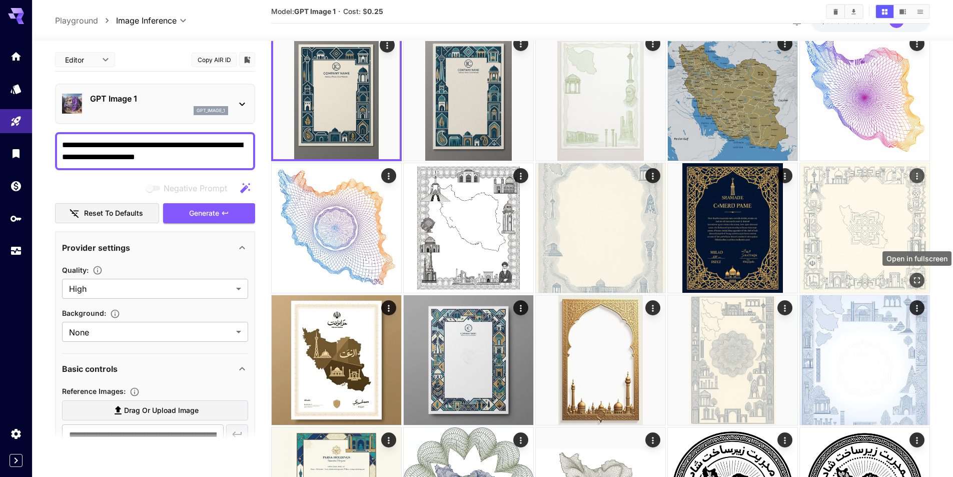
click at [917, 284] on icon "Open in fullscreen" at bounding box center [917, 280] width 10 height 10
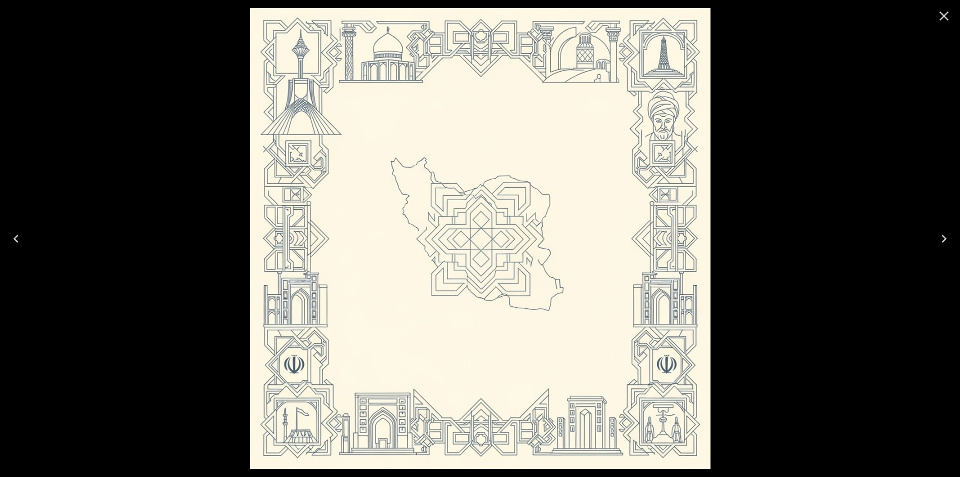
click at [822, 266] on div at bounding box center [480, 238] width 960 height 477
click at [944, 29] on div at bounding box center [944, 16] width 32 height 32
click at [948, 19] on icon "Close" at bounding box center [944, 16] width 16 height 16
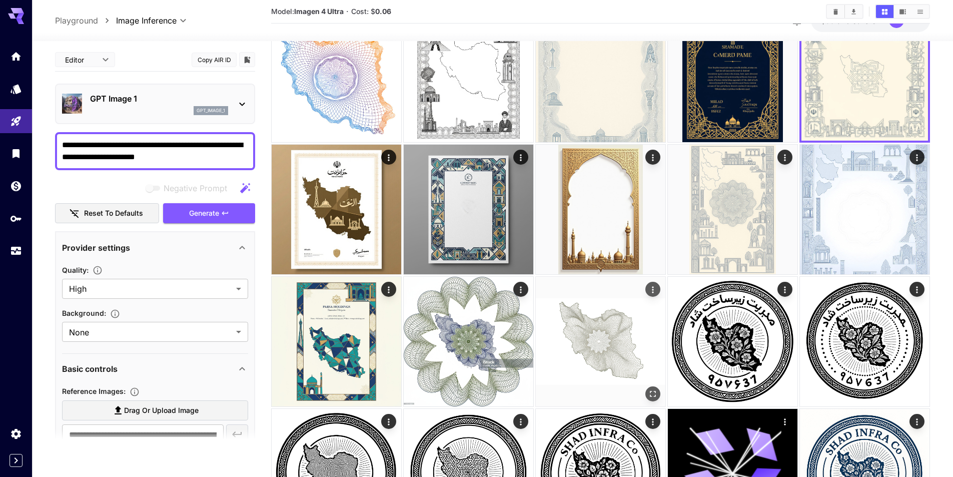
scroll to position [200, 0]
click at [651, 392] on icon "Open in fullscreen" at bounding box center [653, 394] width 6 height 6
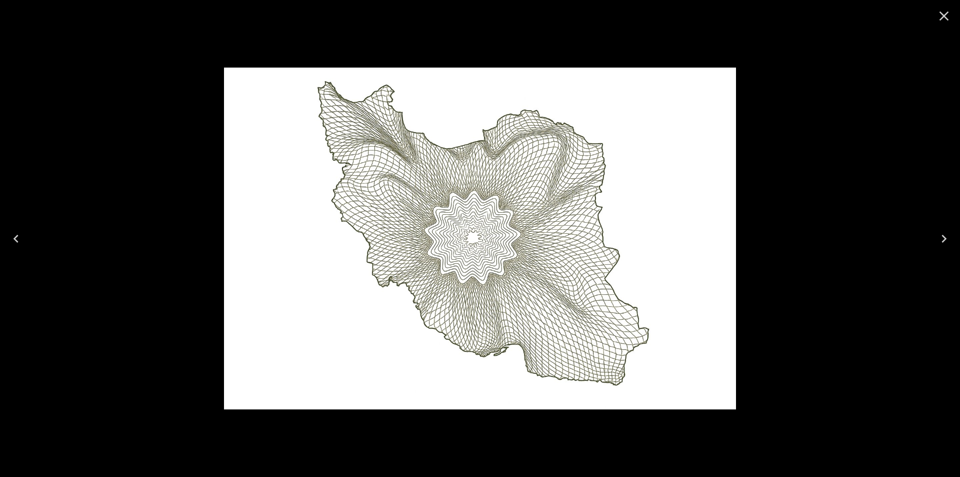
click at [809, 344] on div at bounding box center [480, 238] width 960 height 477
click at [940, 16] on icon "Close" at bounding box center [944, 16] width 16 height 16
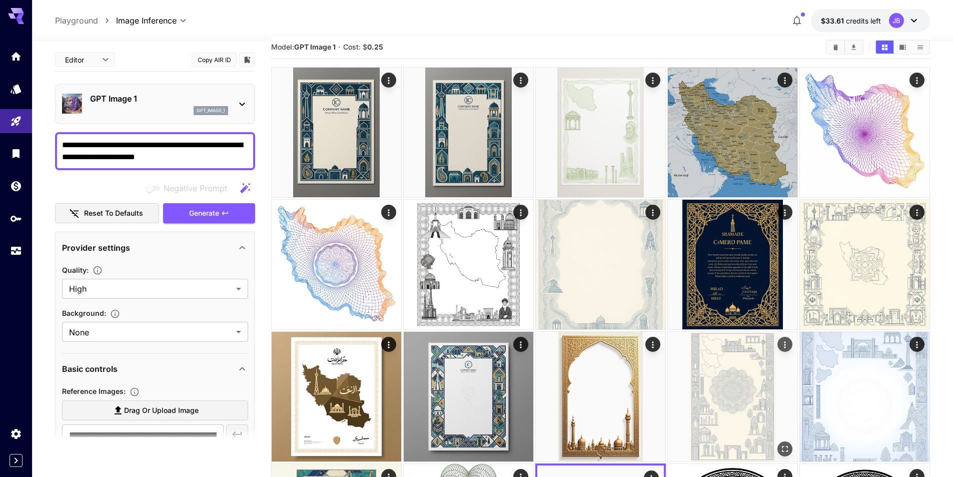
scroll to position [0, 0]
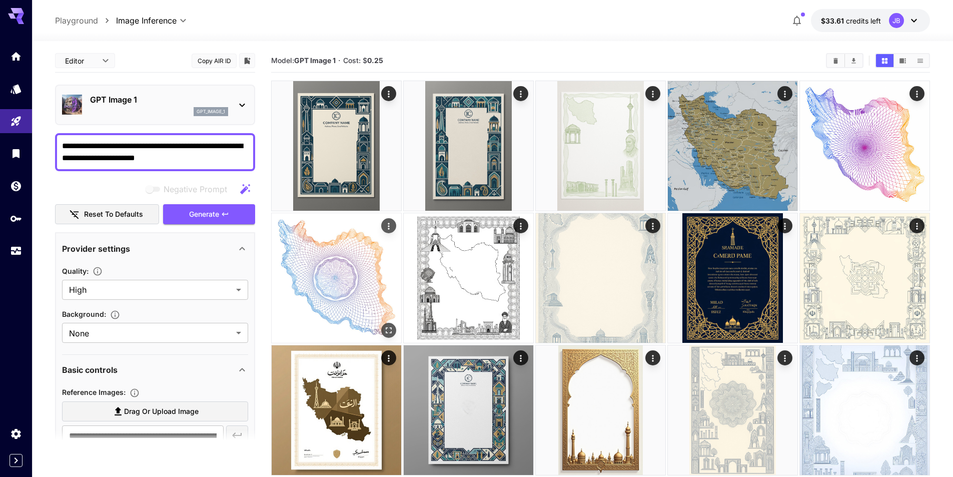
click at [387, 330] on icon "Open in fullscreen" at bounding box center [389, 330] width 10 height 10
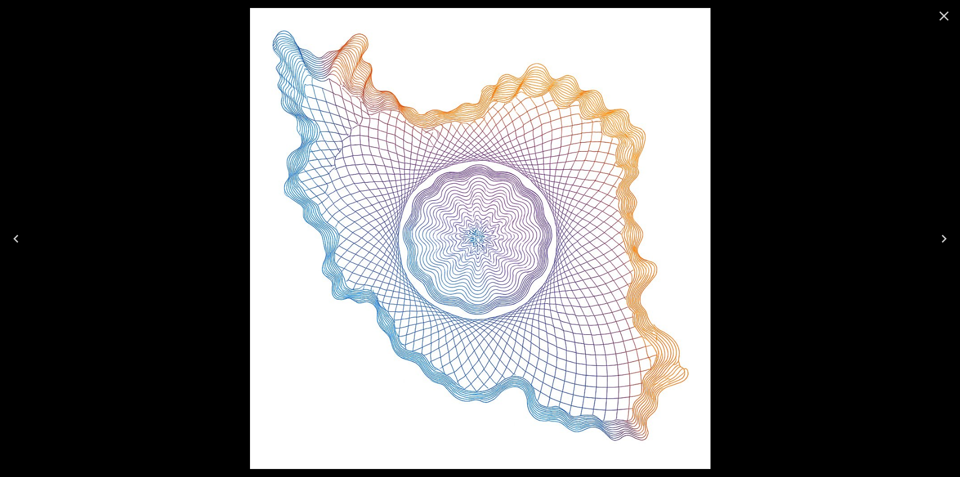
click at [947, 19] on icon "Close" at bounding box center [945, 17] width 10 height 10
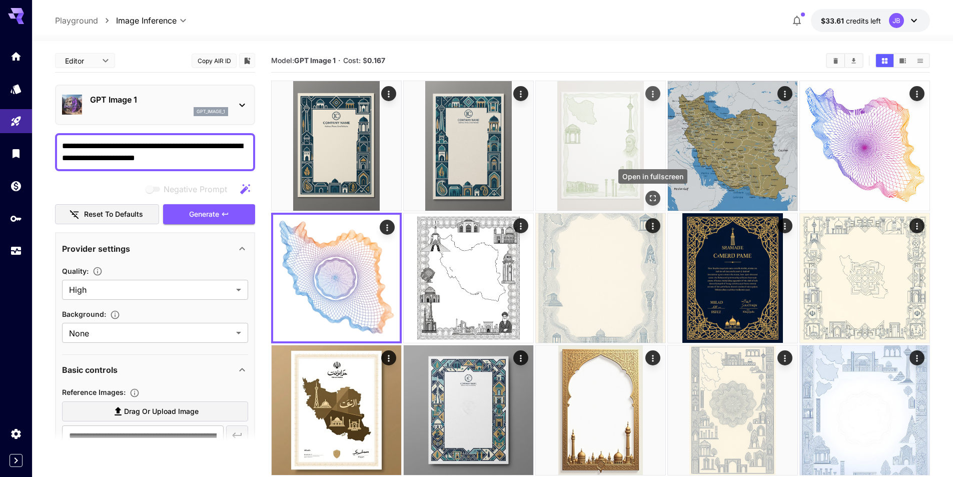
click at [647, 195] on button "Open in fullscreen" at bounding box center [652, 198] width 15 height 15
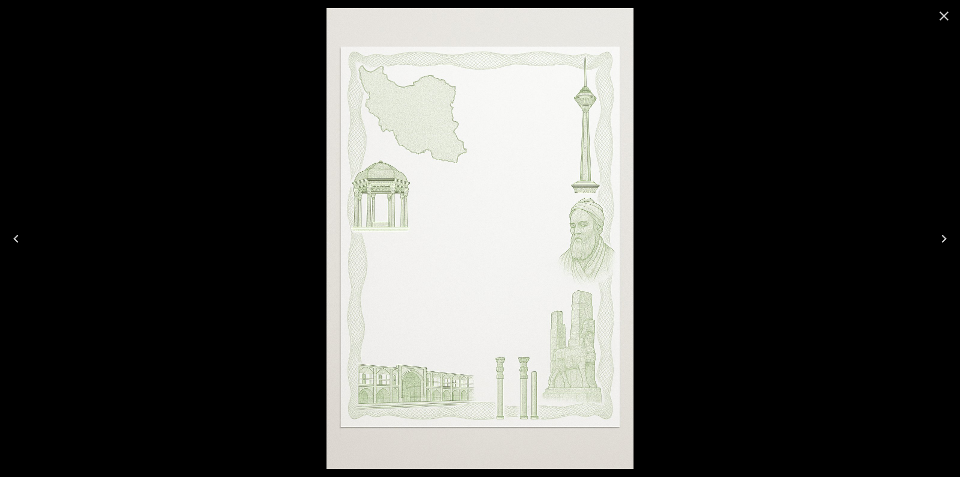
click at [952, 16] on icon "Close" at bounding box center [944, 16] width 16 height 16
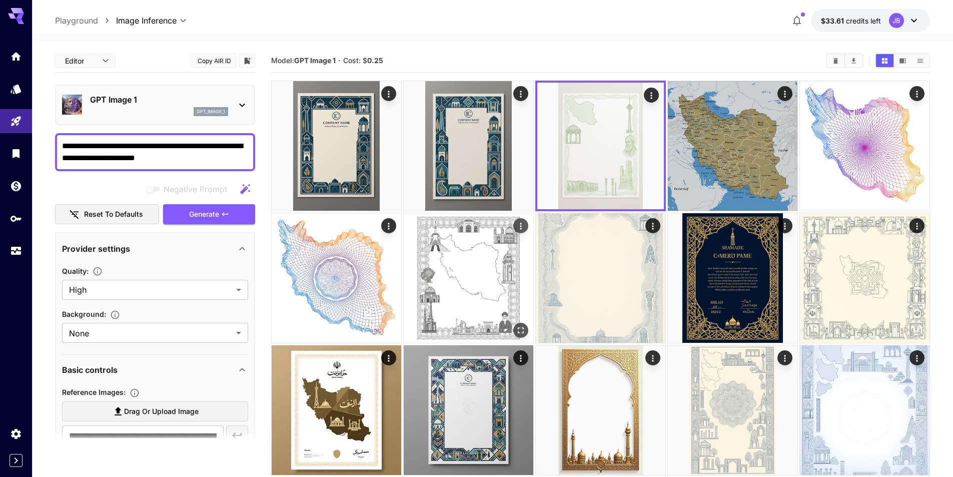
click at [519, 328] on icon "Open in fullscreen" at bounding box center [521, 330] width 6 height 6
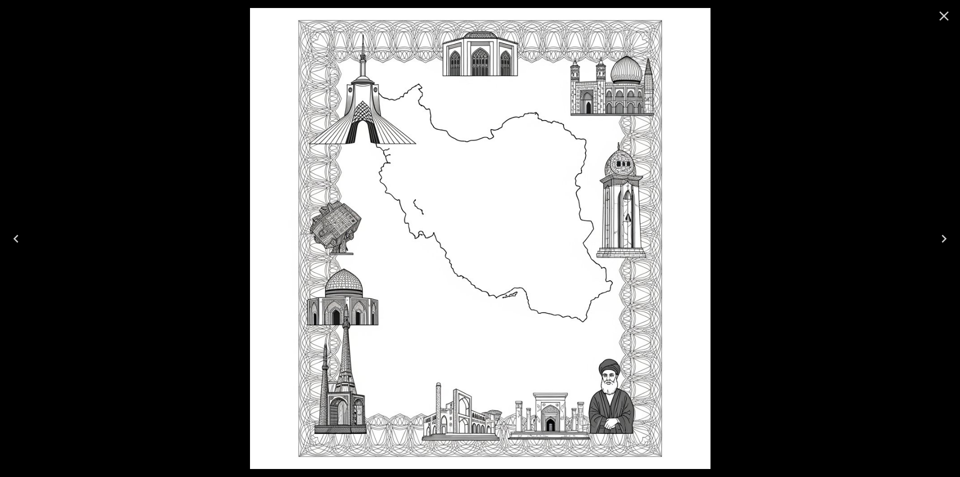
click at [941, 10] on icon "Close" at bounding box center [944, 16] width 16 height 16
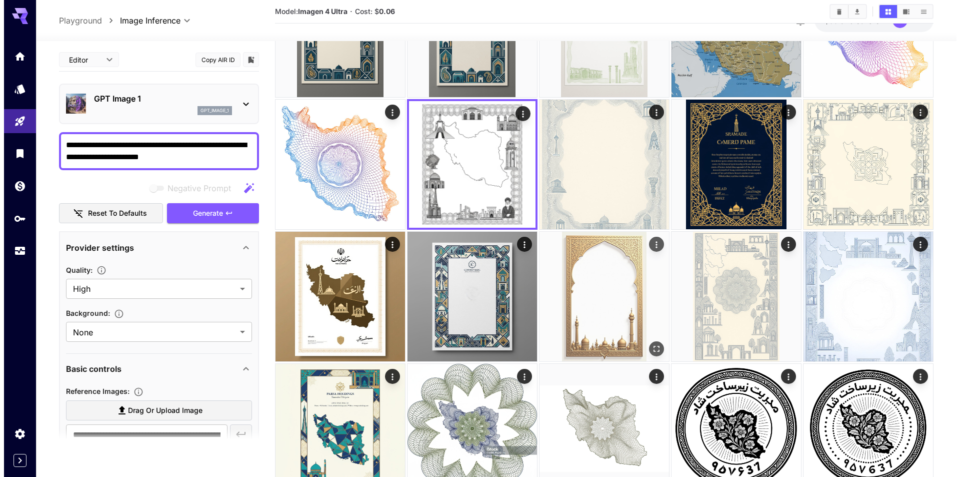
scroll to position [150, 0]
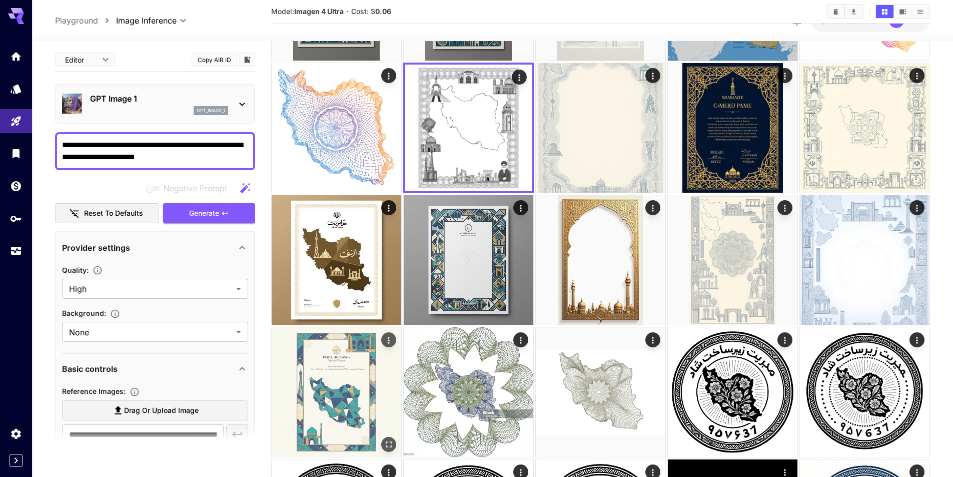
click at [391, 343] on icon "Actions" at bounding box center [389, 340] width 10 height 10
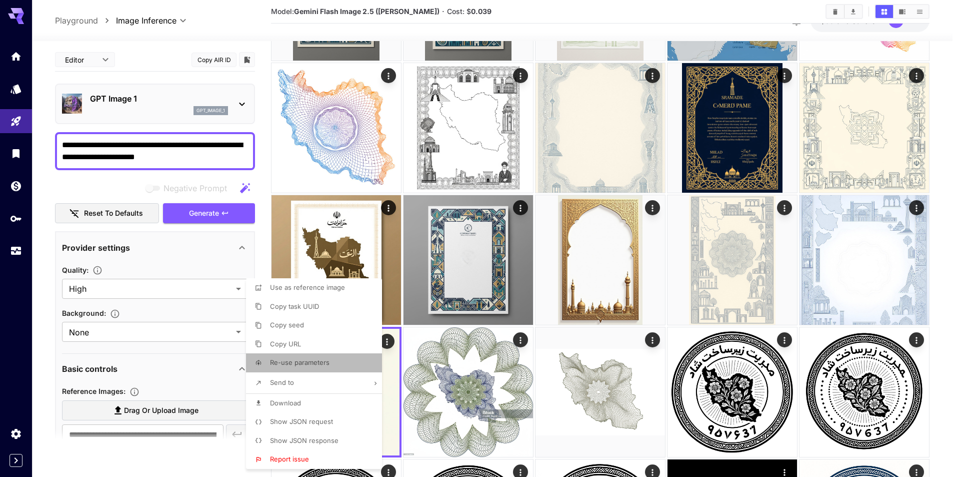
click at [333, 363] on li "Re-use parameters" at bounding box center [317, 362] width 142 height 19
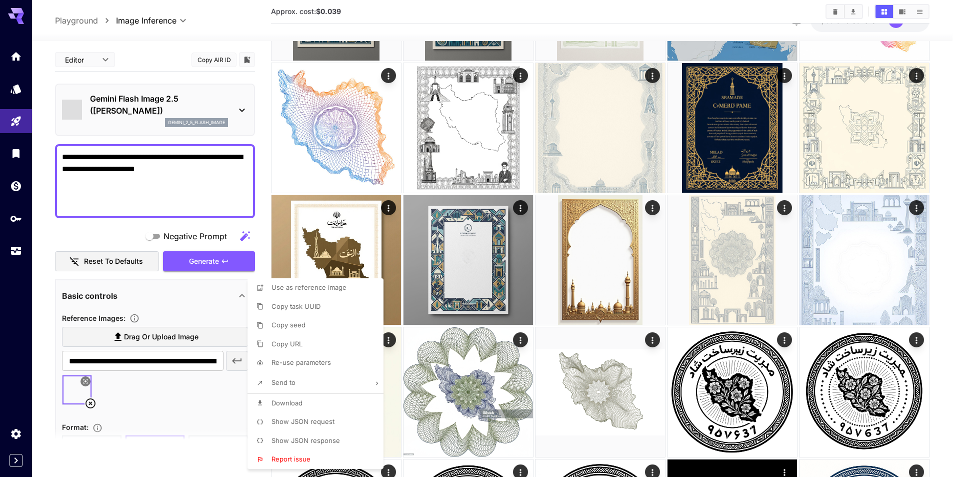
click at [207, 189] on div at bounding box center [480, 238] width 960 height 477
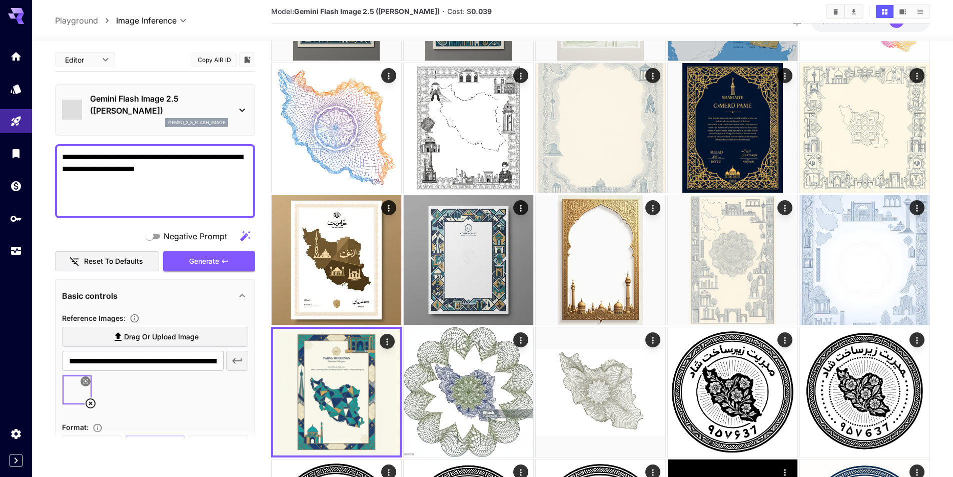
click at [212, 195] on textarea "**********" at bounding box center [155, 181] width 186 height 60
click at [94, 405] on icon at bounding box center [91, 403] width 12 height 12
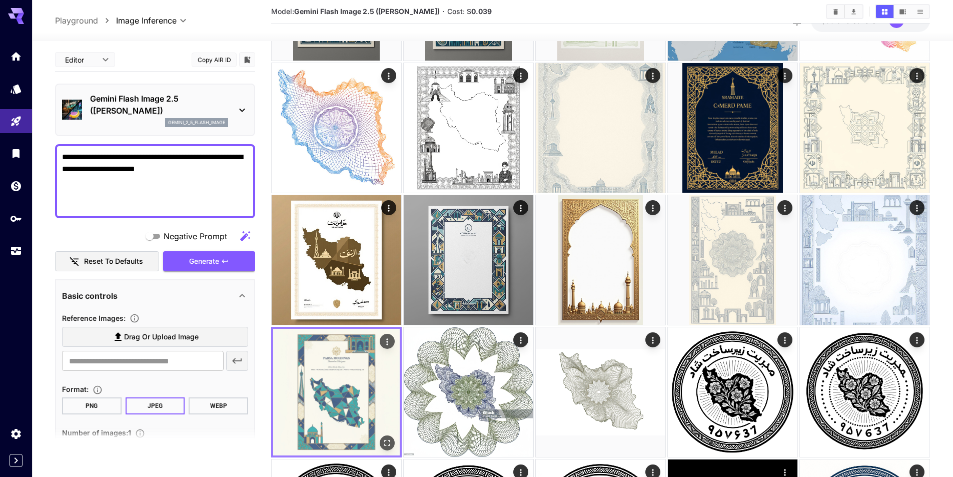
click at [385, 346] on icon "Actions" at bounding box center [387, 342] width 10 height 10
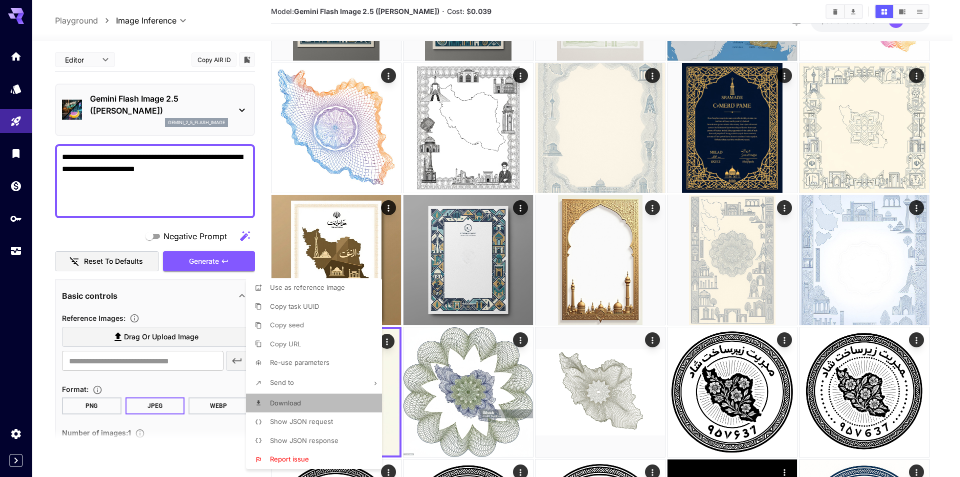
click at [340, 401] on li "Download" at bounding box center [317, 403] width 142 height 19
click at [181, 175] on div at bounding box center [480, 238] width 960 height 477
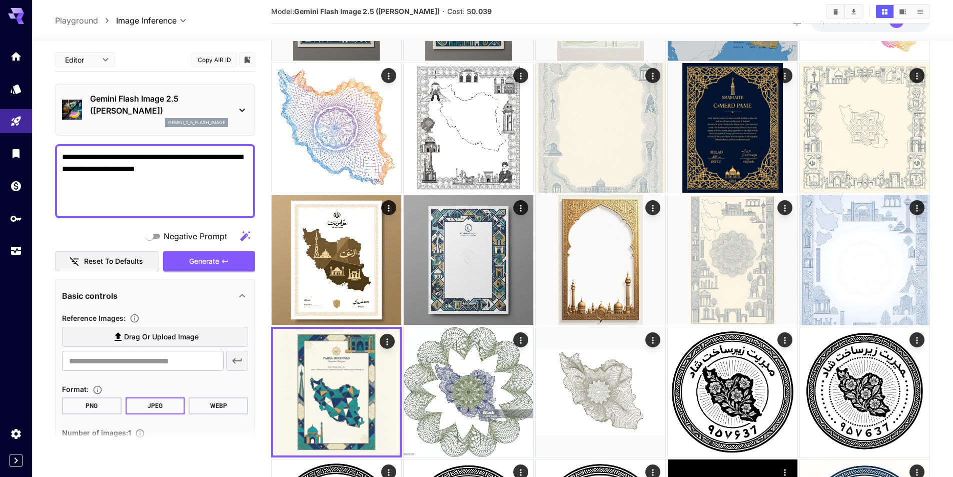
click at [144, 334] on span "Drag or upload image" at bounding box center [161, 337] width 75 height 13
click at [0, 0] on input "Drag or upload image" at bounding box center [0, 0] width 0 height 0
type input "**********"
drag, startPoint x: 231, startPoint y: 193, endPoint x: 61, endPoint y: 159, distance: 173.9
click at [61, 159] on div "**********" at bounding box center [155, 181] width 200 height 74
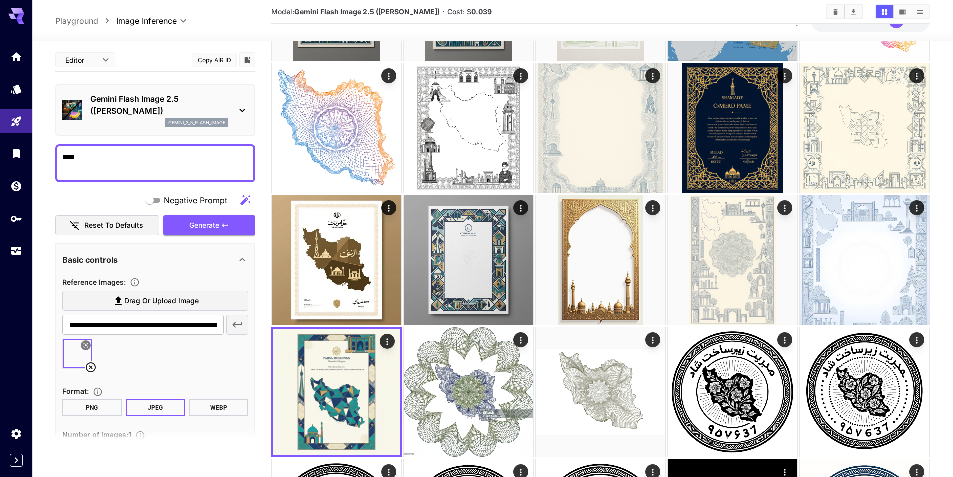
type textarea "*"
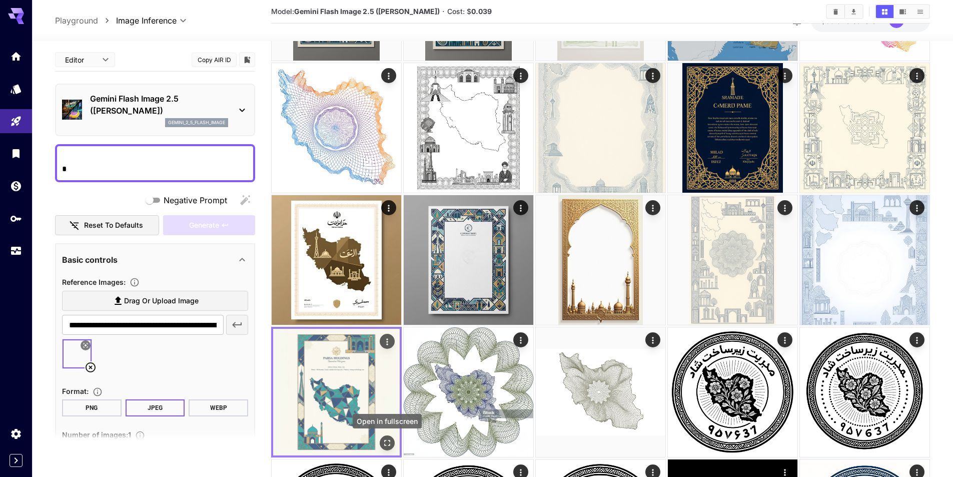
click at [393, 442] on button "Open in fullscreen" at bounding box center [387, 442] width 15 height 15
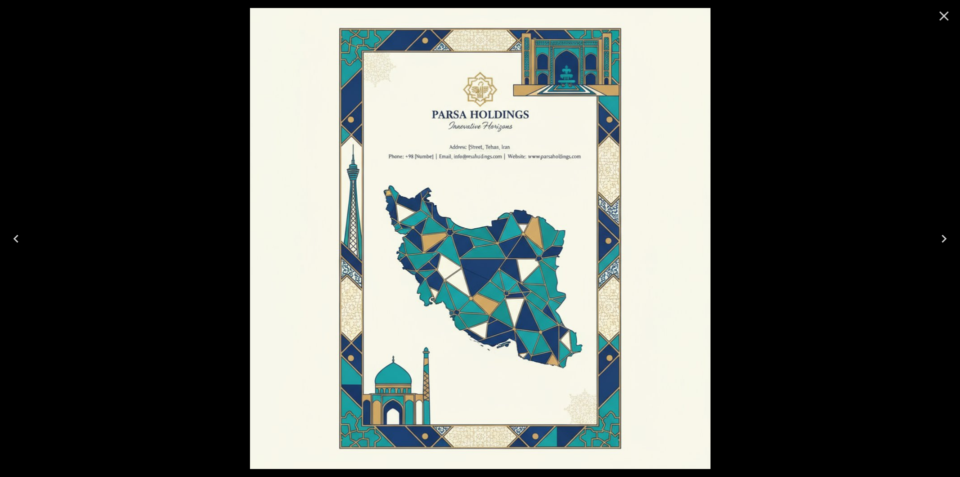
click at [786, 244] on div at bounding box center [480, 238] width 960 height 477
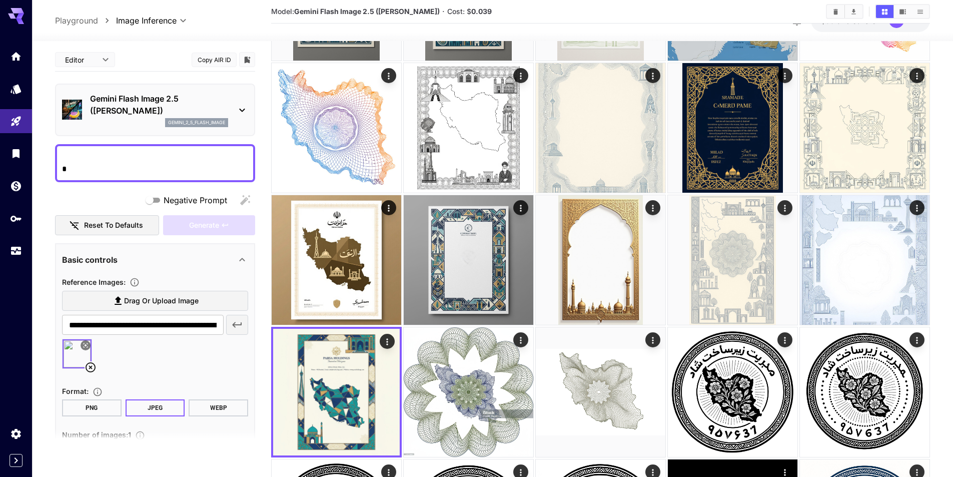
click at [159, 105] on p "Gemini Flash Image 2.5 ([PERSON_NAME])" at bounding box center [159, 105] width 138 height 24
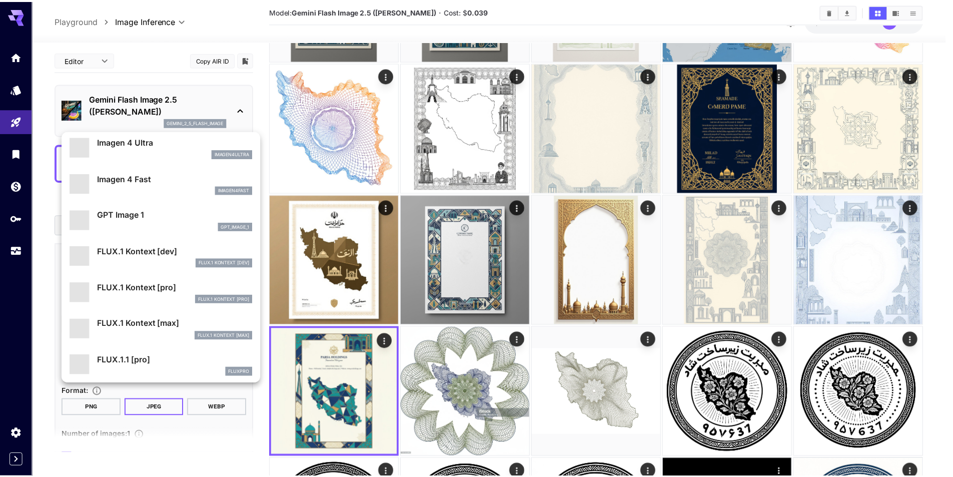
scroll to position [551, 0]
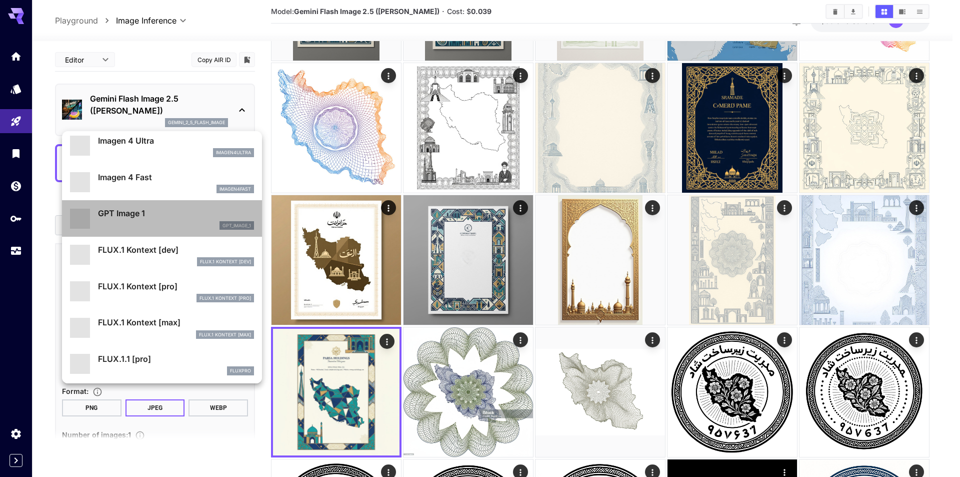
click at [199, 224] on div "gpt_image_1" at bounding box center [176, 225] width 156 height 9
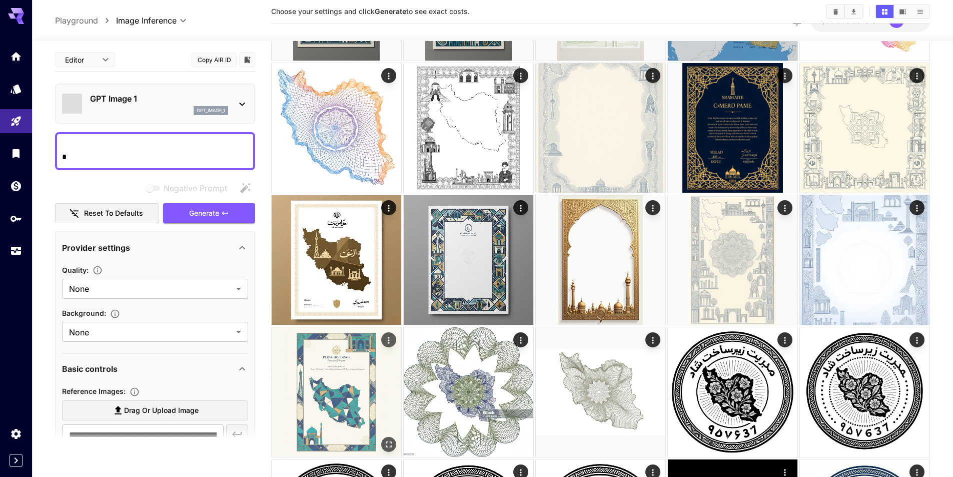
click at [316, 398] on img at bounding box center [337, 392] width 130 height 130
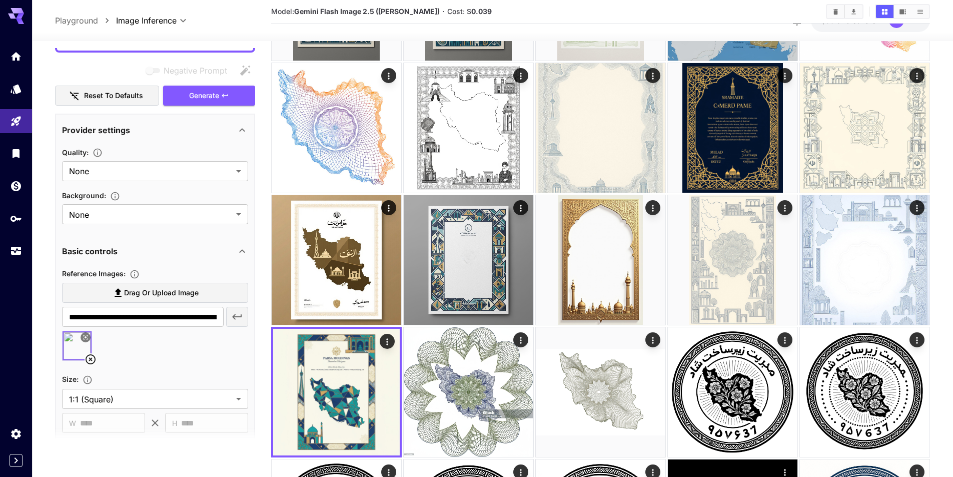
scroll to position [100, 0]
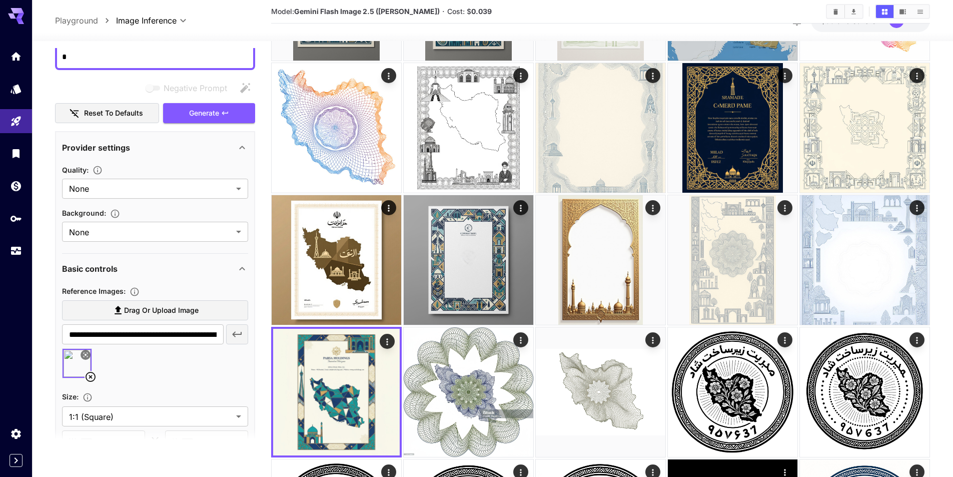
click at [216, 249] on div "Quality : None ******* ​ Background : None ******* ​" at bounding box center [155, 205] width 186 height 91
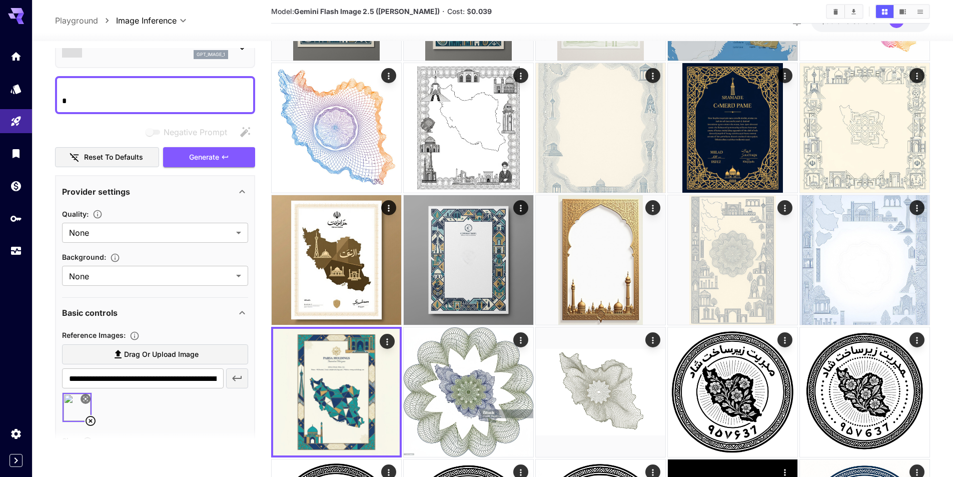
scroll to position [0, 0]
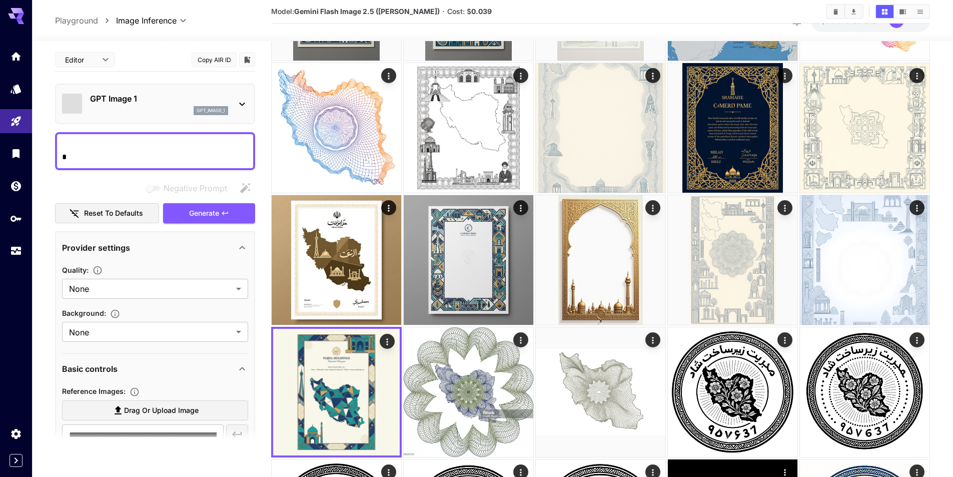
click at [183, 156] on textarea "Negative Prompt" at bounding box center [155, 151] width 186 height 24
type textarea "*"
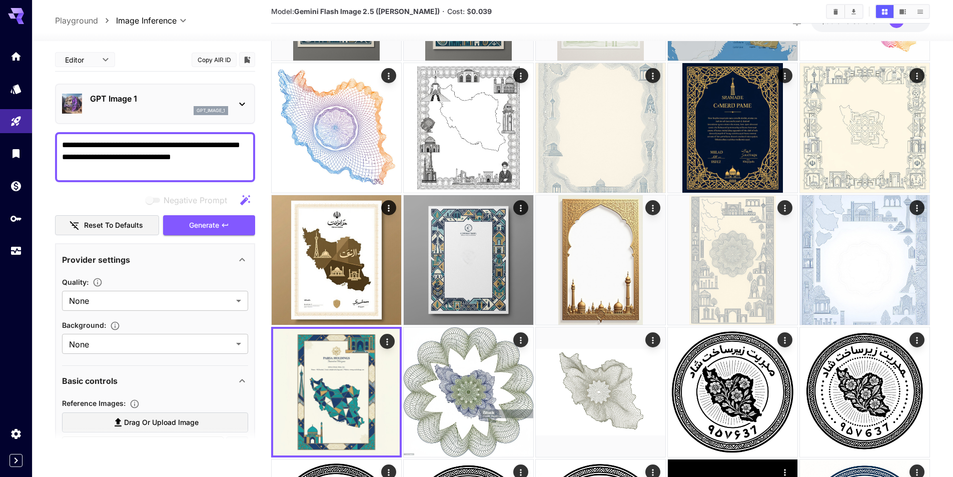
click at [184, 170] on textarea "**********" at bounding box center [155, 157] width 186 height 36
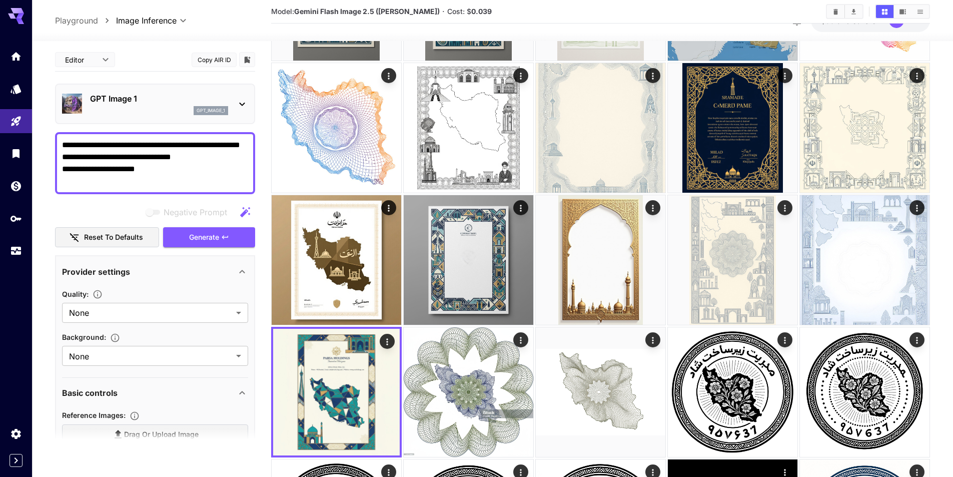
click at [123, 183] on textarea "**********" at bounding box center [155, 163] width 186 height 48
drag, startPoint x: 128, startPoint y: 186, endPoint x: 145, endPoint y: 191, distance: 17.7
click at [129, 186] on textarea "**********" at bounding box center [155, 163] width 186 height 48
click at [155, 182] on textarea "**********" at bounding box center [155, 163] width 186 height 48
drag, startPoint x: 152, startPoint y: 183, endPoint x: 106, endPoint y: 183, distance: 45.5
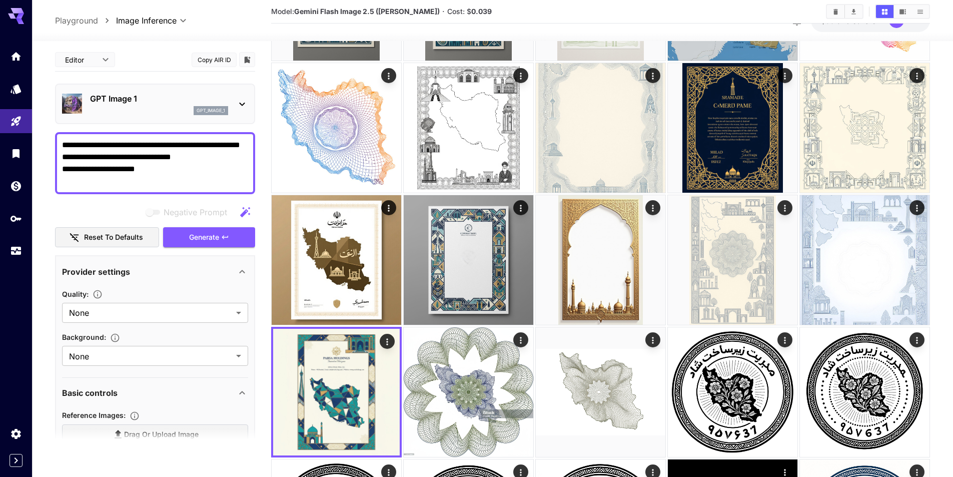
click at [106, 183] on textarea "**********" at bounding box center [155, 163] width 186 height 48
type textarea "**********"
